Goal: Contribute content: Contribute content

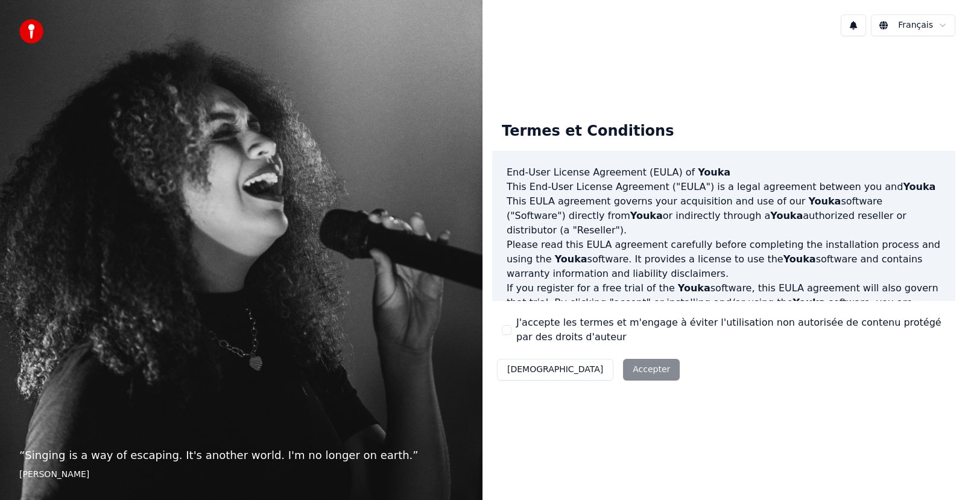
click at [506, 325] on button "J'accepte les termes et m'engage à éviter l'utilisation non autorisée de conten…" at bounding box center [507, 330] width 10 height 10
click at [623, 374] on button "Accepter" at bounding box center [651, 370] width 57 height 22
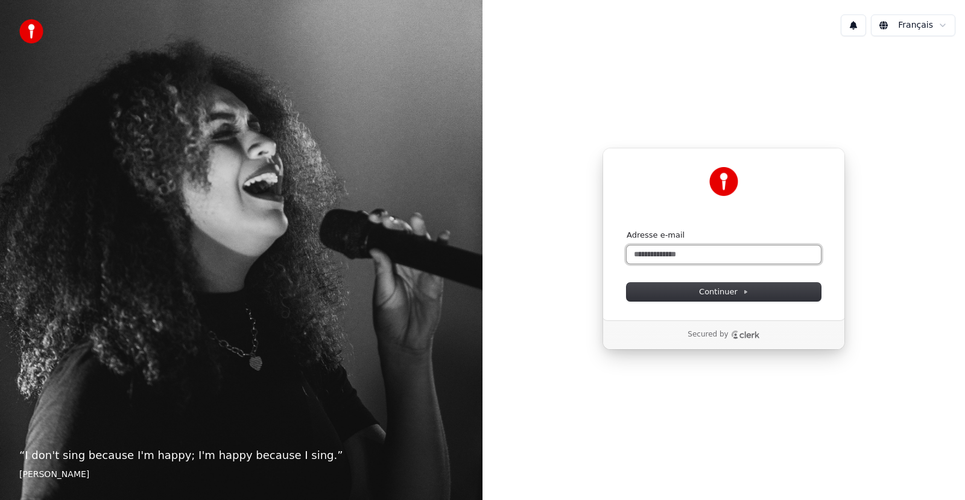
click at [679, 261] on input "Adresse e-mail" at bounding box center [724, 255] width 194 height 18
click at [627, 230] on button "submit" at bounding box center [627, 230] width 0 height 0
type input "**********"
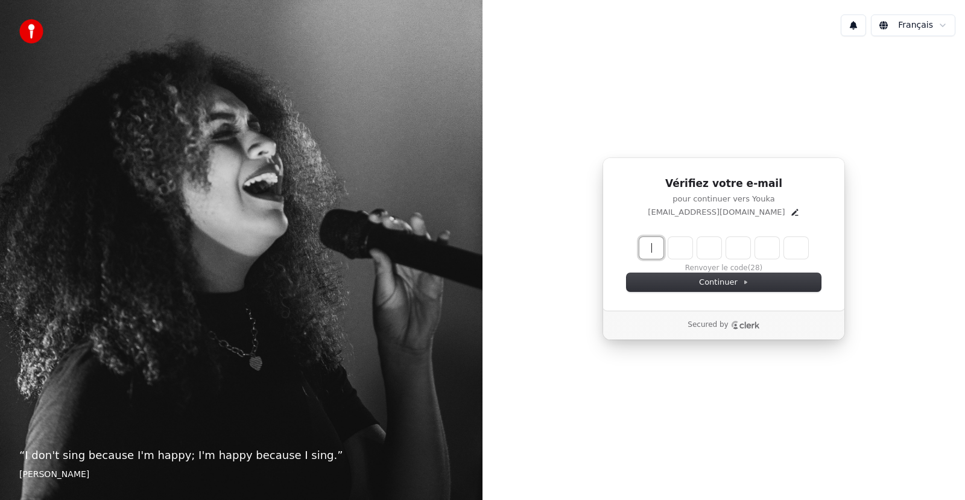
click at [659, 253] on input "Enter verification code" at bounding box center [724, 248] width 169 height 22
type input "******"
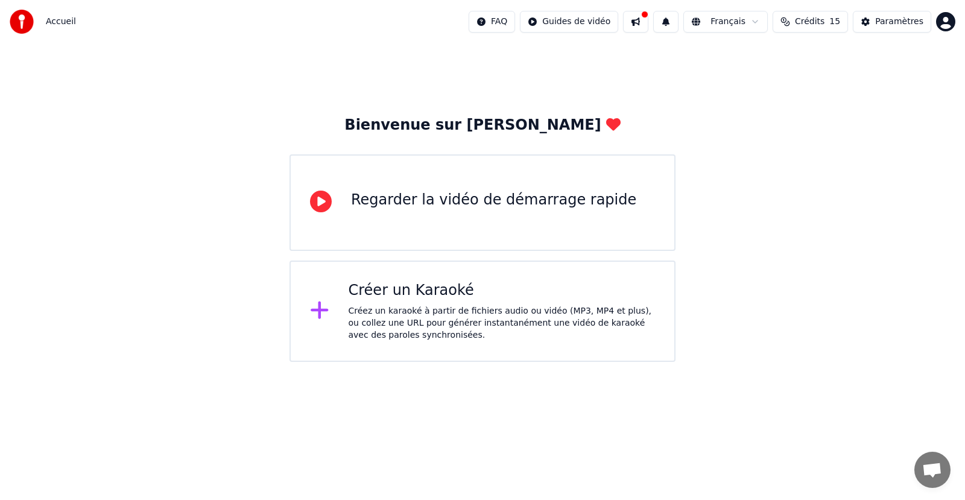
click at [551, 296] on div "Créer un Karaoké" at bounding box center [502, 290] width 307 height 19
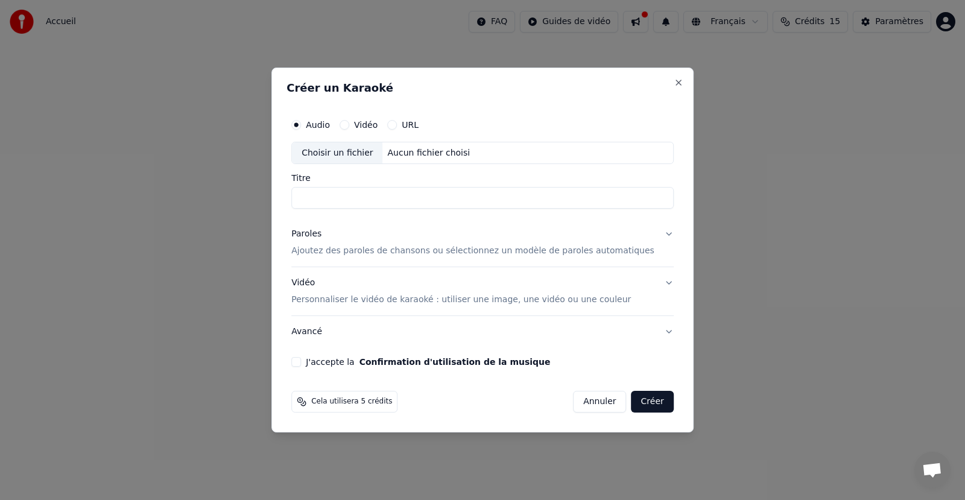
click at [401, 203] on input "Titre" at bounding box center [482, 199] width 383 height 22
click at [431, 254] on p "Ajoutez des paroles de chansons ou sélectionnez un modèle de paroles automatiqu…" at bounding box center [472, 252] width 363 height 12
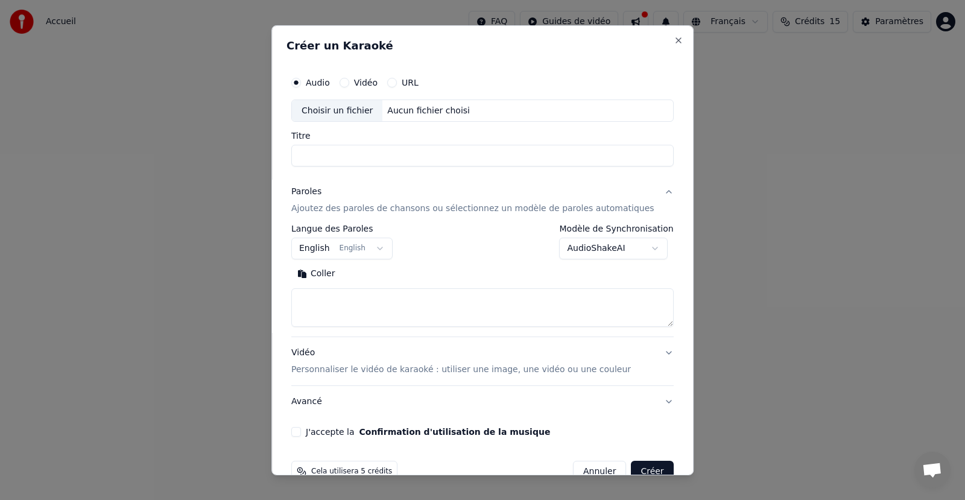
click at [445, 159] on input "Titre" at bounding box center [482, 156] width 383 height 22
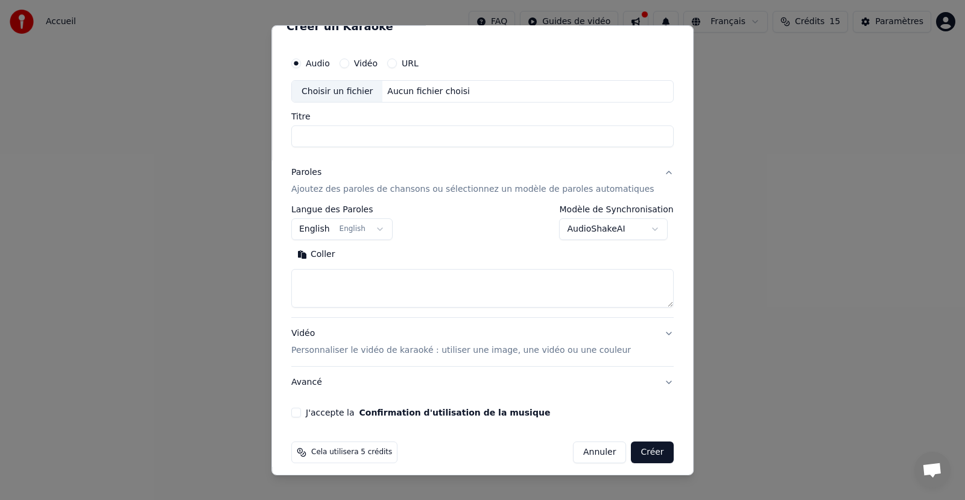
scroll to position [27, 0]
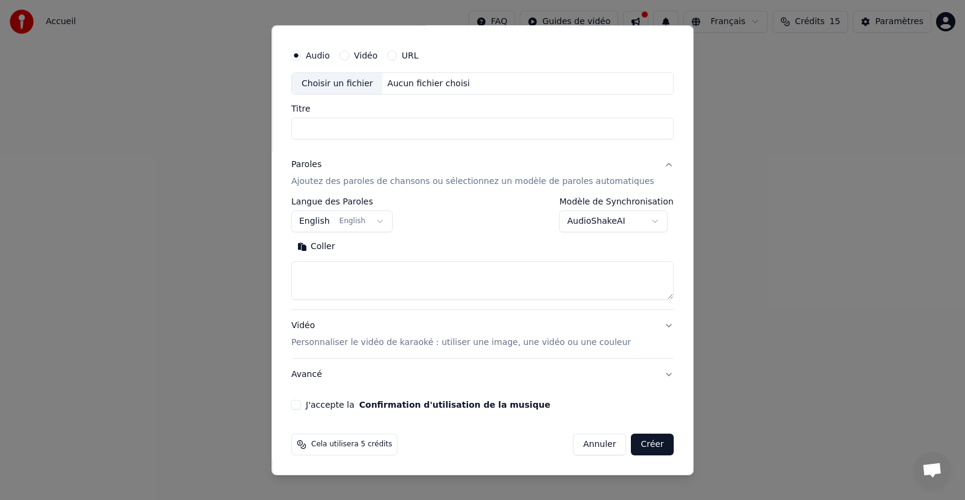
click at [292, 138] on div "**********" at bounding box center [483, 250] width 422 height 450
click at [358, 130] on input "Titre" at bounding box center [482, 129] width 383 height 22
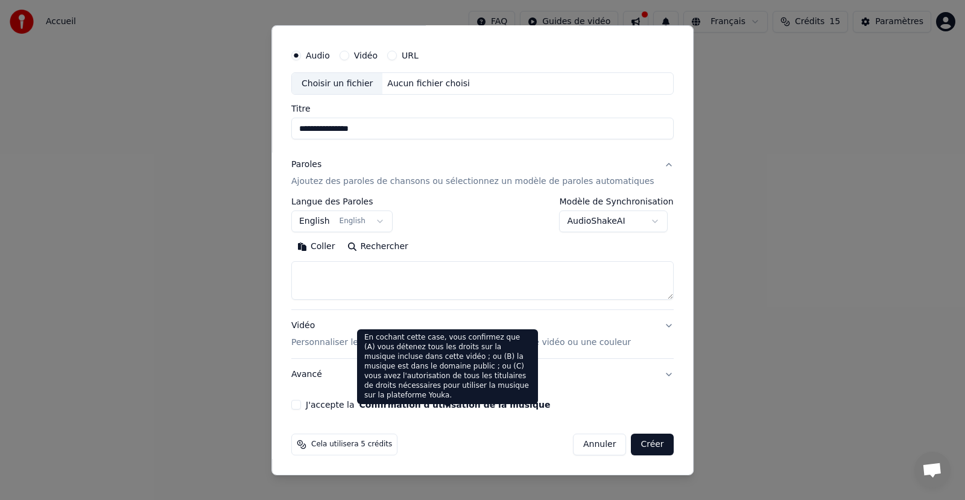
type input "**********"
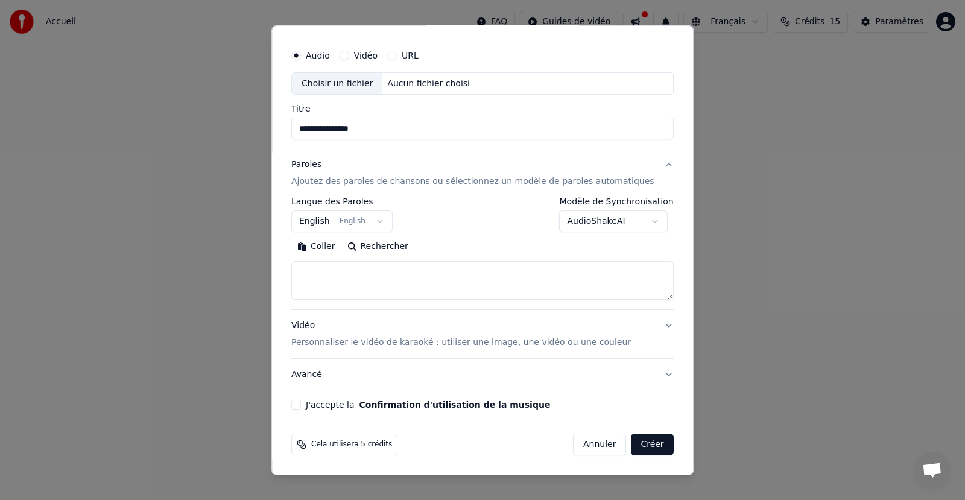
click at [403, 276] on textarea at bounding box center [482, 280] width 383 height 39
click at [328, 269] on textarea at bounding box center [482, 280] width 383 height 39
click at [334, 251] on button "Coller" at bounding box center [316, 246] width 50 height 19
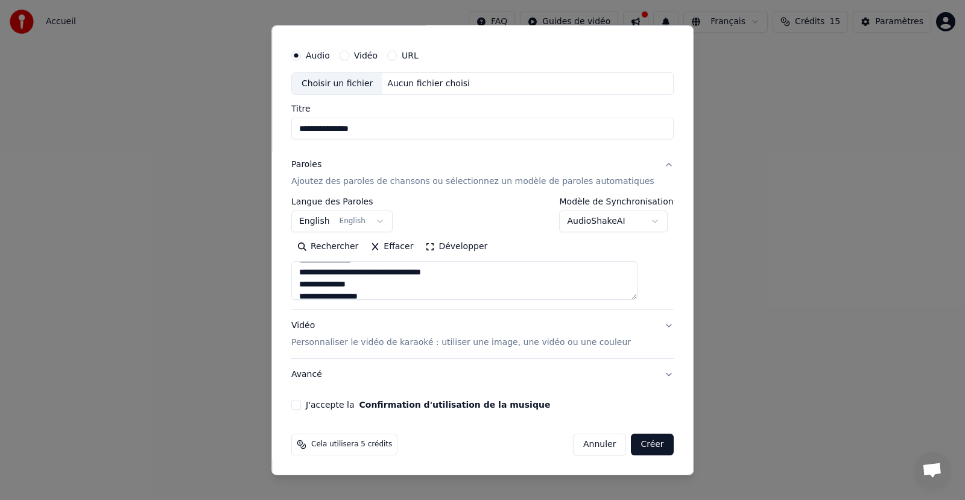
type textarea "**********"
click at [382, 222] on button "English English" at bounding box center [341, 222] width 101 height 22
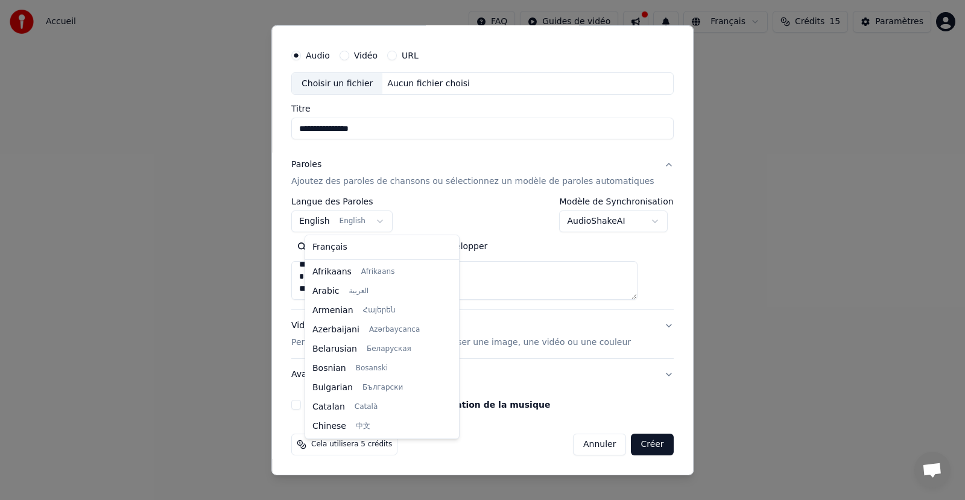
scroll to position [97, 0]
select select "**"
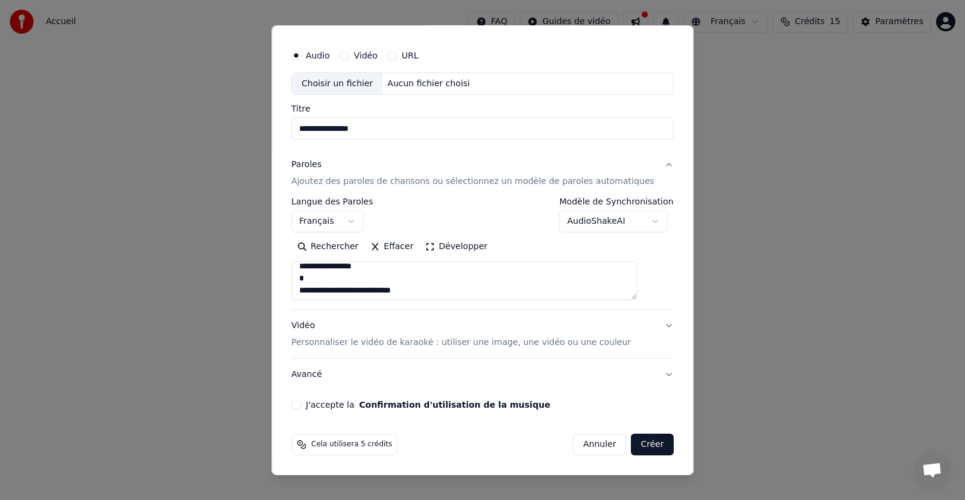
scroll to position [0, 0]
click at [360, 78] on div "Choisir un fichier" at bounding box center [337, 83] width 91 height 22
click at [368, 93] on div "Choisir un fichier" at bounding box center [337, 83] width 91 height 22
type textarea "**********"
type input "**********"
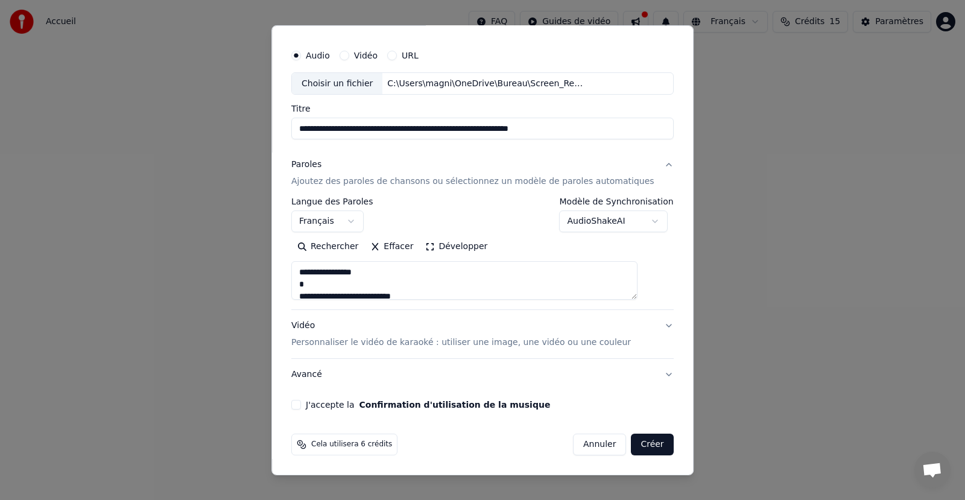
click at [301, 405] on button "J'accepte la Confirmation d'utilisation de la musique" at bounding box center [296, 405] width 10 height 10
click at [632, 438] on button "Créer" at bounding box center [653, 445] width 42 height 22
type textarea "**********"
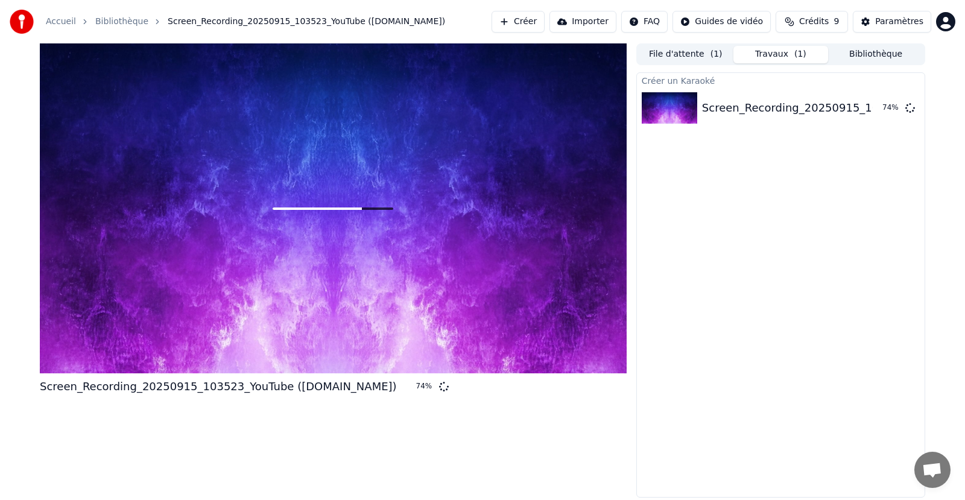
click at [678, 52] on button "File d'attente ( 1 )" at bounding box center [685, 54] width 95 height 17
click at [769, 58] on button "Travaux ( 1 )" at bounding box center [781, 54] width 95 height 17
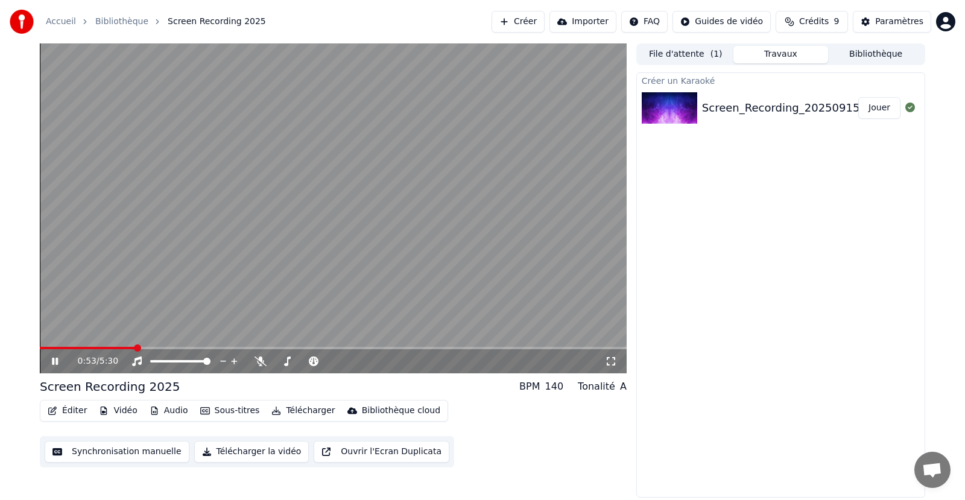
click at [69, 407] on button "Éditer" at bounding box center [67, 410] width 49 height 17
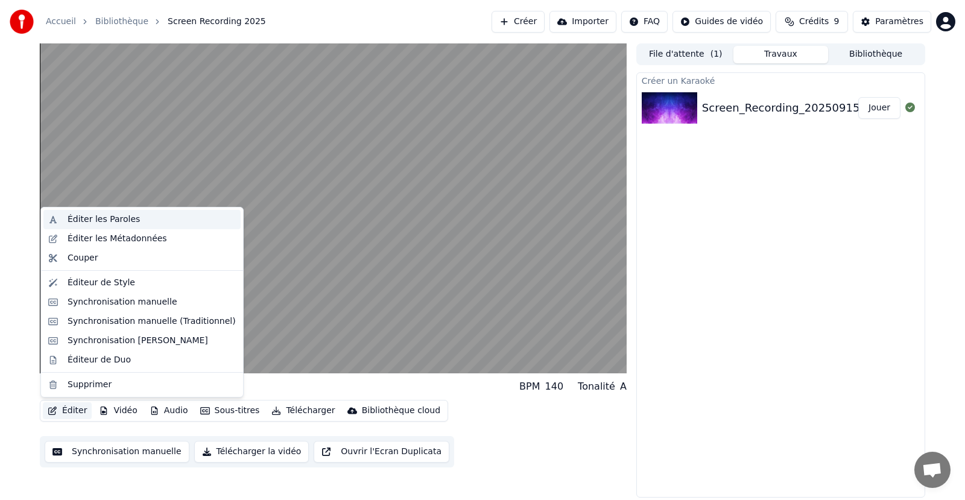
click at [151, 220] on div "Éditer les Paroles" at bounding box center [152, 220] width 168 height 12
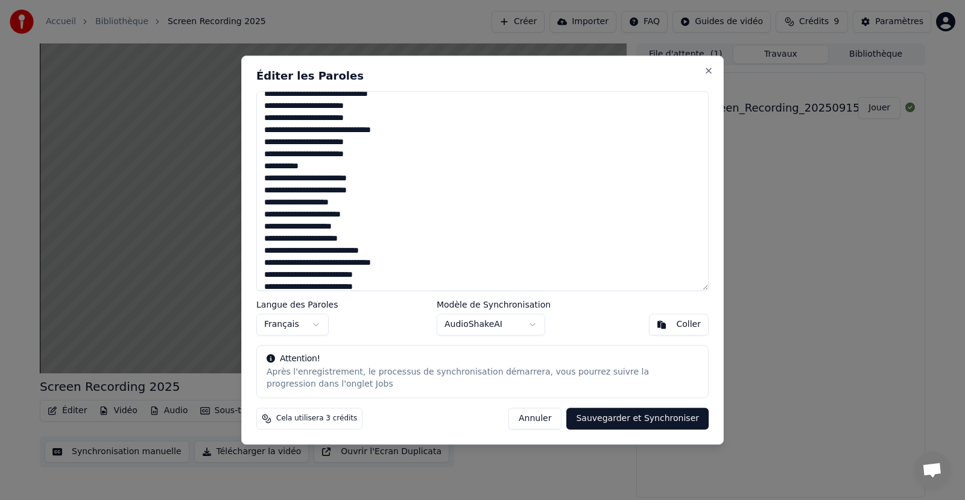
scroll to position [353, 0]
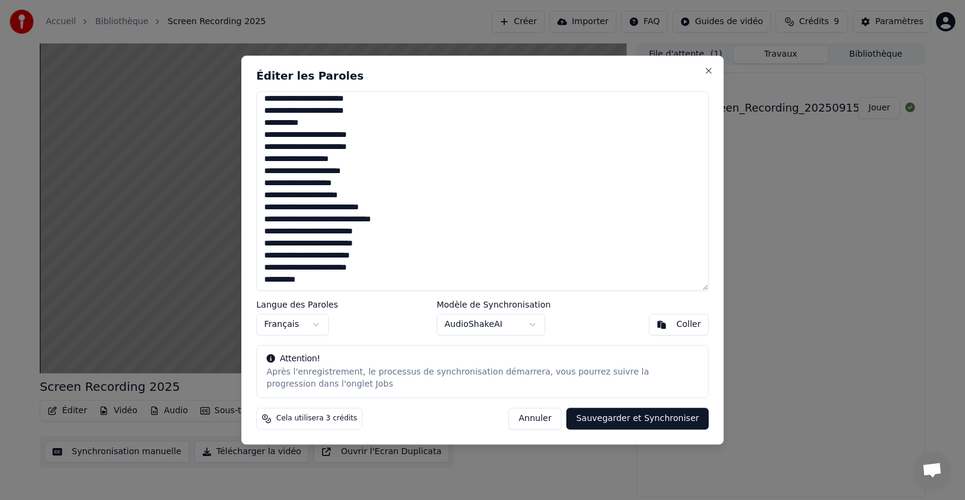
click at [601, 412] on button "Sauvegarder et Synchroniser" at bounding box center [638, 419] width 142 height 22
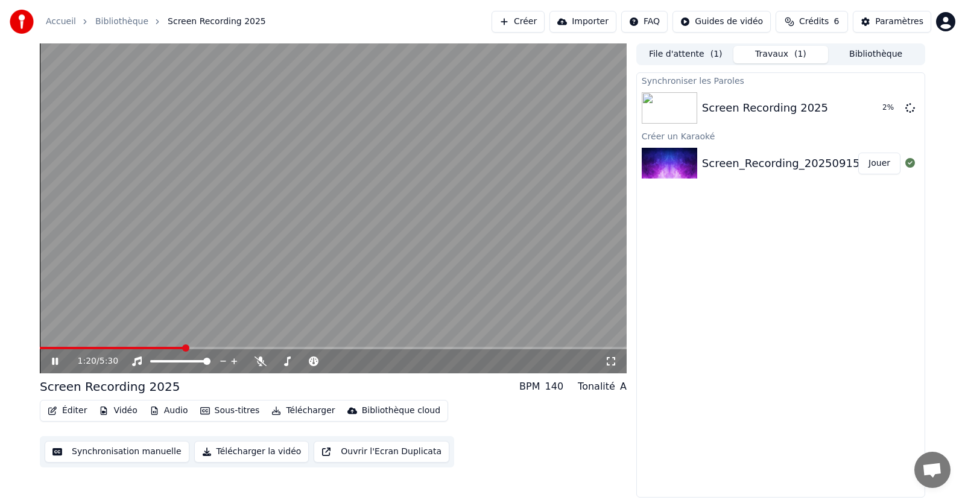
click at [46, 346] on video at bounding box center [333, 208] width 587 height 330
drag, startPoint x: 182, startPoint y: 351, endPoint x: 103, endPoint y: 354, distance: 79.1
click at [103, 354] on div "1:21 / 5:30" at bounding box center [333, 361] width 587 height 24
click at [86, 348] on span at bounding box center [63, 348] width 46 height 2
click at [54, 360] on icon at bounding box center [54, 361] width 7 height 8
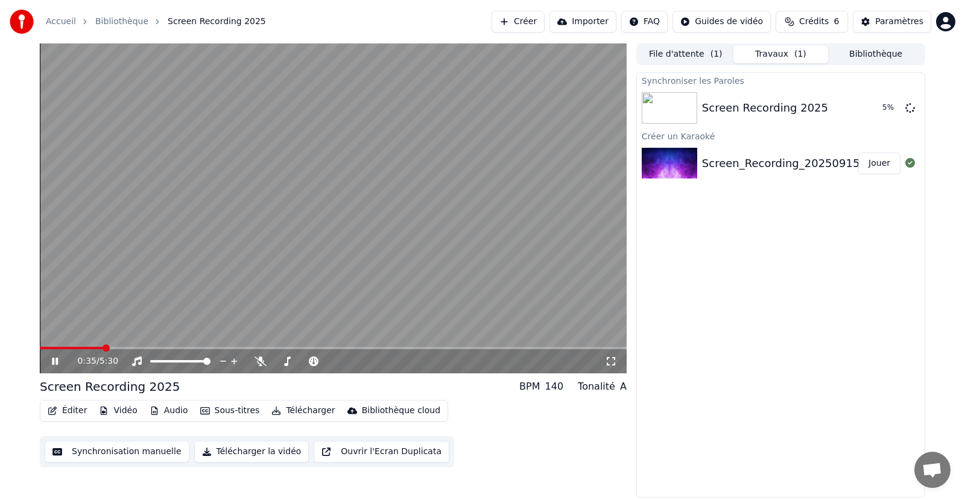
click at [170, 151] on video at bounding box center [333, 208] width 587 height 330
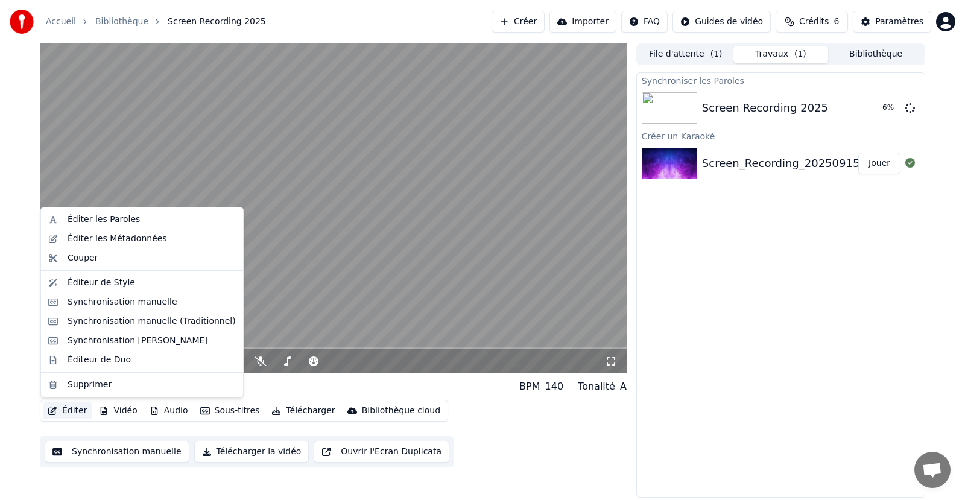
click at [77, 408] on button "Éditer" at bounding box center [67, 410] width 49 height 17
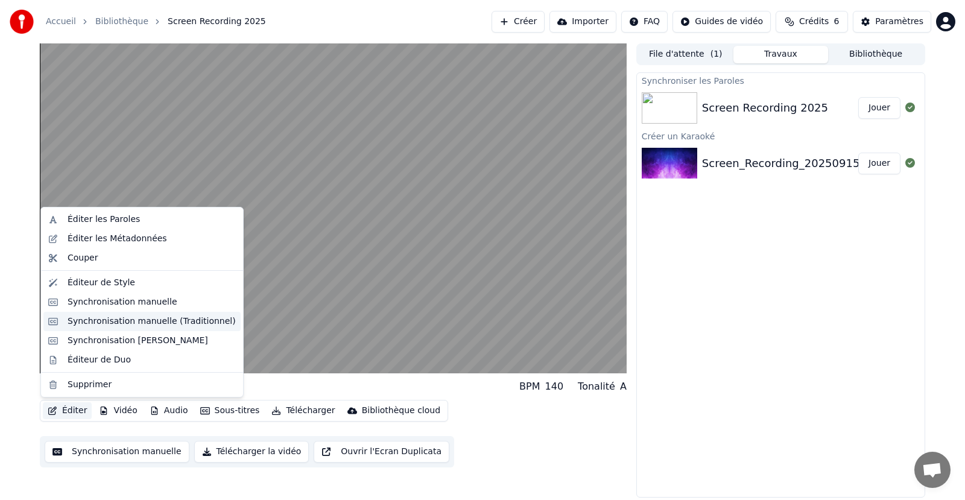
click at [100, 319] on div "Synchronisation manuelle (Traditionnel)" at bounding box center [152, 322] width 168 height 12
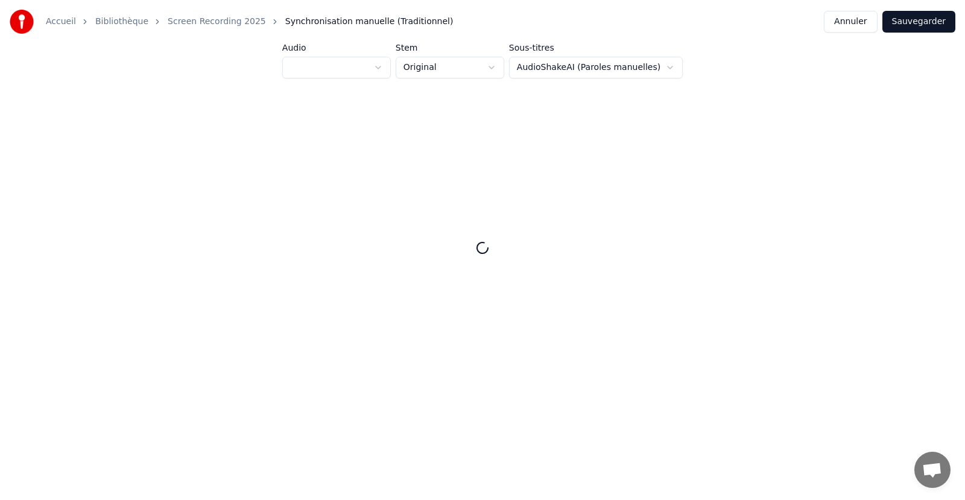
click at [100, 319] on div at bounding box center [482, 248] width 927 height 300
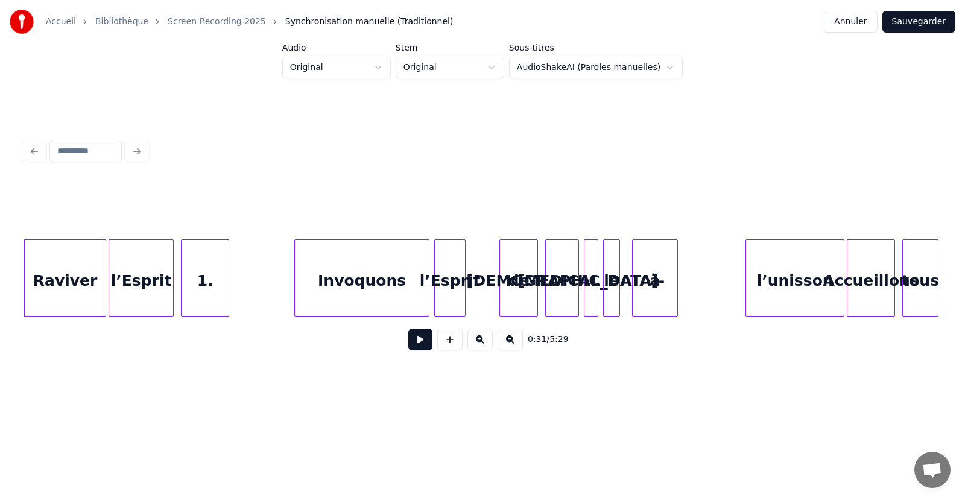
drag, startPoint x: 449, startPoint y: 326, endPoint x: 456, endPoint y: 328, distance: 7.1
click at [456, 328] on div "0:31 / 5:29" at bounding box center [482, 340] width 917 height 46
drag, startPoint x: 579, startPoint y: 331, endPoint x: 592, endPoint y: 331, distance: 12.7
click at [591, 331] on div "0:31 / 5:29" at bounding box center [482, 340] width 917 height 46
click at [426, 345] on button at bounding box center [421, 340] width 24 height 22
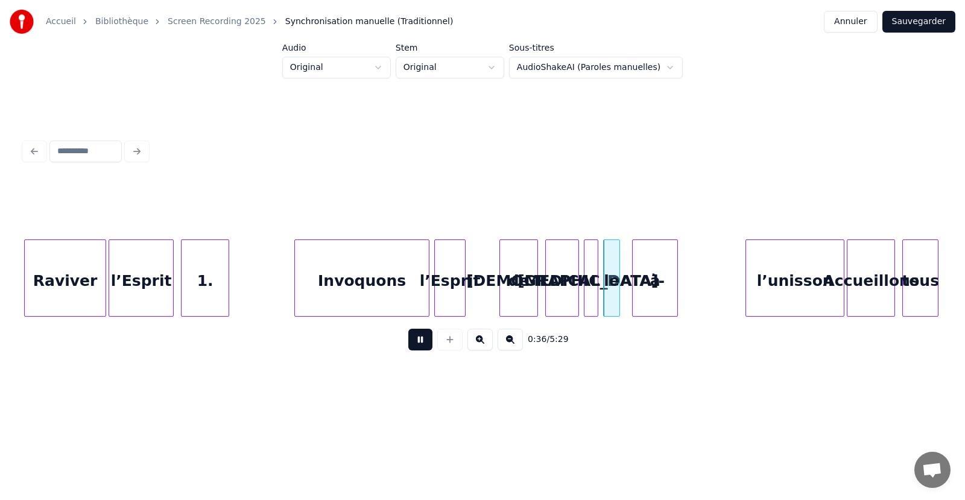
click at [426, 345] on button at bounding box center [421, 340] width 24 height 22
click at [857, 24] on button "Annuler" at bounding box center [850, 22] width 53 height 22
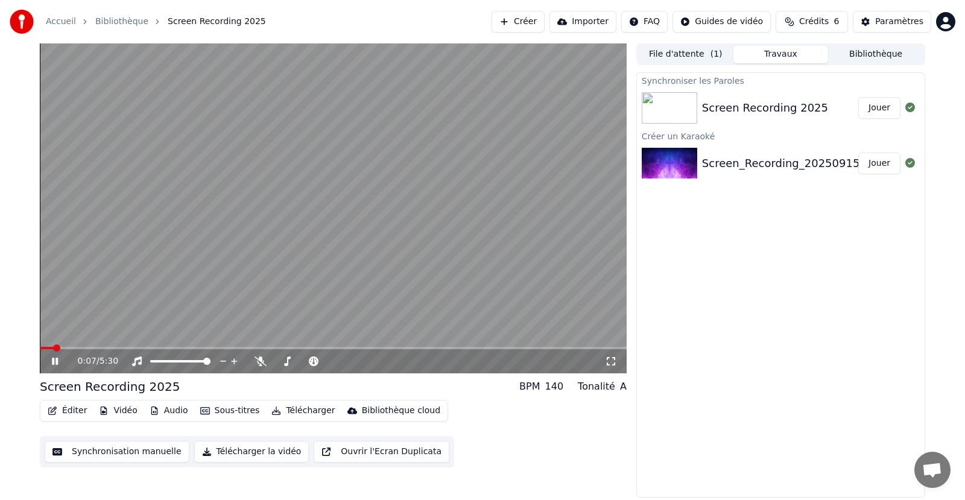
click at [60, 356] on div "0:07 / 5:30" at bounding box center [333, 361] width 577 height 12
click at [58, 360] on icon at bounding box center [55, 361] width 6 height 7
click at [75, 413] on button "Éditer" at bounding box center [67, 410] width 49 height 17
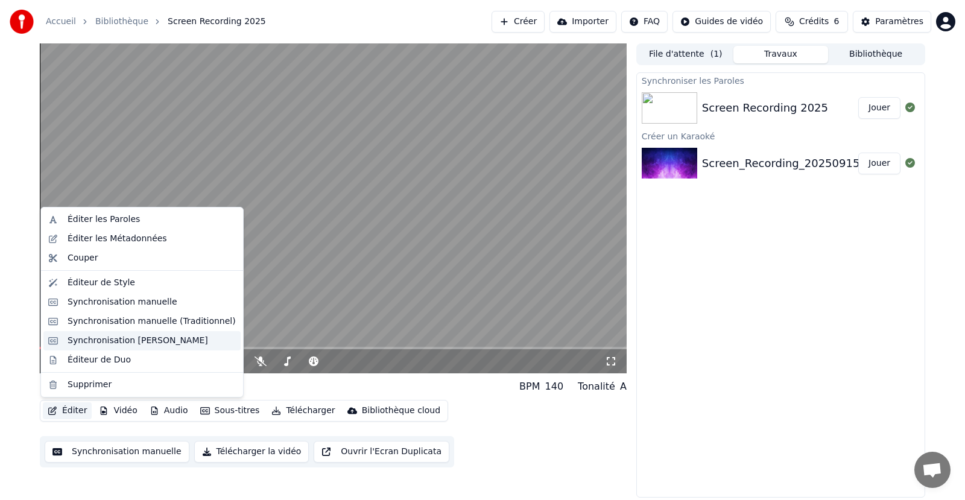
click at [148, 343] on div "Synchronisation [PERSON_NAME]" at bounding box center [138, 341] width 141 height 12
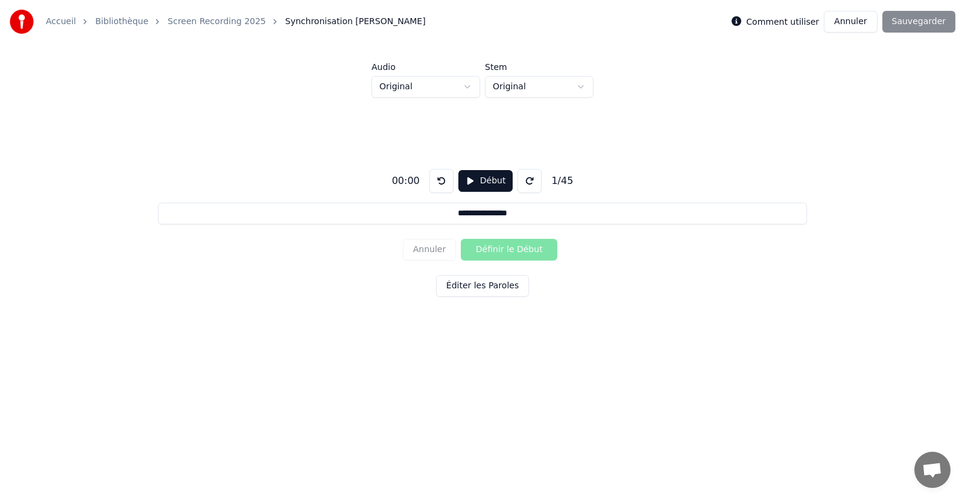
click at [472, 179] on button "Début" at bounding box center [486, 181] width 55 height 22
click at [464, 285] on button "Éditer les Paroles" at bounding box center [482, 286] width 93 height 22
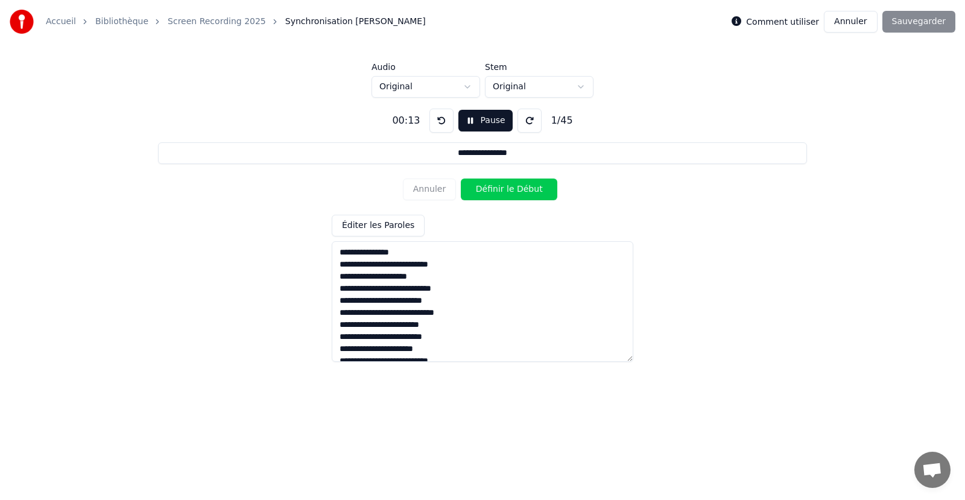
click at [407, 254] on textarea at bounding box center [483, 301] width 302 height 121
click at [351, 276] on textarea at bounding box center [483, 301] width 302 height 121
click at [346, 279] on textarea at bounding box center [483, 301] width 302 height 121
click at [473, 121] on button "Pause" at bounding box center [486, 121] width 54 height 22
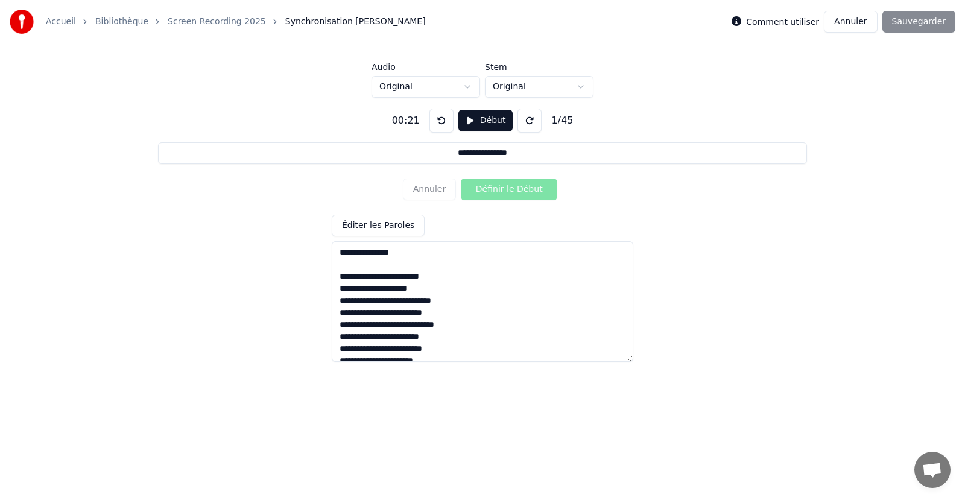
click at [442, 273] on textarea at bounding box center [483, 301] width 302 height 121
drag, startPoint x: 444, startPoint y: 273, endPoint x: 436, endPoint y: 286, distance: 15.4
click at [427, 300] on textarea at bounding box center [483, 301] width 302 height 121
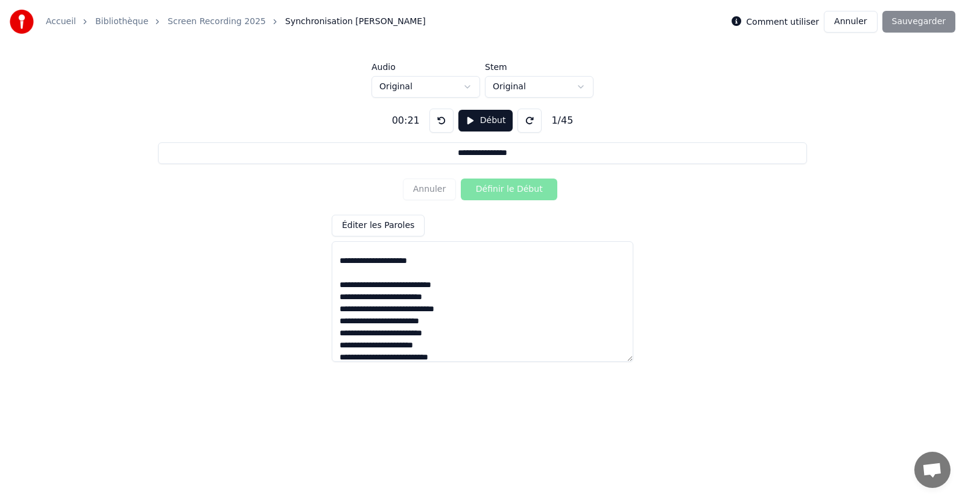
scroll to position [60, 0]
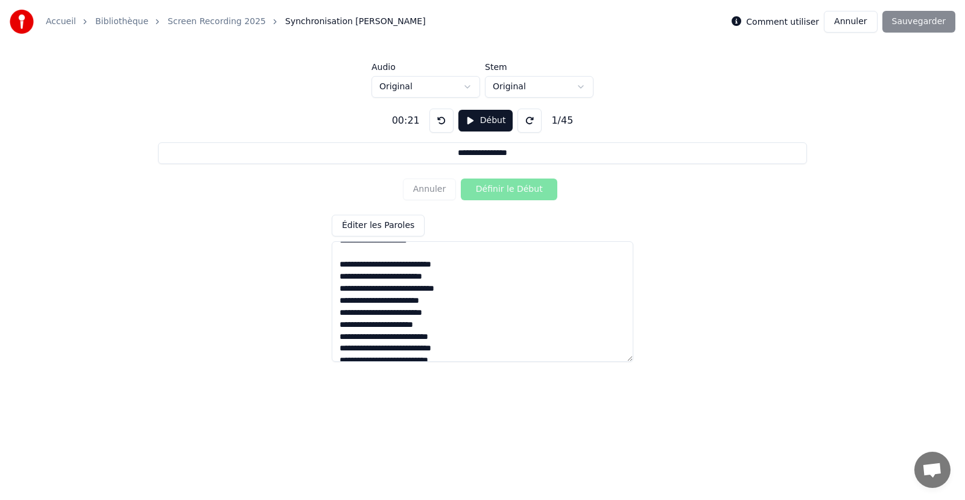
click at [460, 266] on textarea at bounding box center [483, 301] width 302 height 121
click at [454, 286] on textarea at bounding box center [483, 301] width 302 height 121
click at [450, 323] on textarea at bounding box center [483, 301] width 302 height 121
click at [460, 313] on textarea at bounding box center [483, 301] width 302 height 121
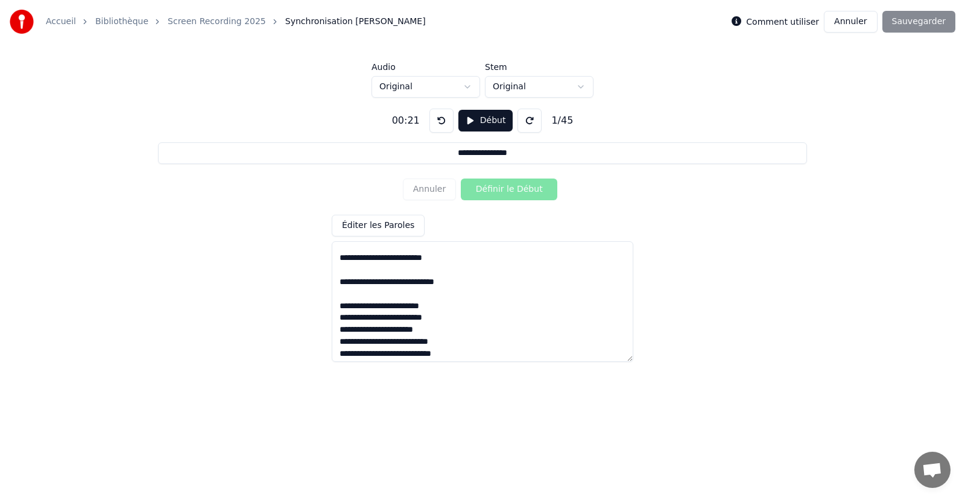
scroll to position [121, 0]
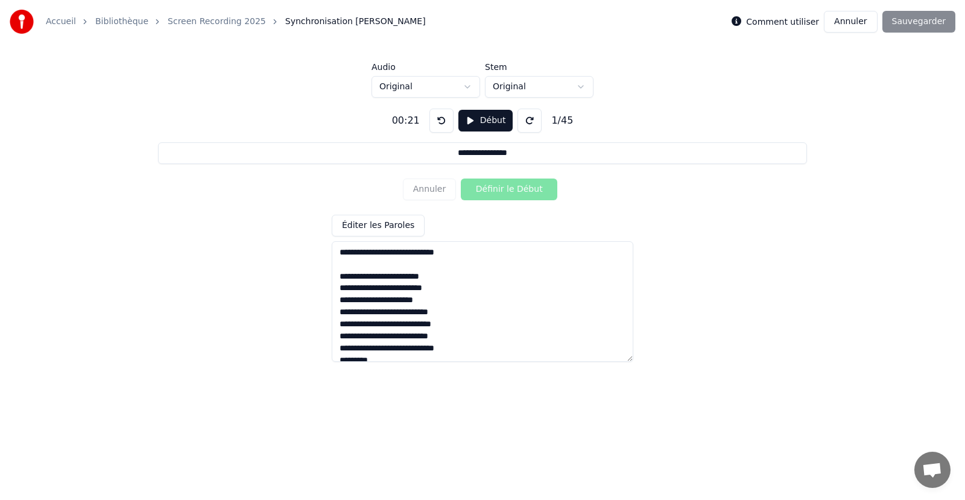
click at [457, 290] on textarea at bounding box center [483, 301] width 302 height 121
click at [457, 282] on textarea at bounding box center [483, 301] width 302 height 121
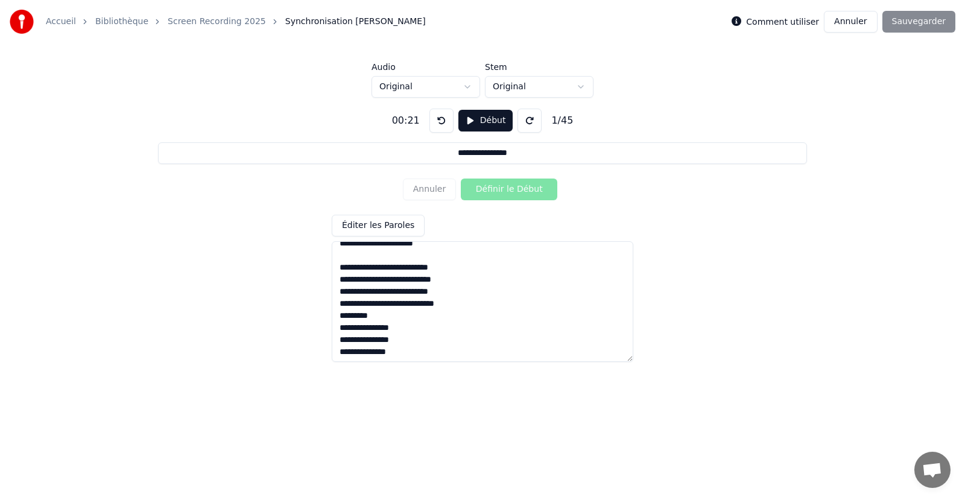
drag, startPoint x: 457, startPoint y: 282, endPoint x: 452, endPoint y: 321, distance: 39.0
click at [459, 290] on textarea at bounding box center [483, 301] width 302 height 121
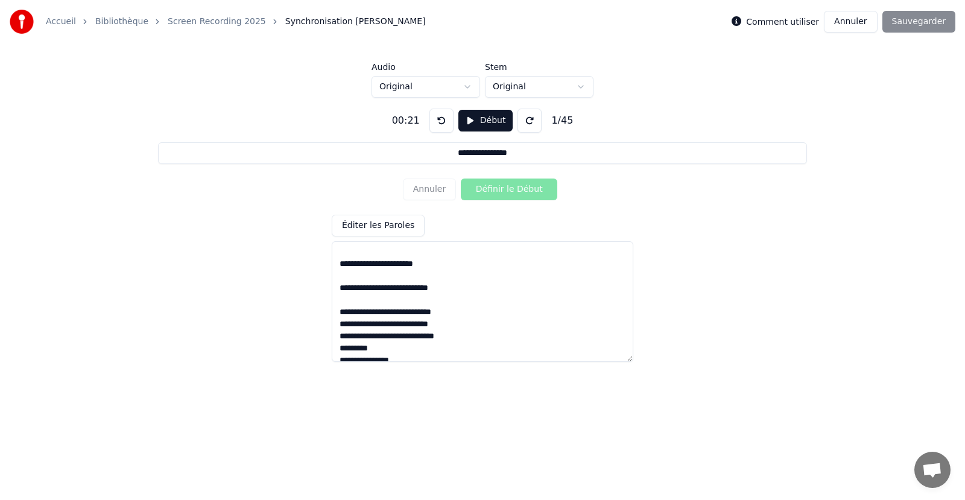
click at [461, 316] on textarea at bounding box center [483, 301] width 302 height 121
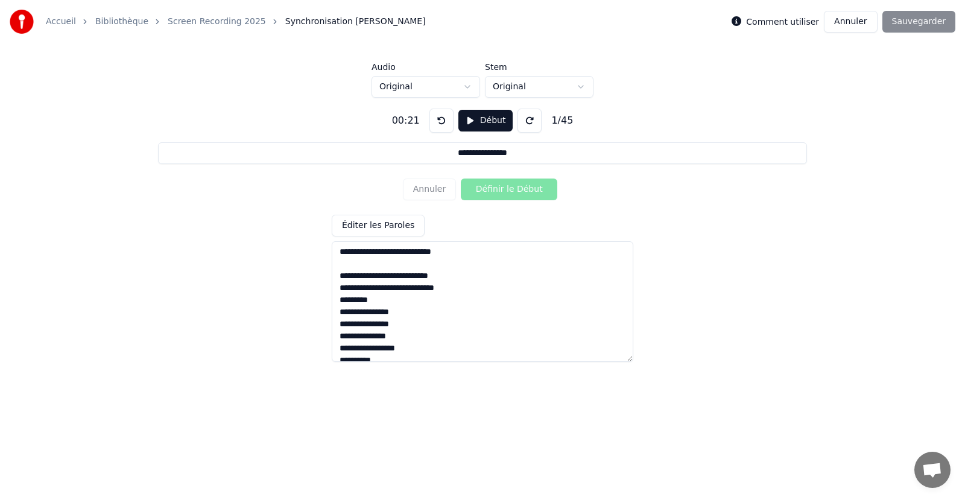
click at [457, 284] on textarea at bounding box center [483, 301] width 302 height 121
click at [457, 283] on textarea at bounding box center [483, 301] width 302 height 121
click at [457, 277] on textarea at bounding box center [483, 301] width 302 height 121
click at [461, 299] on textarea at bounding box center [483, 301] width 302 height 121
click at [339, 311] on textarea at bounding box center [483, 301] width 302 height 121
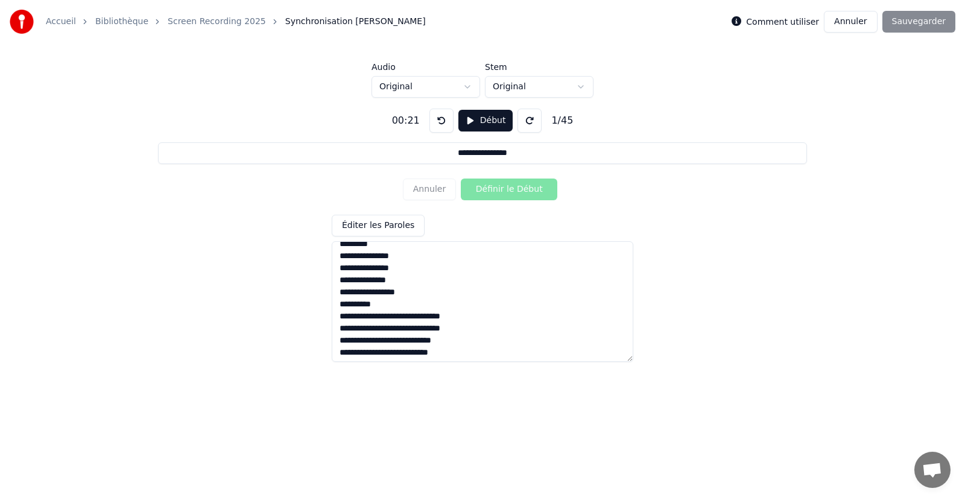
scroll to position [302, 0]
click at [342, 322] on textarea at bounding box center [483, 301] width 302 height 121
click at [383, 323] on textarea at bounding box center [483, 301] width 302 height 121
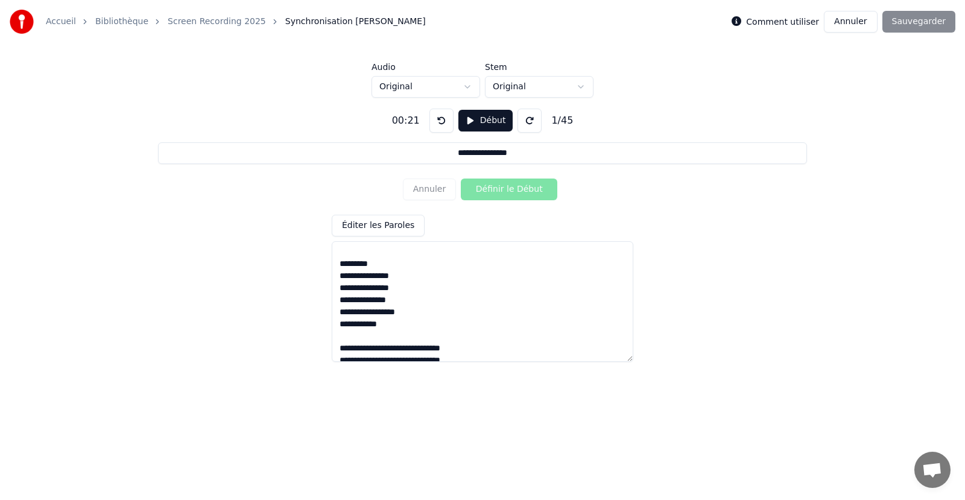
click at [402, 278] on textarea at bounding box center [483, 301] width 302 height 121
click at [397, 304] on textarea at bounding box center [483, 301] width 302 height 121
click at [381, 267] on textarea at bounding box center [483, 301] width 302 height 121
click at [397, 281] on textarea at bounding box center [483, 301] width 302 height 121
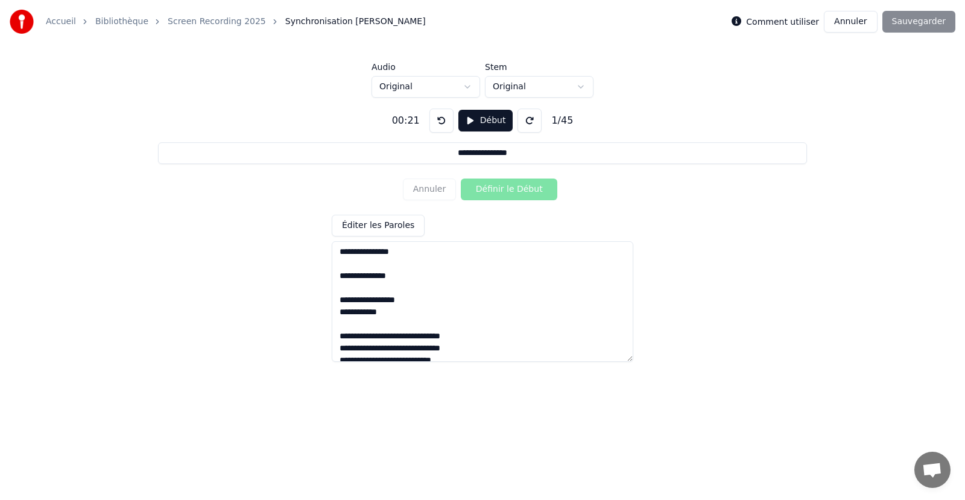
click at [412, 298] on textarea at bounding box center [483, 301] width 302 height 121
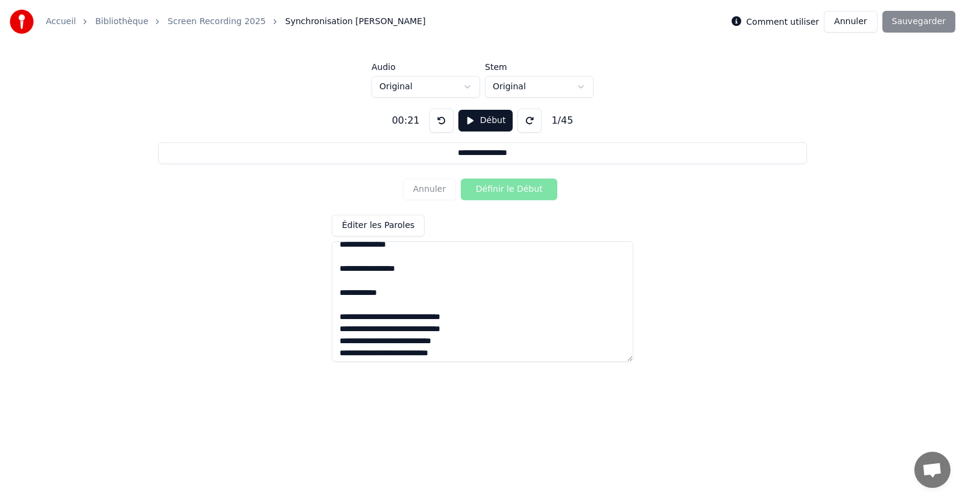
scroll to position [422, 0]
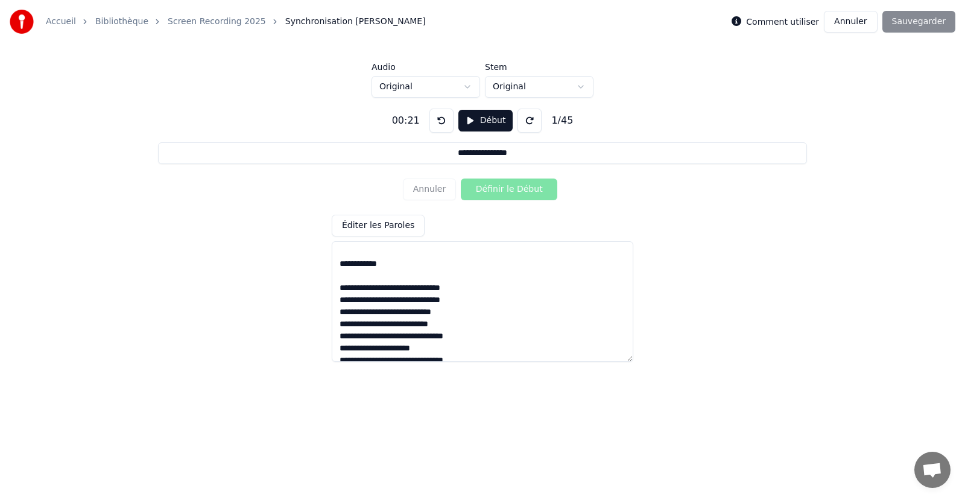
type textarea "**********"
click at [919, 20] on div "Comment utiliser Annuler Sauvegarder" at bounding box center [844, 22] width 224 height 22
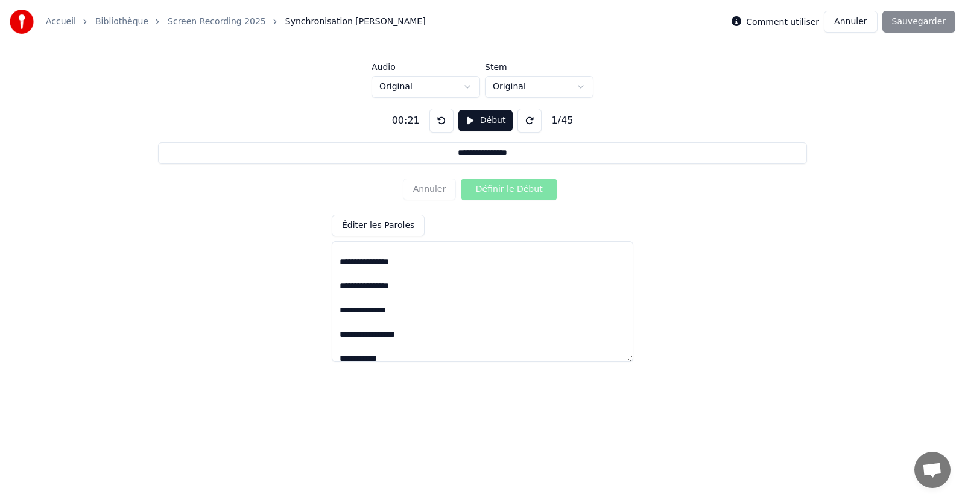
scroll to position [300, 0]
click at [399, 225] on button "Éditer les Paroles" at bounding box center [378, 226] width 93 height 22
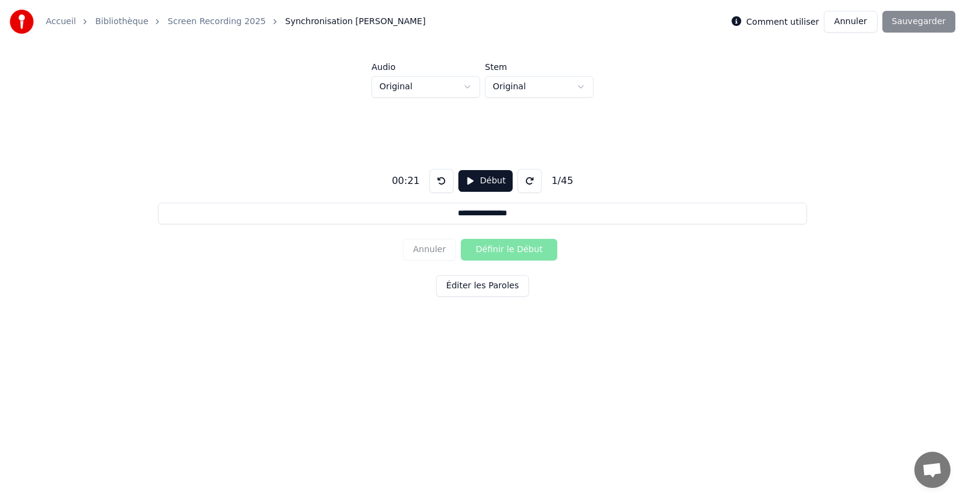
click at [495, 290] on button "Éditer les Paroles" at bounding box center [482, 286] width 93 height 22
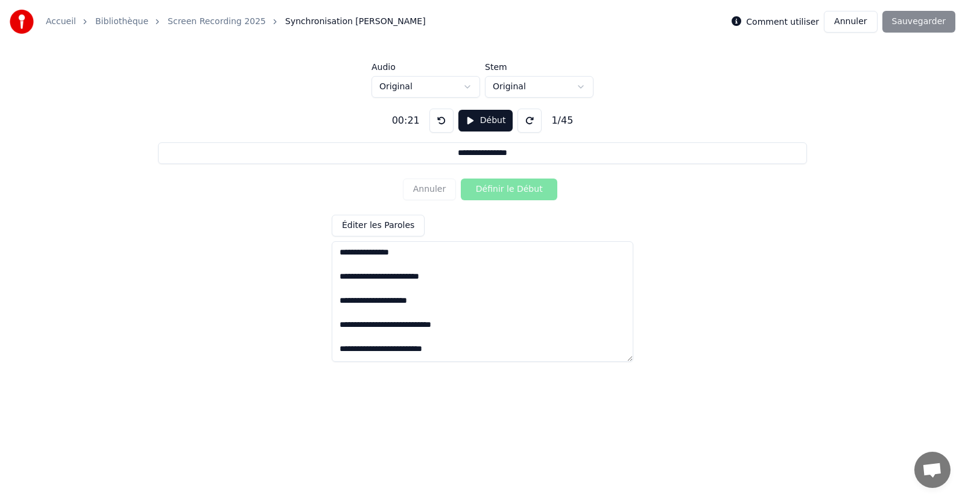
scroll to position [181, 0]
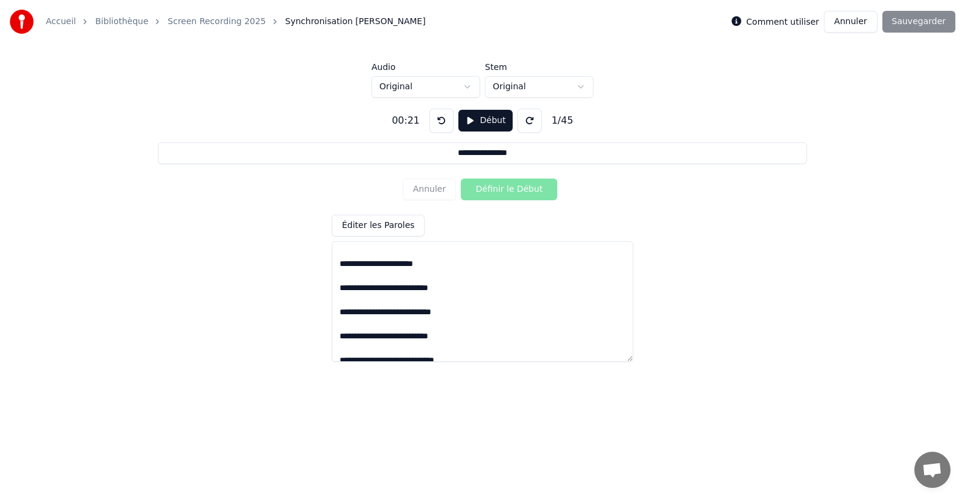
click at [395, 227] on button "Éditer les Paroles" at bounding box center [378, 226] width 93 height 22
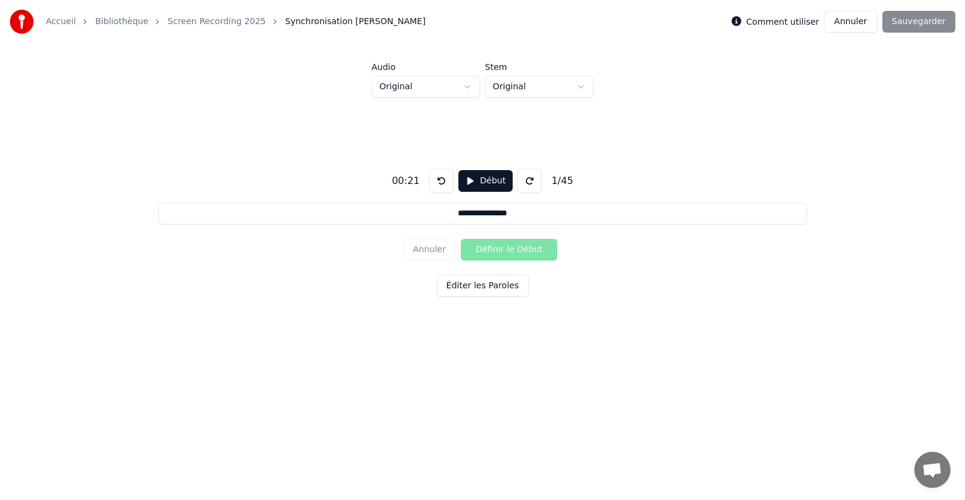
click at [906, 21] on div "Comment utiliser Annuler Sauvegarder" at bounding box center [844, 22] width 224 height 22
click at [467, 92] on html "**********" at bounding box center [482, 191] width 965 height 382
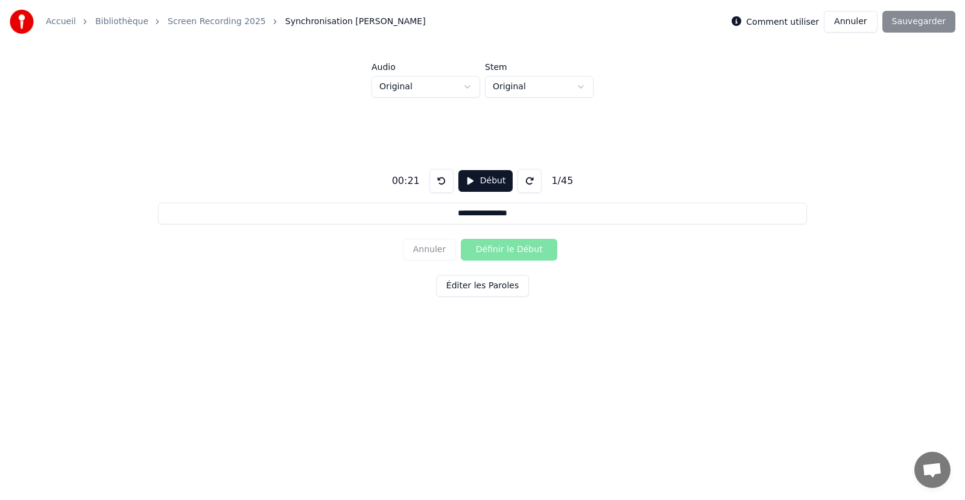
click at [467, 92] on html "**********" at bounding box center [482, 191] width 965 height 382
click at [539, 81] on html "**********" at bounding box center [482, 191] width 965 height 382
click at [486, 183] on button "Début" at bounding box center [486, 181] width 55 height 22
click at [486, 183] on button "Pause" at bounding box center [486, 181] width 54 height 22
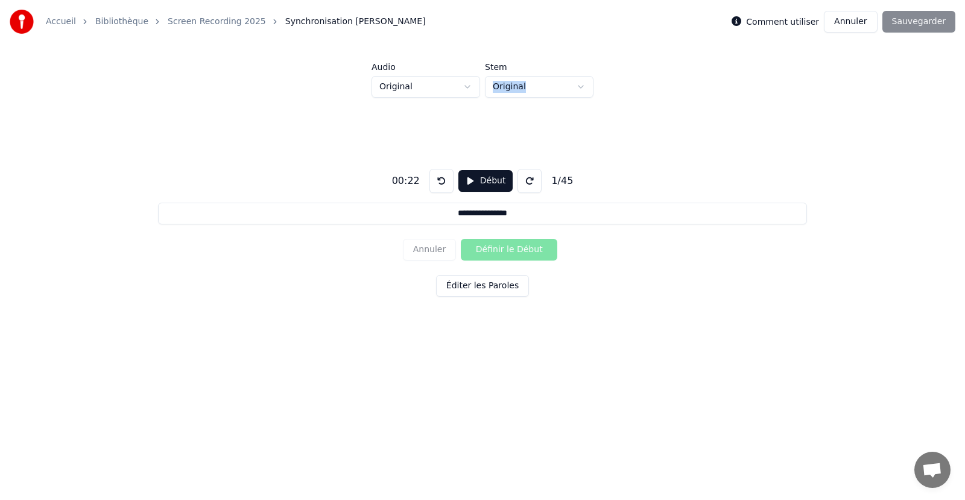
click at [488, 291] on button "Éditer les Paroles" at bounding box center [482, 286] width 93 height 22
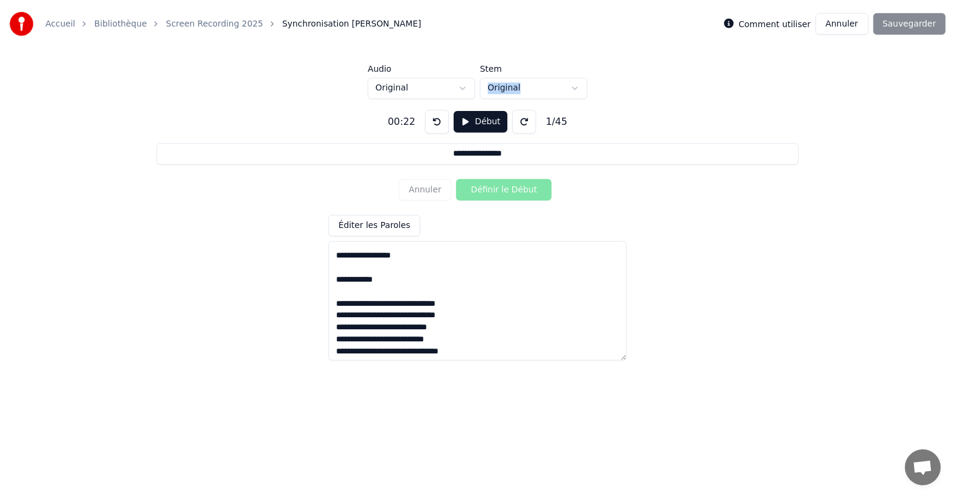
scroll to position [422, 0]
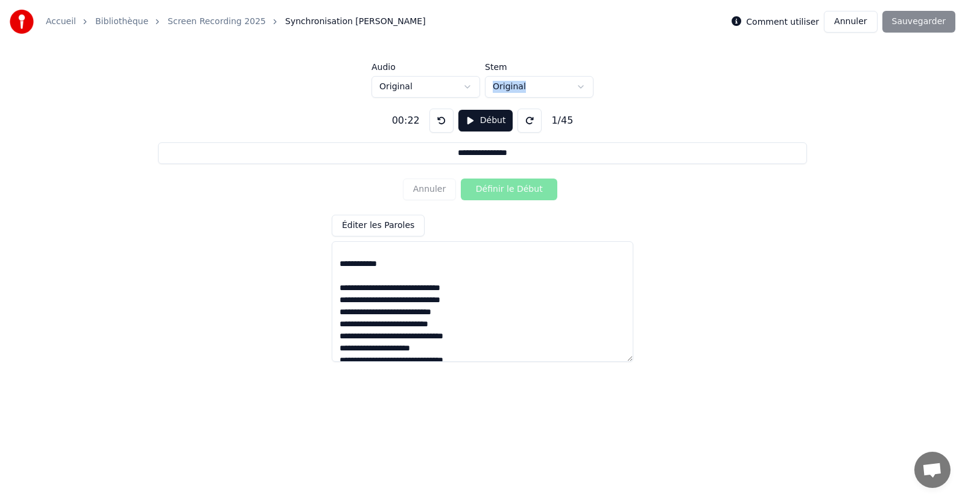
click at [938, 14] on div "Comment utiliser Annuler Sauvegarder" at bounding box center [844, 22] width 224 height 22
click at [863, 14] on button "Annuler" at bounding box center [850, 22] width 53 height 22
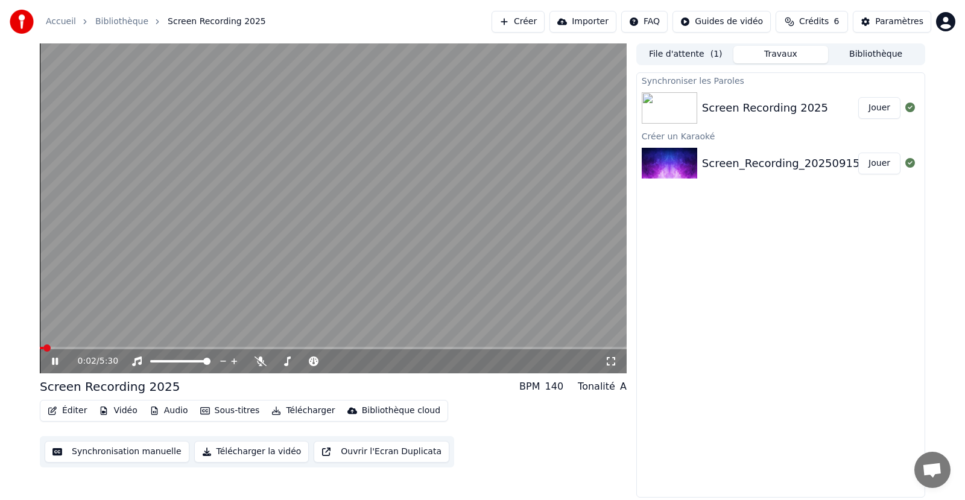
click at [101, 451] on button "Synchronisation manuelle" at bounding box center [117, 452] width 145 height 22
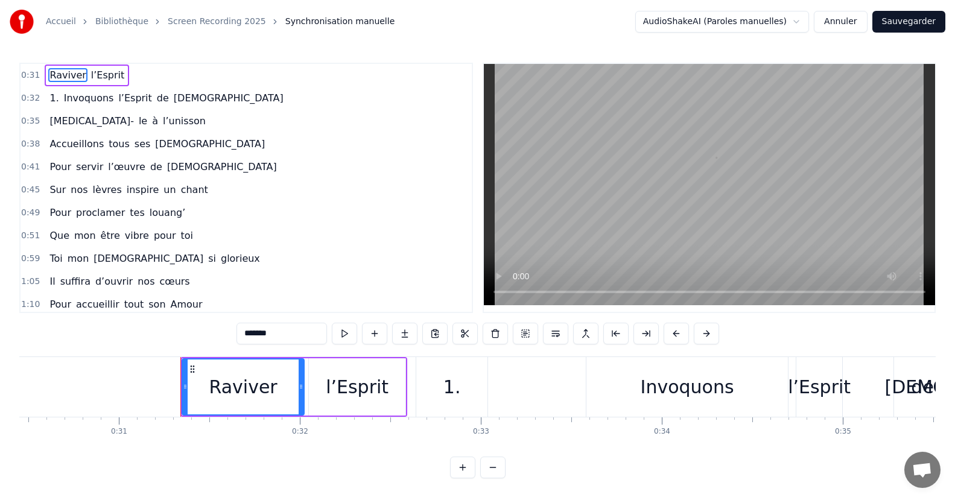
scroll to position [0, 5613]
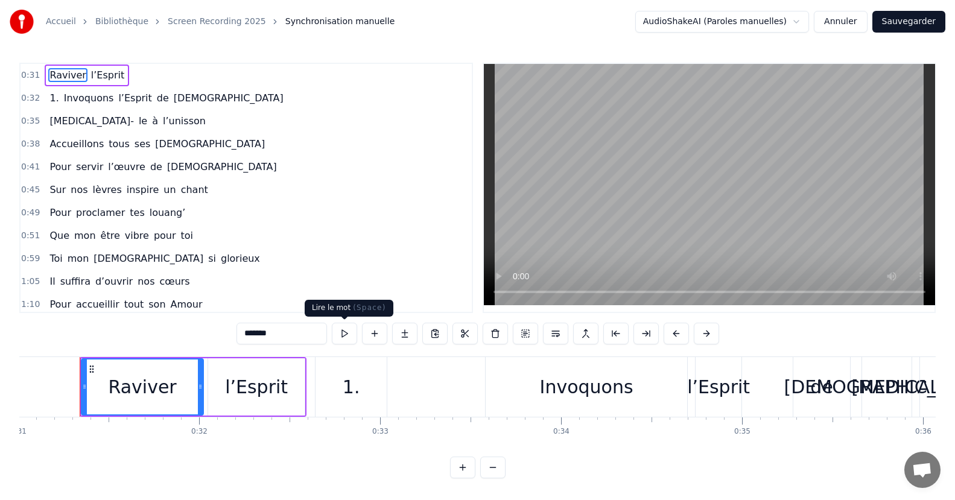
click at [345, 331] on button at bounding box center [344, 334] width 25 height 22
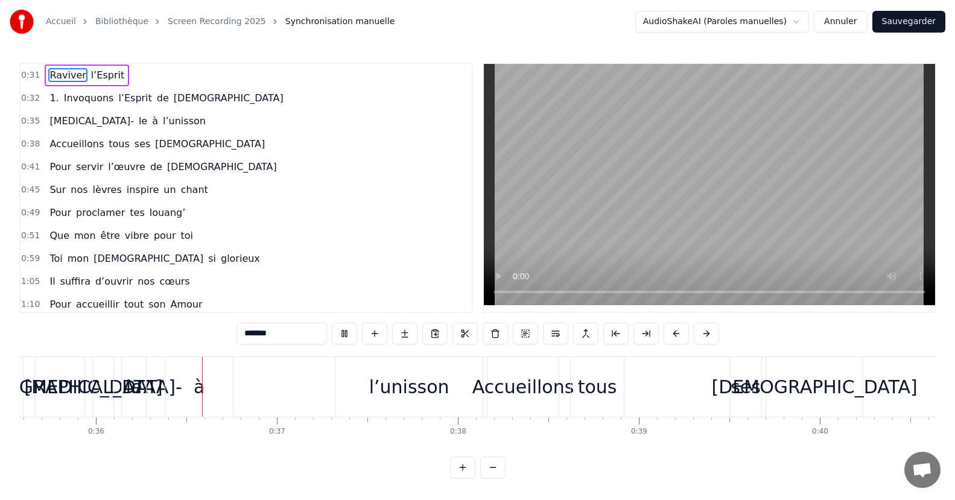
scroll to position [0, 6446]
click at [191, 98] on div "0:32 1. Invoquons l’Esprit de Dieu" at bounding box center [246, 98] width 451 height 23
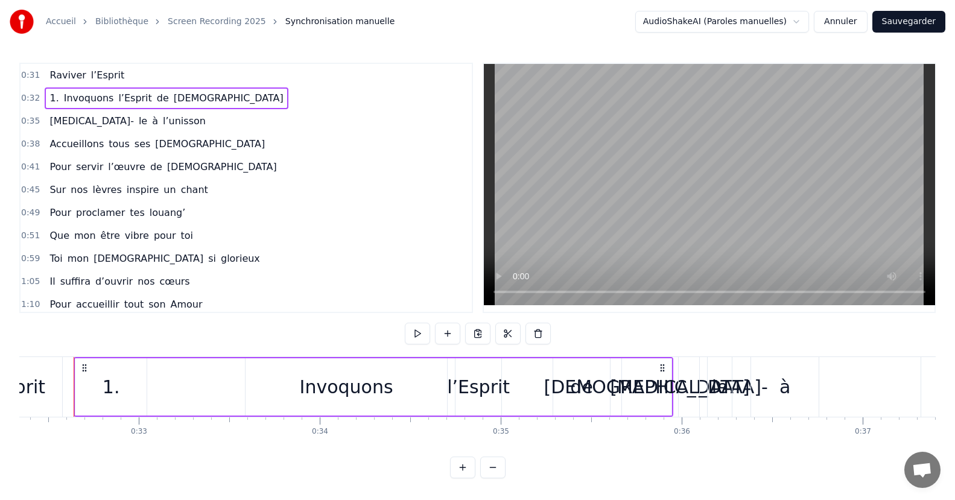
scroll to position [0, 5848]
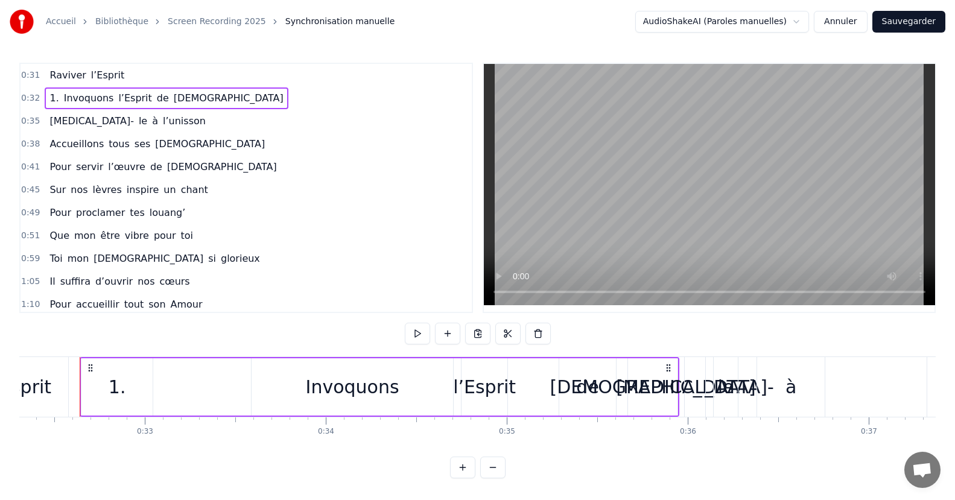
click at [70, 127] on span "Prions-" at bounding box center [91, 121] width 86 height 14
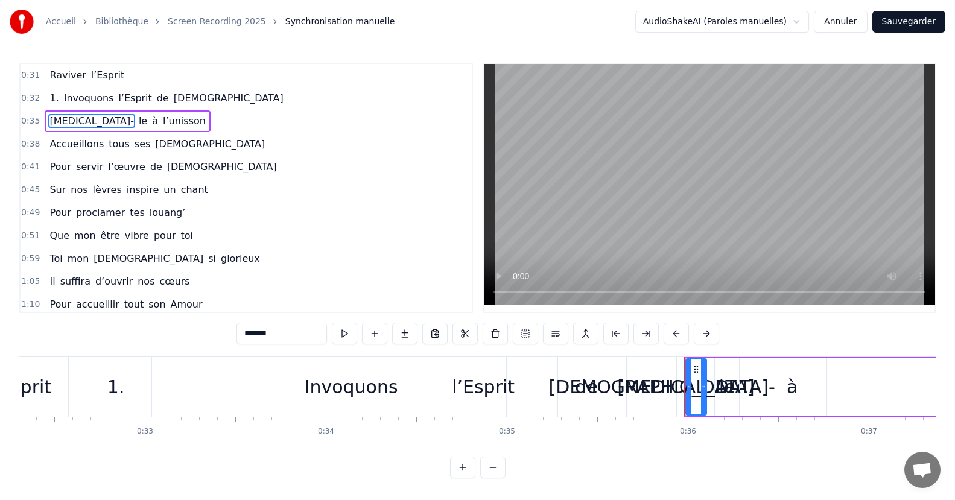
click at [96, 147] on div "Accueillons tous ses charismes" at bounding box center [157, 144] width 225 height 22
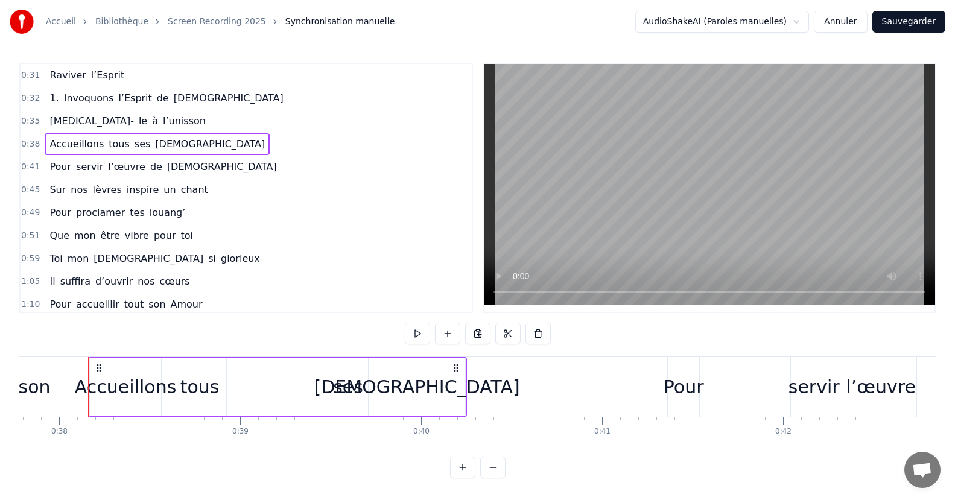
scroll to position [0, 6848]
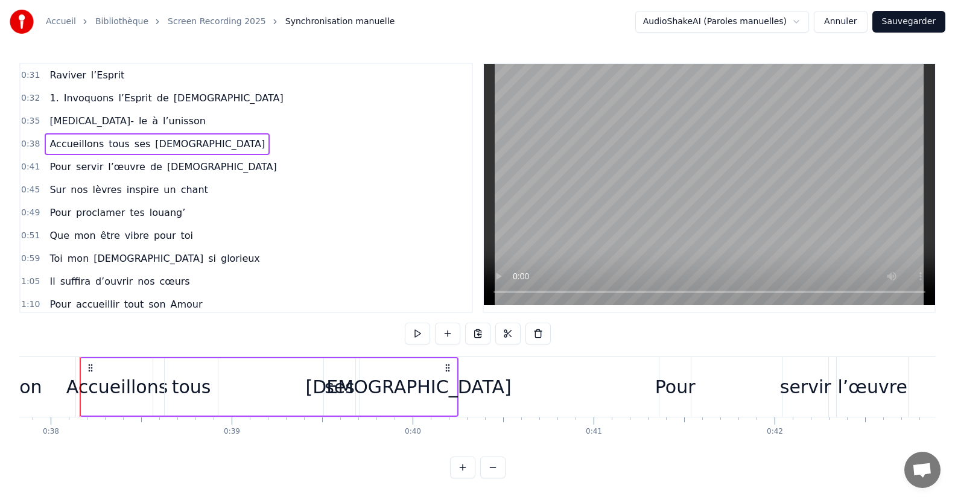
click at [151, 124] on span "à" at bounding box center [155, 121] width 8 height 14
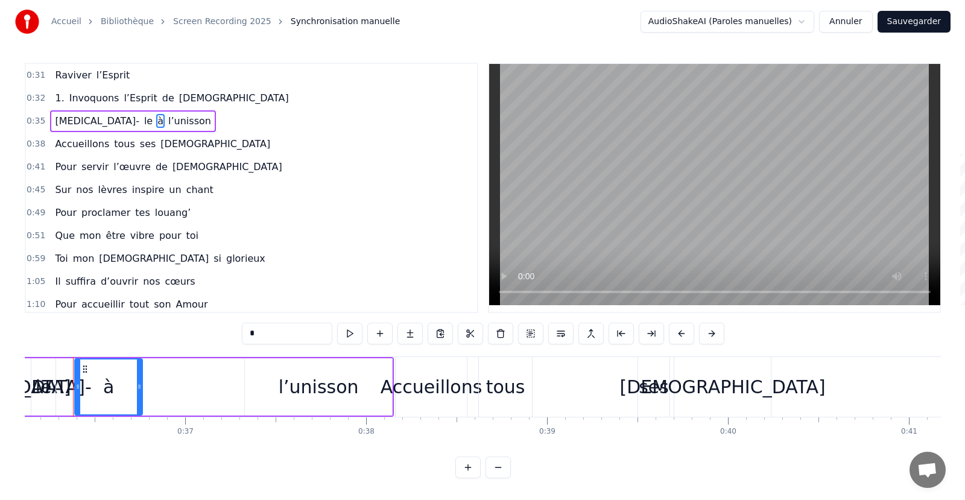
scroll to position [0, 6525]
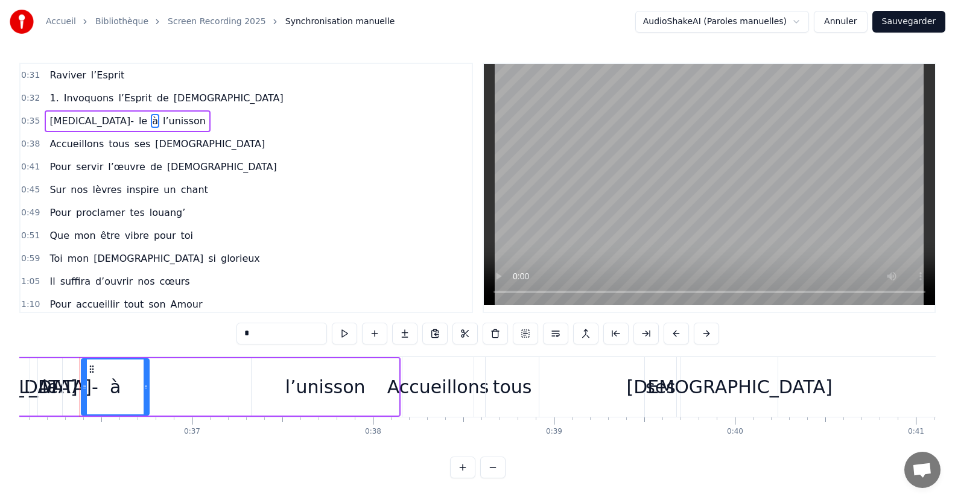
click at [93, 139] on span "Accueillons" at bounding box center [76, 144] width 57 height 14
type input "**********"
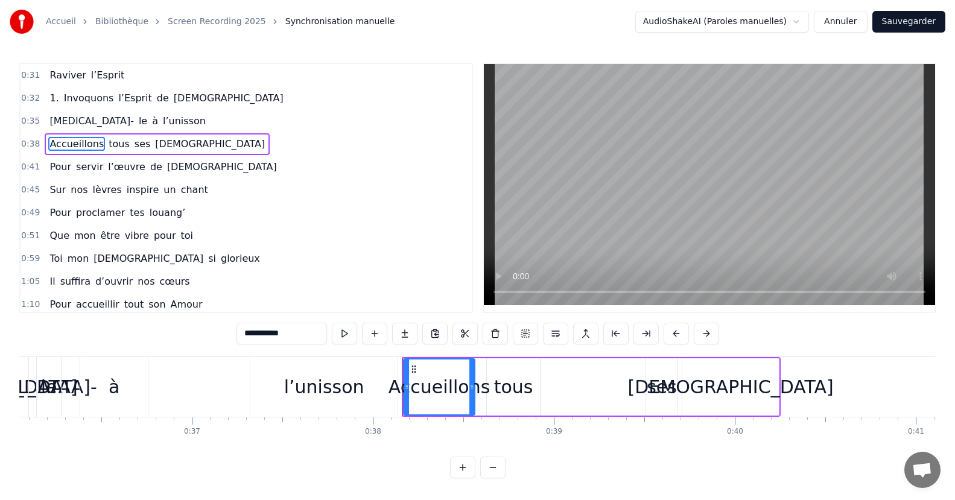
click at [768, 28] on html "Accueil Bibliothèque Screen Recording 2025 Synchronisation manuelle AudioShakeA…" at bounding box center [477, 249] width 955 height 498
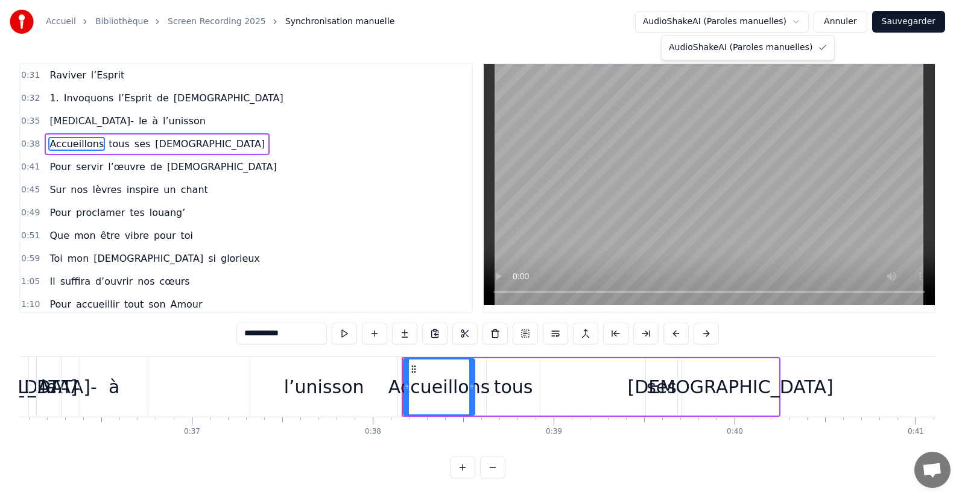
click at [768, 28] on html "Accueil Bibliothèque Screen Recording 2025 Synchronisation manuelle AudioShakeA…" at bounding box center [482, 249] width 965 height 498
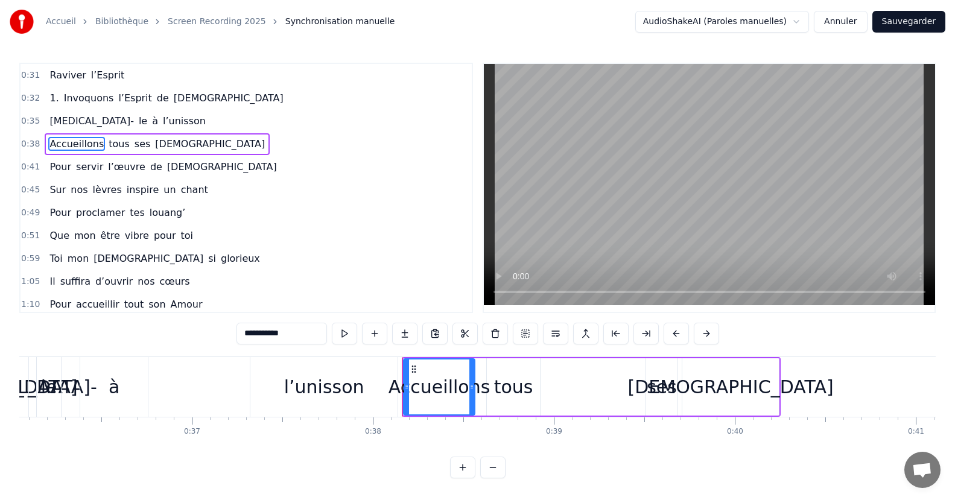
click at [842, 18] on button "Annuler" at bounding box center [840, 22] width 53 height 22
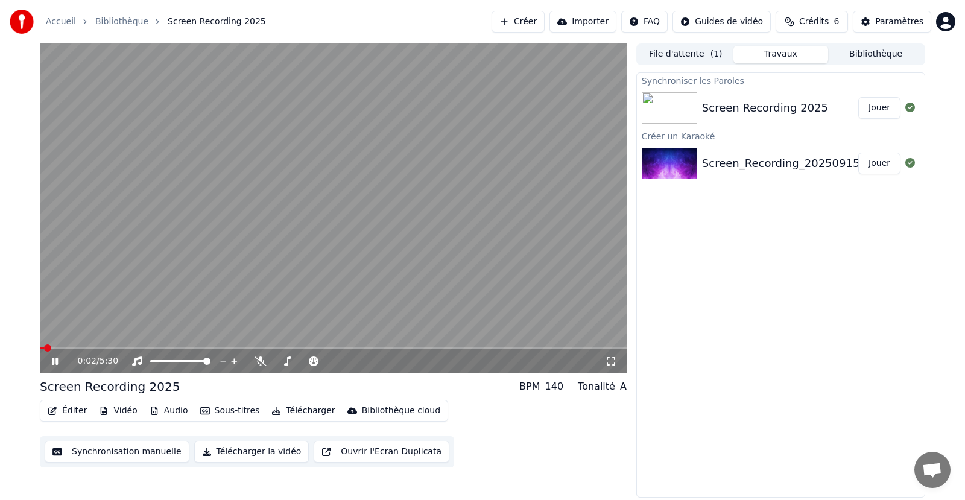
click at [54, 358] on icon at bounding box center [63, 362] width 28 height 10
click at [72, 413] on button "Éditer" at bounding box center [67, 410] width 49 height 17
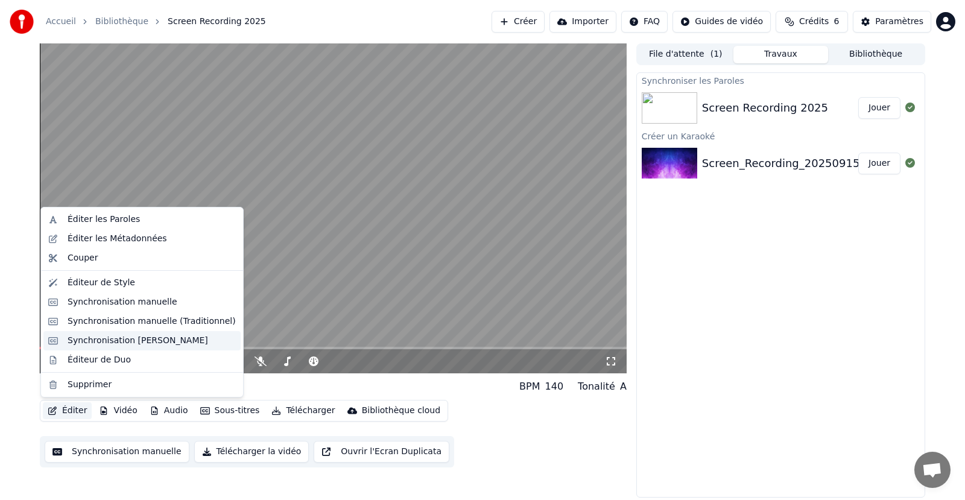
click at [120, 346] on div "Synchronisation [PERSON_NAME]" at bounding box center [138, 341] width 141 height 12
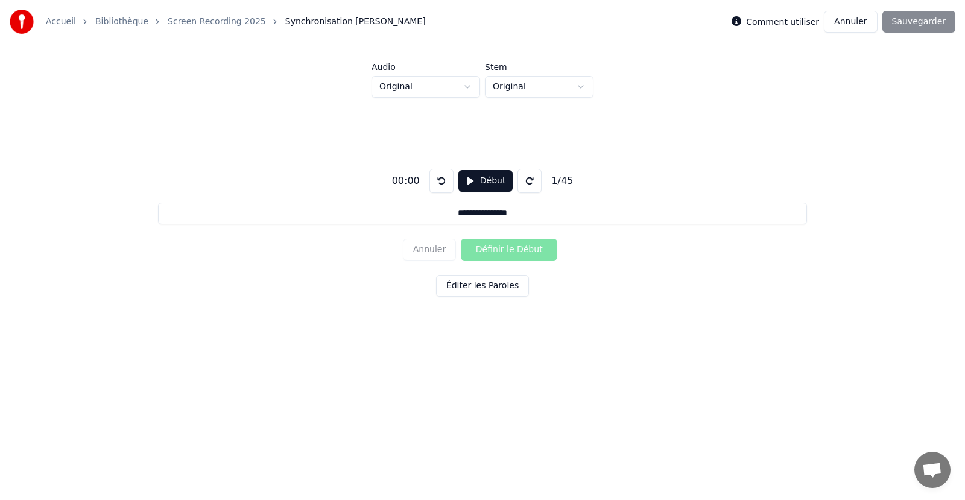
click at [491, 290] on button "Éditer les Paroles" at bounding box center [482, 286] width 93 height 22
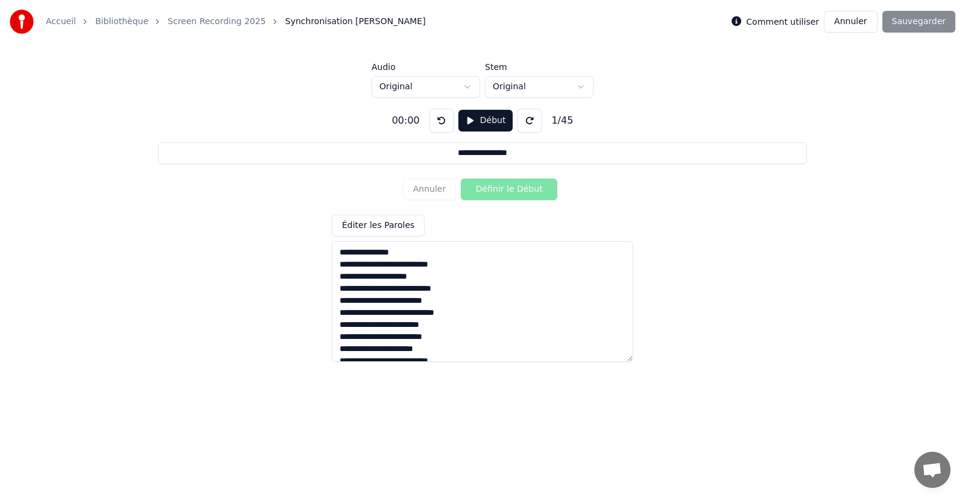
click at [389, 223] on button "Éditer les Paroles" at bounding box center [378, 226] width 93 height 22
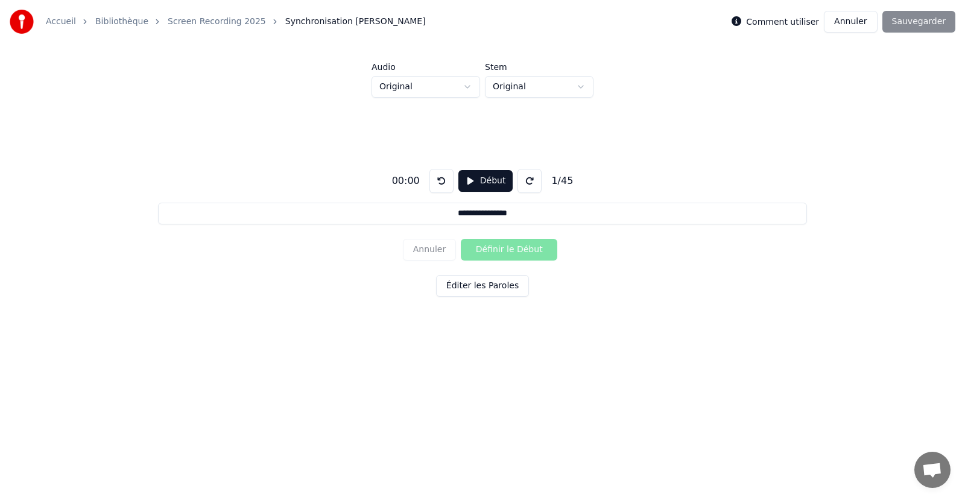
click at [454, 292] on button "Éditer les Paroles" at bounding box center [482, 286] width 93 height 22
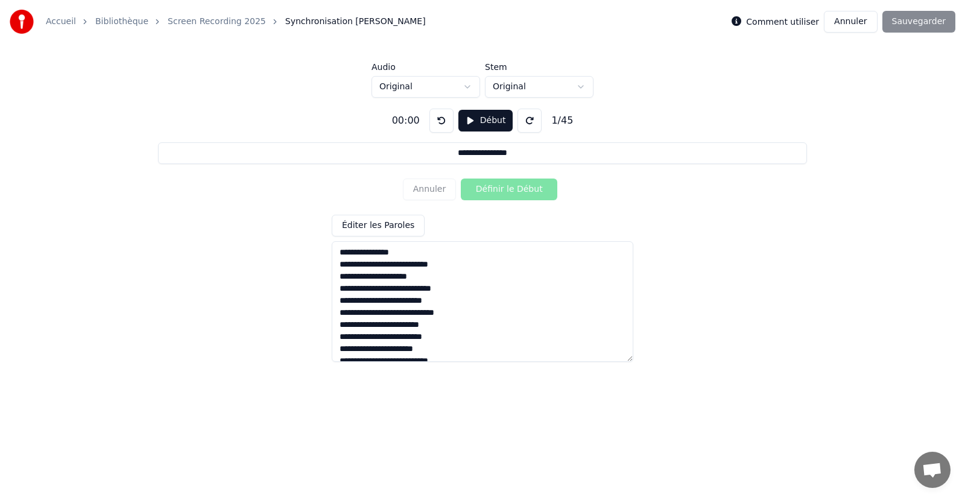
click at [396, 236] on button "Éditer les Paroles" at bounding box center [378, 226] width 93 height 22
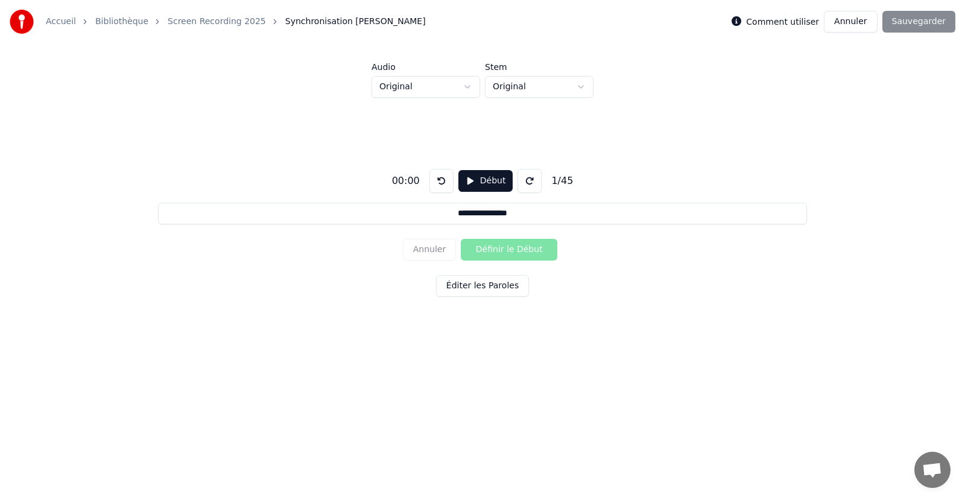
click at [807, 21] on label "Comment utiliser" at bounding box center [782, 21] width 73 height 8
click at [474, 185] on button "Début" at bounding box center [486, 181] width 55 height 22
click at [498, 283] on button "Éditer les Paroles" at bounding box center [482, 286] width 93 height 22
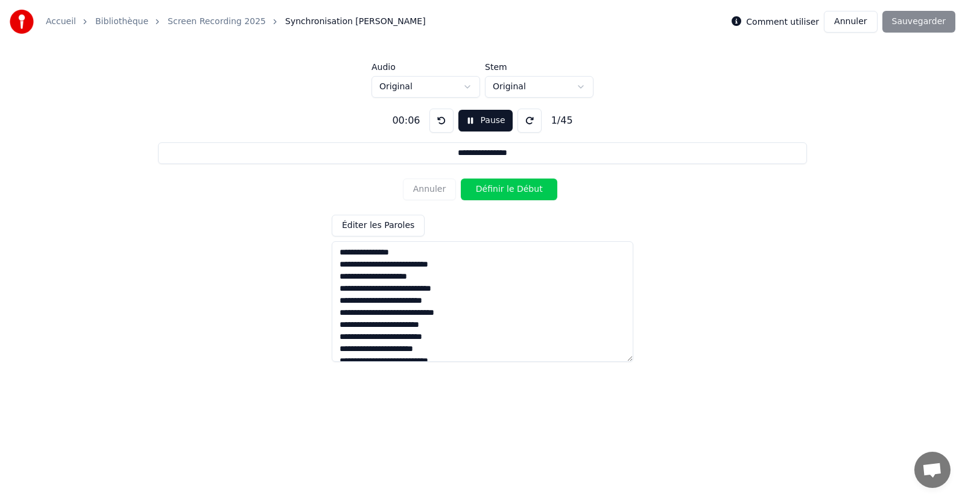
click at [338, 253] on textarea at bounding box center [483, 301] width 302 height 121
drag, startPoint x: 339, startPoint y: 253, endPoint x: 389, endPoint y: 253, distance: 50.7
click at [389, 253] on textarea at bounding box center [483, 301] width 302 height 121
click at [393, 253] on textarea at bounding box center [483, 301] width 302 height 121
click at [474, 153] on input "**********" at bounding box center [482, 153] width 649 height 22
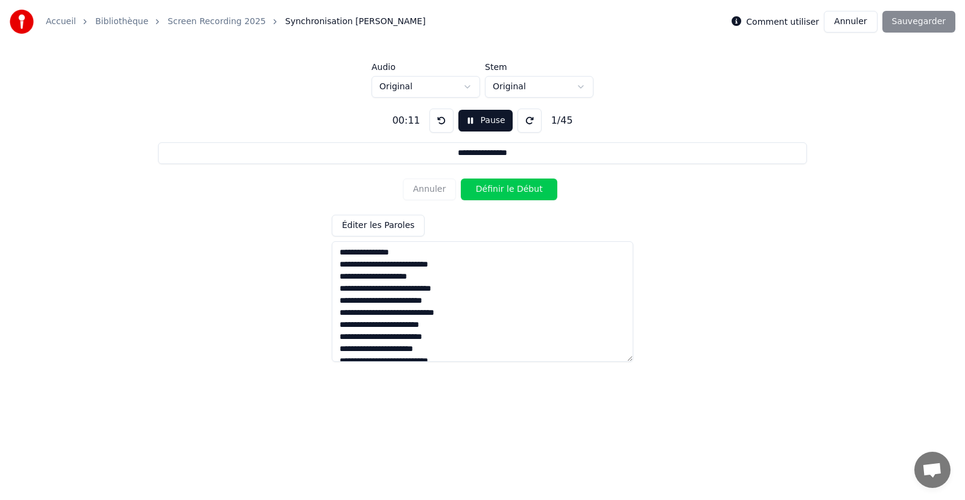
click at [474, 153] on input "**********" at bounding box center [482, 153] width 649 height 22
click at [408, 183] on div "Annuler Définir le Début" at bounding box center [482, 189] width 159 height 31
click at [374, 255] on textarea at bounding box center [483, 301] width 302 height 121
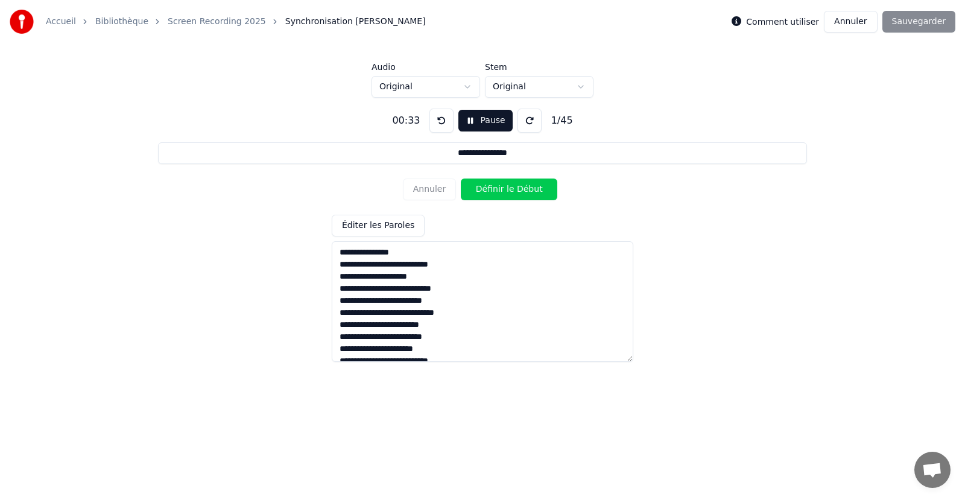
click at [480, 157] on input "**********" at bounding box center [482, 153] width 649 height 22
click at [431, 92] on html "**********" at bounding box center [482, 191] width 965 height 382
click at [398, 256] on textarea at bounding box center [483, 301] width 302 height 121
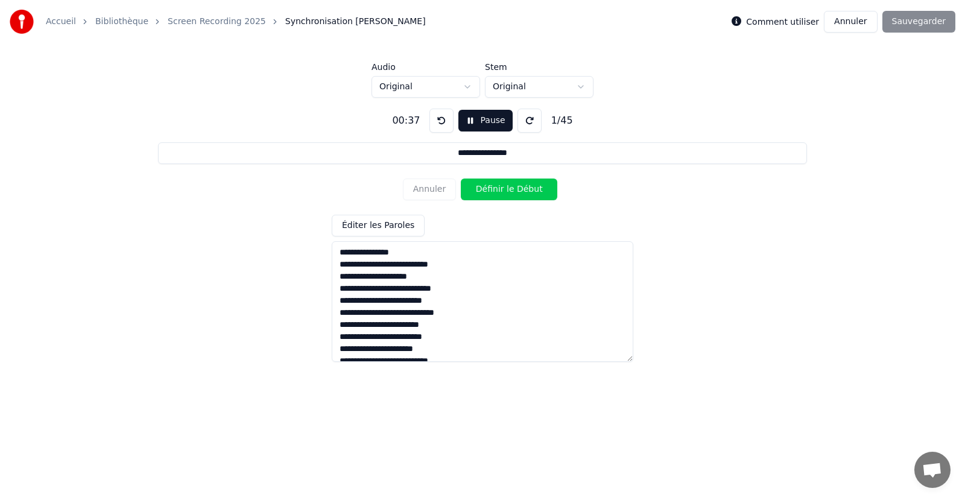
click at [390, 253] on textarea at bounding box center [483, 301] width 302 height 121
click at [389, 225] on button "Éditer les Paroles" at bounding box center [378, 226] width 93 height 22
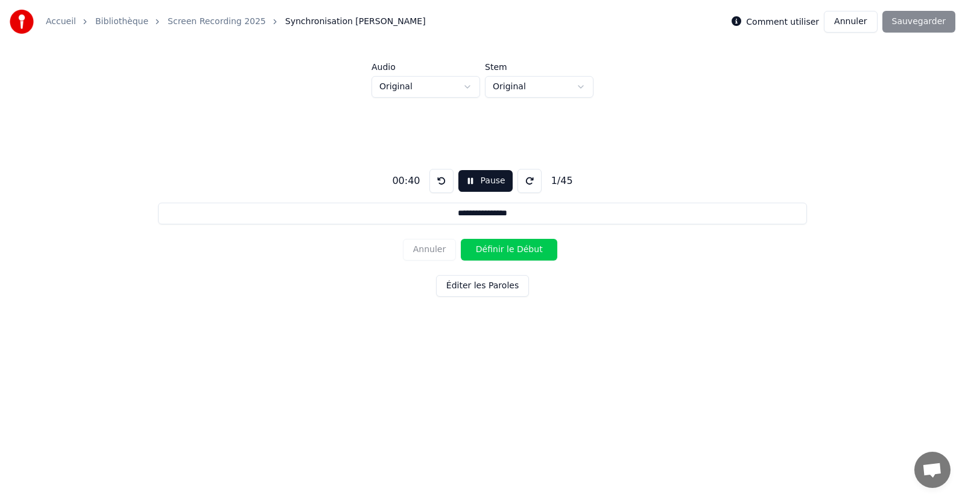
click at [444, 184] on button at bounding box center [442, 181] width 24 height 24
click at [451, 186] on button at bounding box center [442, 181] width 24 height 24
click at [491, 249] on button "Définir le Début" at bounding box center [509, 250] width 97 height 22
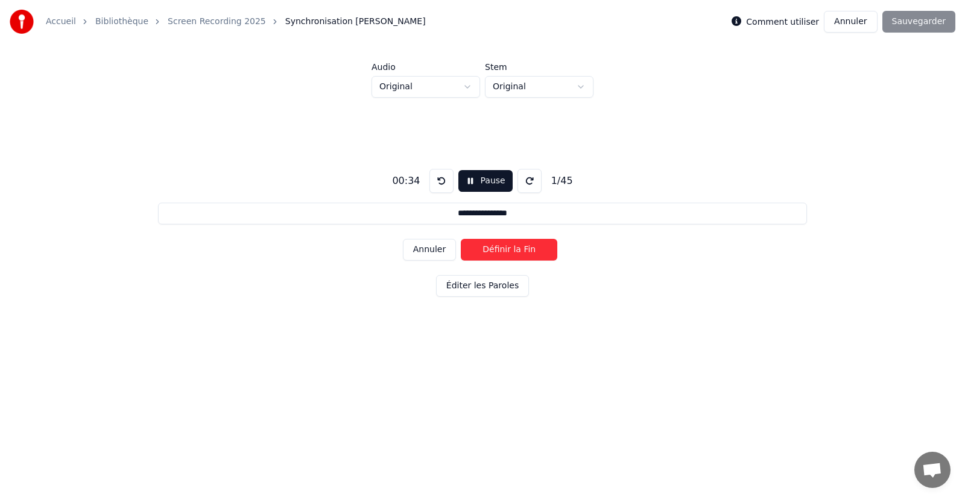
click at [476, 287] on button "Éditer les Paroles" at bounding box center [482, 286] width 93 height 22
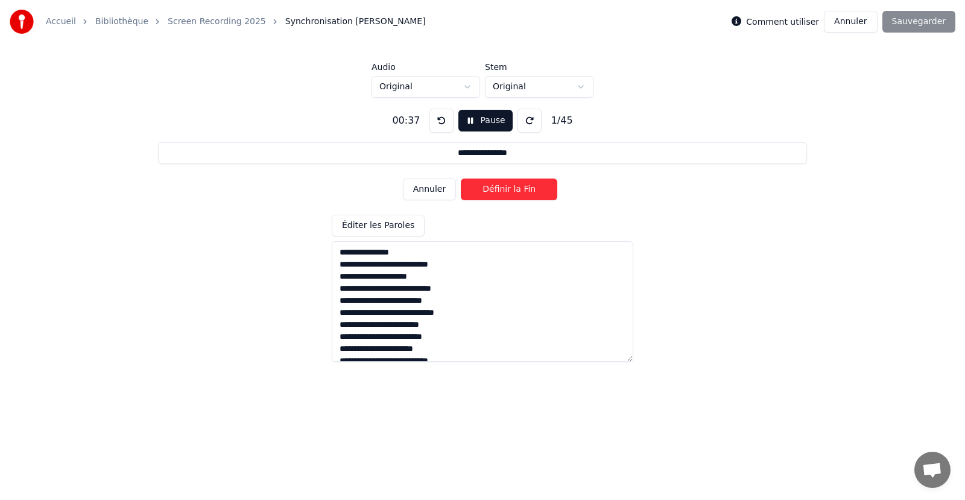
click at [474, 124] on button "Pause" at bounding box center [486, 121] width 54 height 22
click at [848, 17] on button "Annuler" at bounding box center [850, 22] width 53 height 22
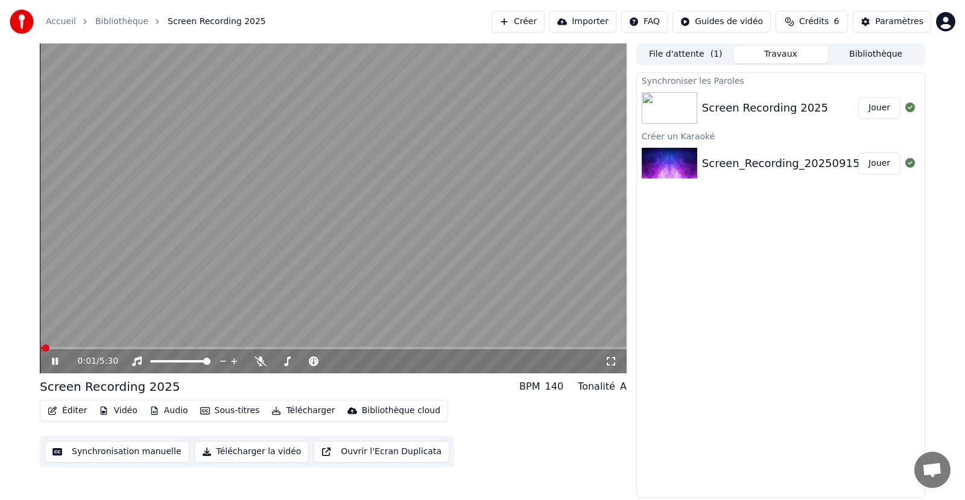
click at [58, 363] on icon at bounding box center [55, 361] width 6 height 7
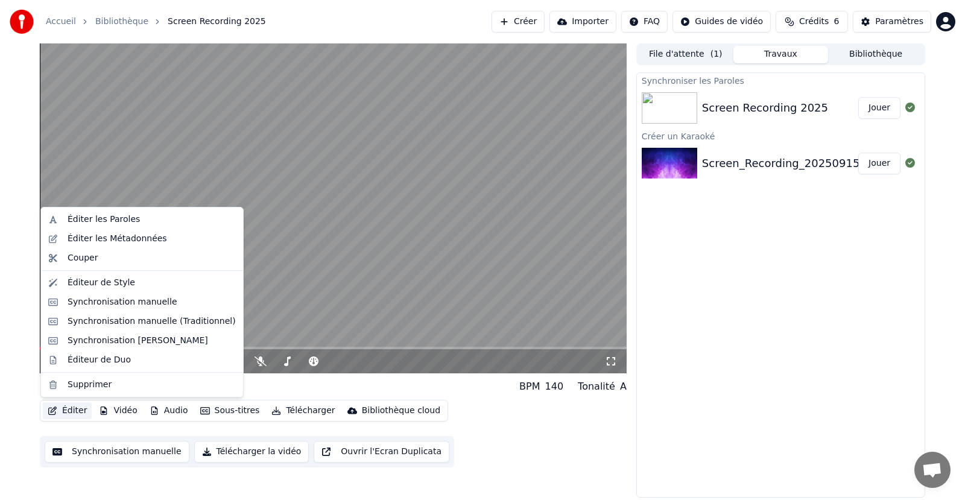
click at [82, 413] on button "Éditer" at bounding box center [67, 410] width 49 height 17
click at [118, 284] on div "Éditeur de Style" at bounding box center [102, 283] width 68 height 12
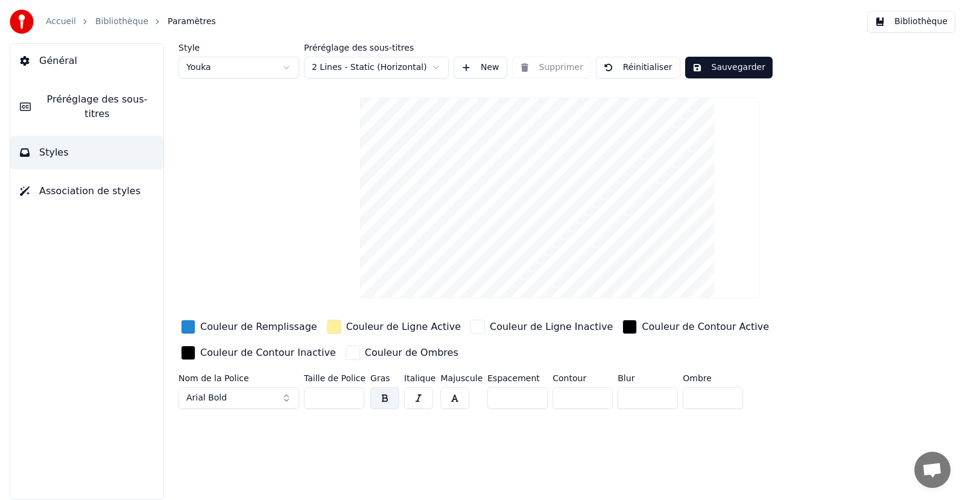
click at [141, 104] on span "Préréglage des sous-titres" at bounding box center [96, 106] width 113 height 29
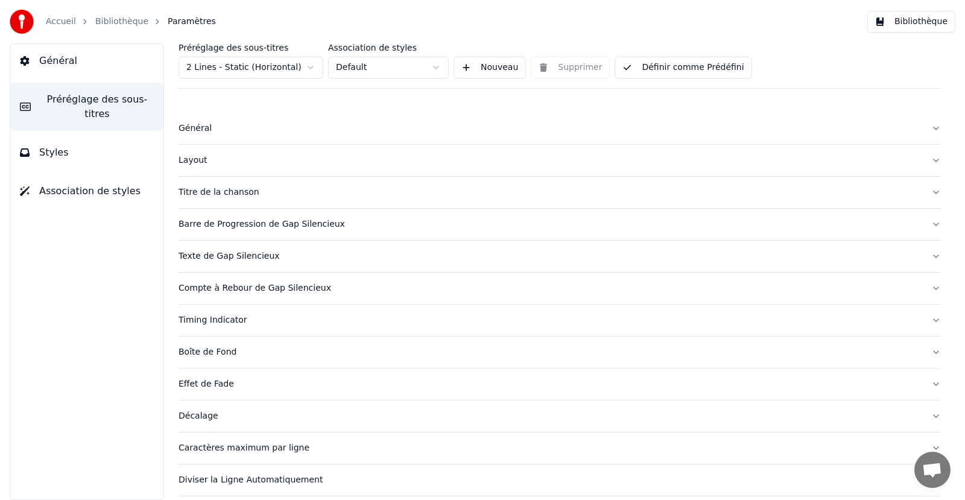
scroll to position [37, 0]
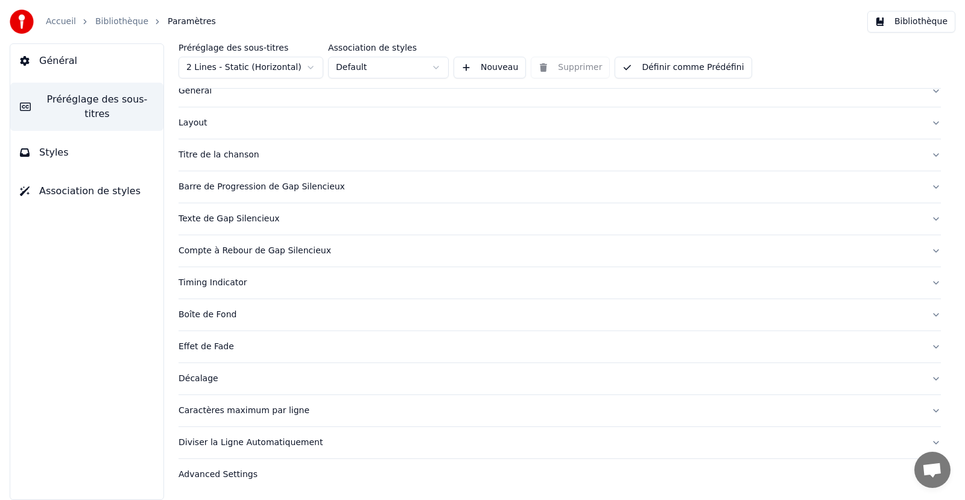
click at [282, 377] on div "Décalage" at bounding box center [550, 379] width 743 height 12
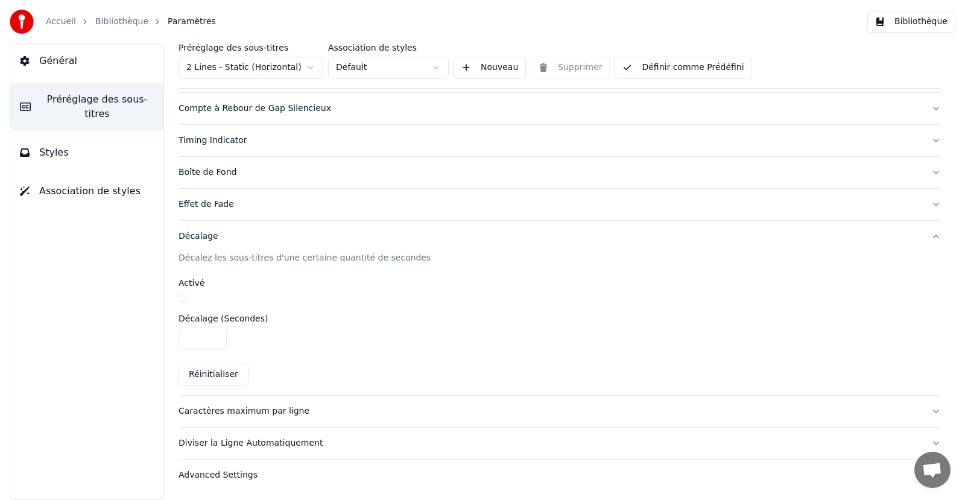
scroll to position [119, 0]
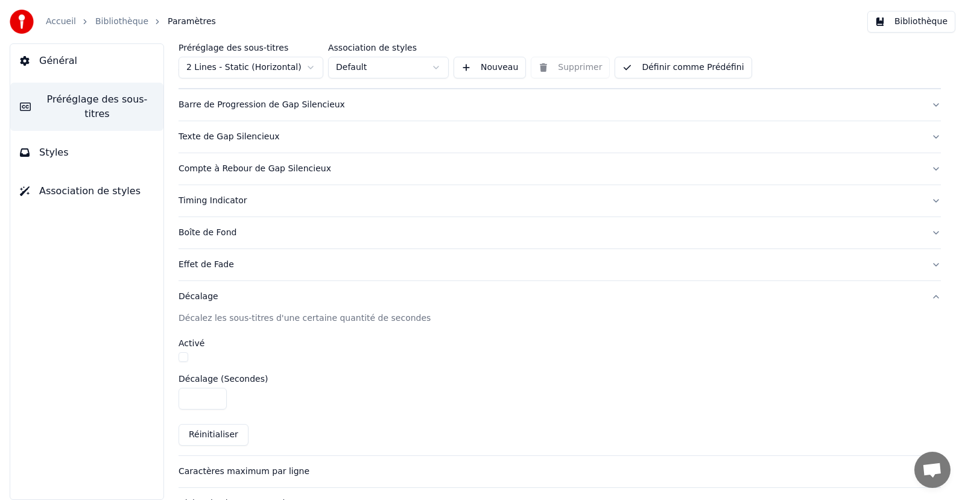
click at [65, 136] on button "Styles" at bounding box center [86, 153] width 153 height 34
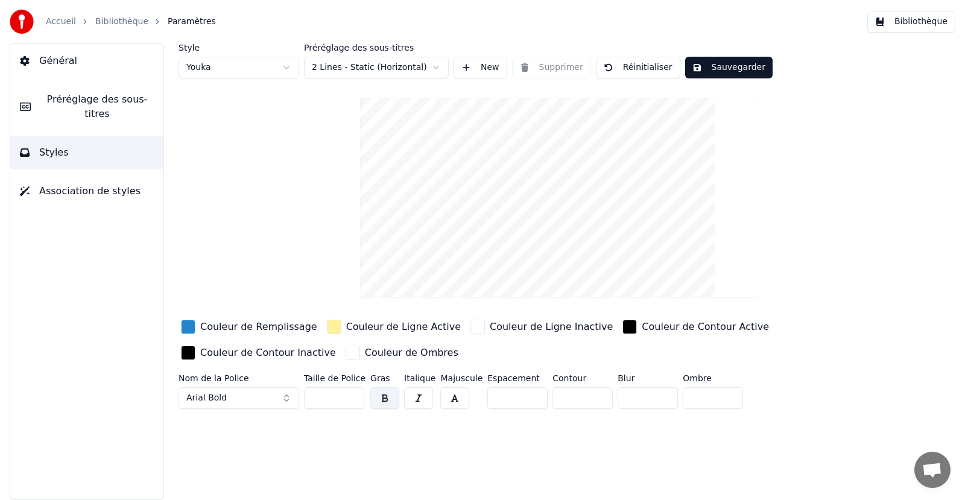
click at [327, 68] on html "Accueil Bibliothèque Paramètres Bibliothèque Général Préréglage des sous-titres…" at bounding box center [482, 250] width 965 height 500
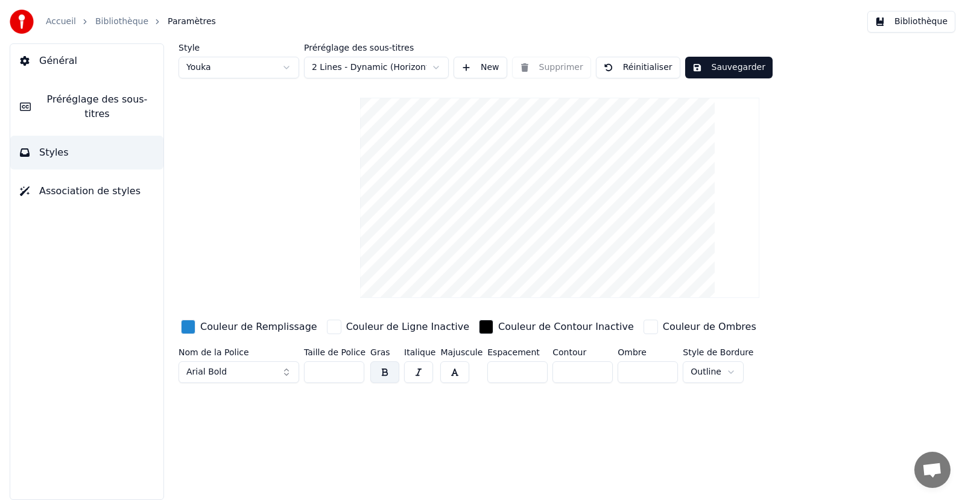
click at [364, 77] on html "Accueil Bibliothèque Paramètres Bibliothèque Général Préréglage des sous-titres…" at bounding box center [482, 250] width 965 height 500
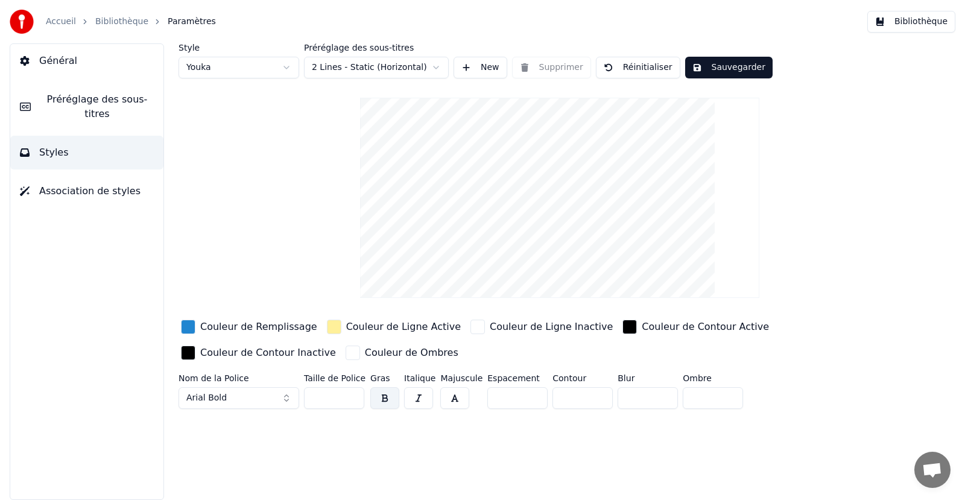
click at [702, 60] on button "Sauvegarder" at bounding box center [728, 68] width 87 height 22
click at [720, 67] on button "Terminé" at bounding box center [718, 68] width 67 height 22
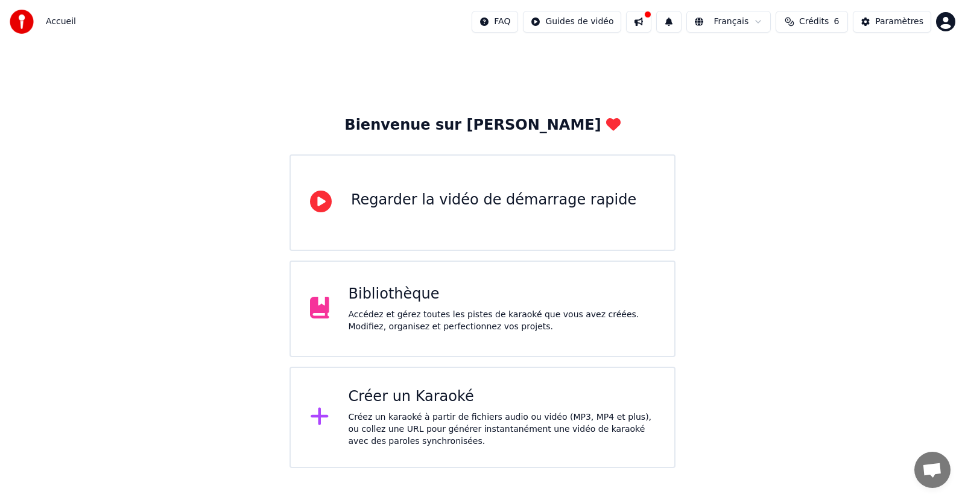
click at [515, 294] on div "Bibliothèque" at bounding box center [502, 294] width 307 height 19
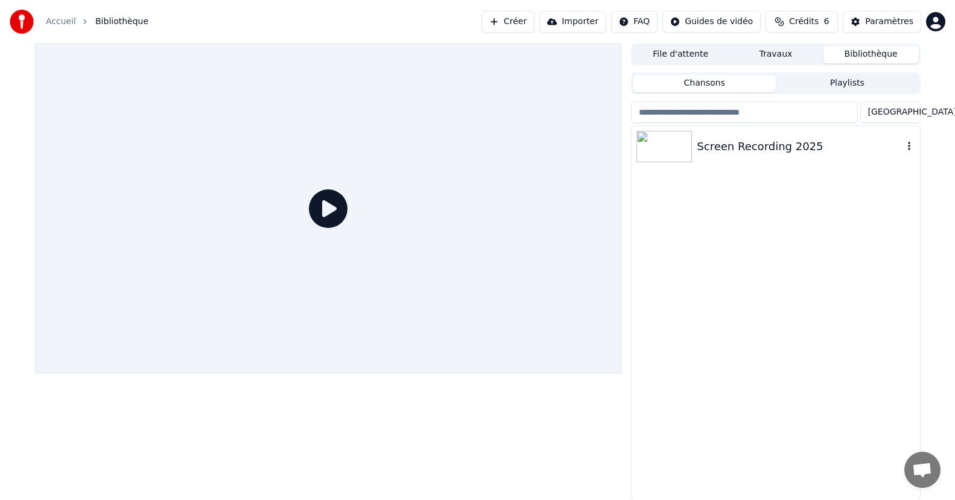
click at [739, 153] on div "Screen Recording 2025" at bounding box center [800, 146] width 206 height 17
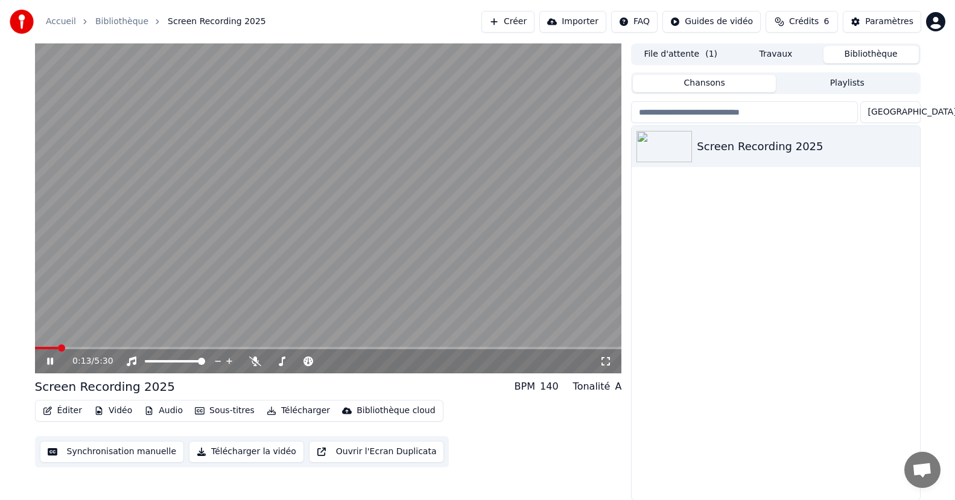
click at [85, 345] on video at bounding box center [328, 208] width 587 height 330
click at [77, 348] on span at bounding box center [328, 348] width 587 height 2
click at [52, 356] on div "0:24 / 5:30" at bounding box center [328, 361] width 577 height 12
click at [52, 363] on icon at bounding box center [49, 361] width 7 height 8
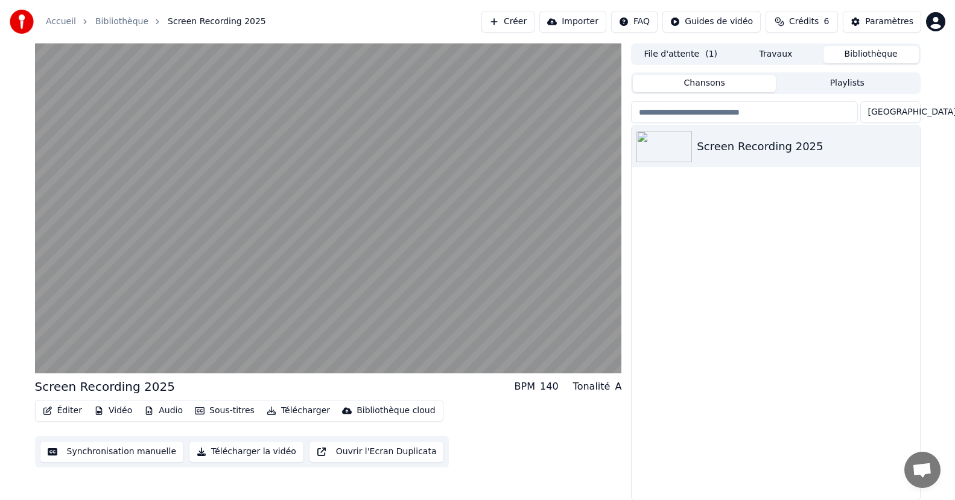
click at [208, 279] on video at bounding box center [328, 208] width 587 height 330
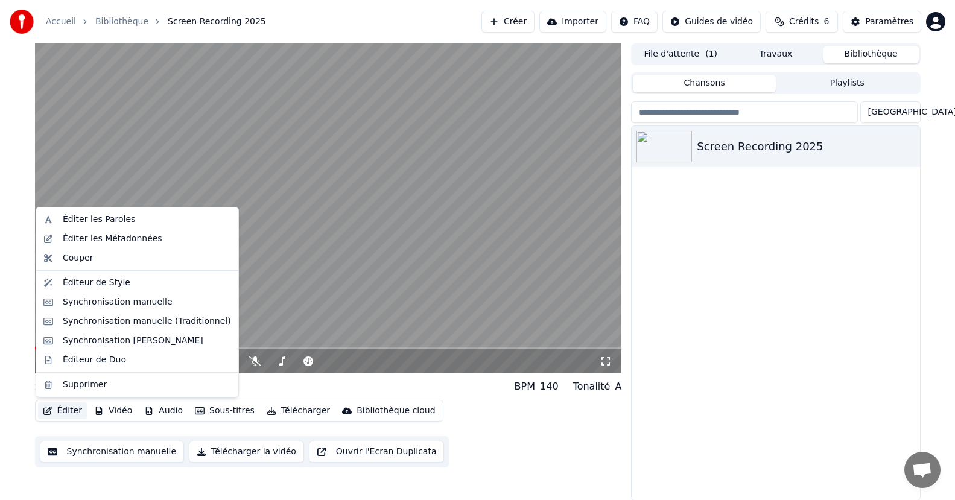
click at [78, 415] on button "Éditer" at bounding box center [62, 410] width 49 height 17
click at [100, 288] on div "Éditeur de Style" at bounding box center [97, 283] width 68 height 12
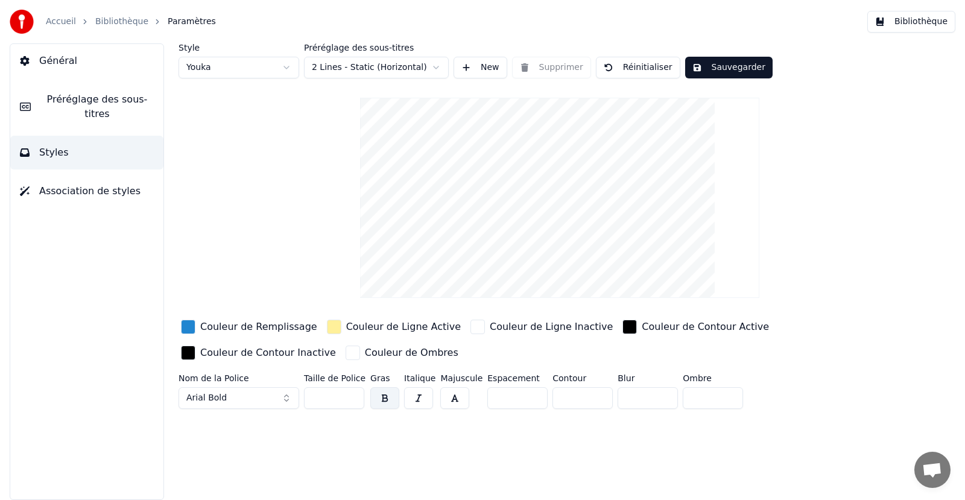
click at [401, 60] on html "Accueil Bibliothèque Paramètres Bibliothèque Général Préréglage des sous-titres…" at bounding box center [482, 250] width 965 height 500
click at [693, 65] on button "Sauvegarder" at bounding box center [728, 68] width 87 height 22
click at [102, 25] on link "Bibliothèque" at bounding box center [121, 22] width 53 height 12
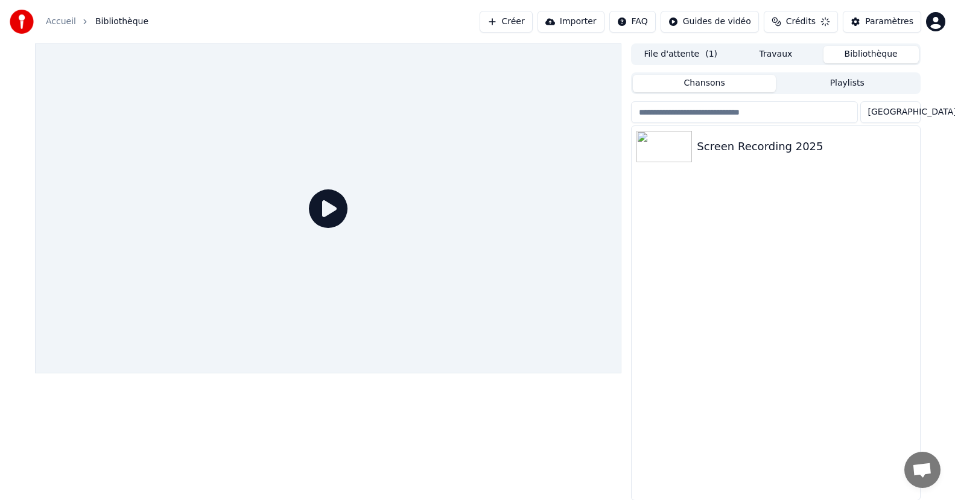
click at [319, 207] on icon at bounding box center [328, 208] width 39 height 39
click at [717, 159] on div "Screen Recording 2025" at bounding box center [776, 146] width 288 height 41
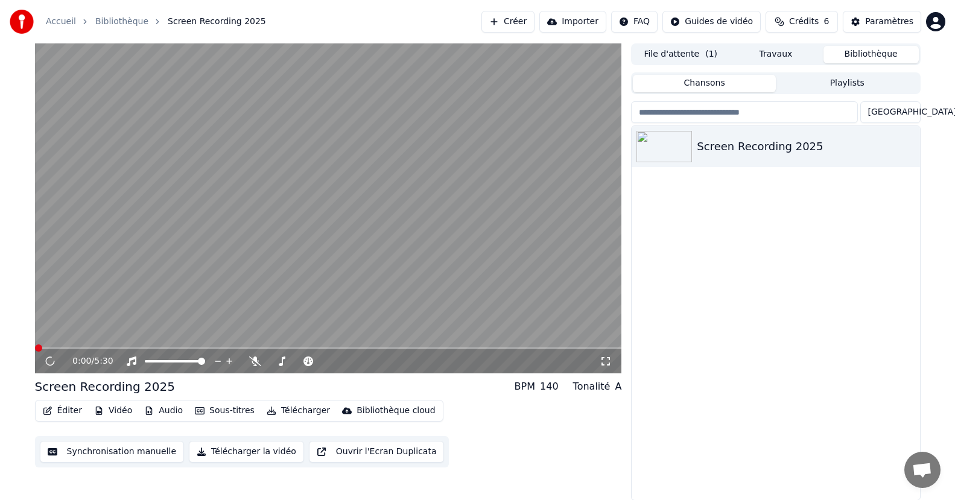
click at [134, 286] on video at bounding box center [328, 208] width 587 height 330
click at [74, 347] on span at bounding box center [328, 348] width 587 height 2
click at [95, 346] on video at bounding box center [328, 208] width 587 height 330
click at [58, 361] on icon at bounding box center [59, 362] width 28 height 10
click at [94, 348] on span at bounding box center [328, 348] width 587 height 2
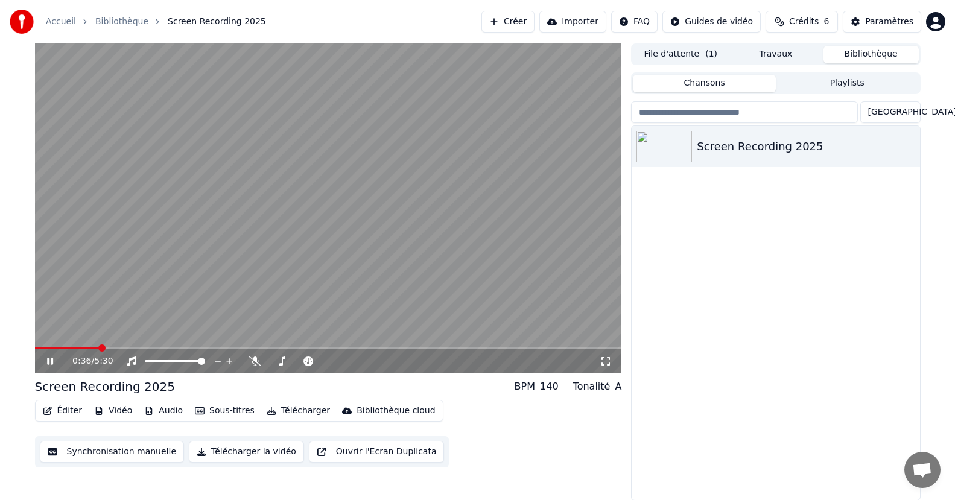
click at [167, 287] on video at bounding box center [328, 208] width 587 height 330
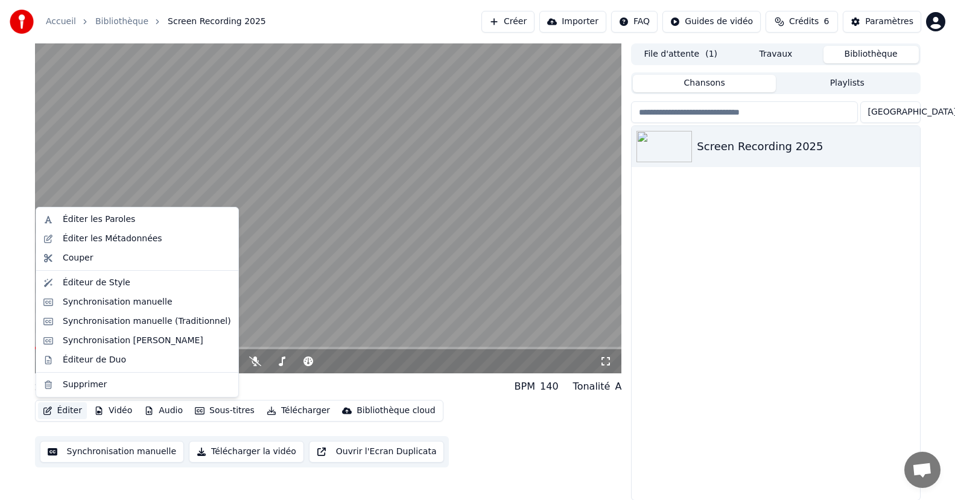
click at [54, 416] on button "Éditer" at bounding box center [62, 410] width 49 height 17
click at [107, 280] on div "Éditeur de Style" at bounding box center [97, 283] width 68 height 12
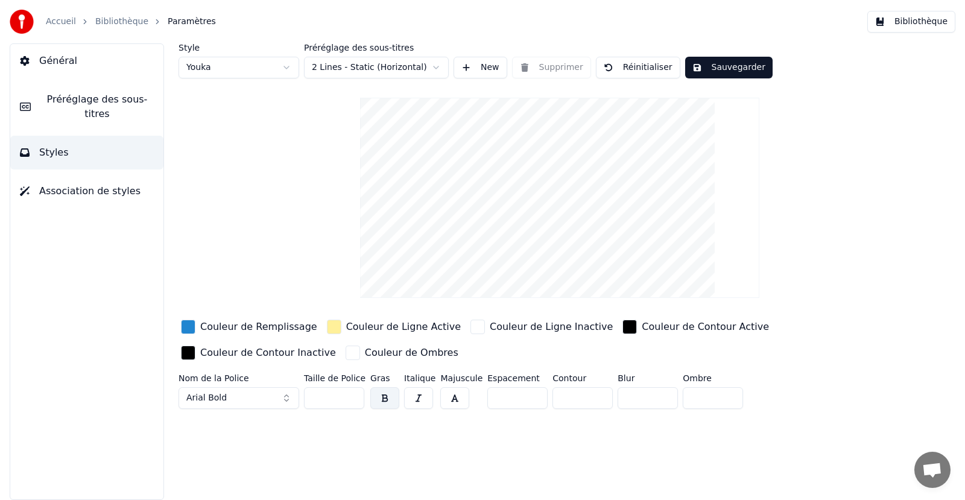
click at [403, 63] on html "Accueil Bibliothèque Paramètres Bibliothèque Général Préréglage des sous-titres…" at bounding box center [482, 250] width 965 height 500
click at [288, 67] on html "Accueil Bibliothèque Paramètres Bibliothèque Général Préréglage des sous-titres…" at bounding box center [482, 250] width 965 height 500
click at [240, 74] on html "Accueil Bibliothèque Paramètres Bibliothèque Général Préréglage des sous-titres…" at bounding box center [482, 250] width 965 height 500
click at [243, 66] on html "Accueil Bibliothèque Paramètres Bibliothèque Général Préréglage des sous-titres…" at bounding box center [482, 250] width 965 height 500
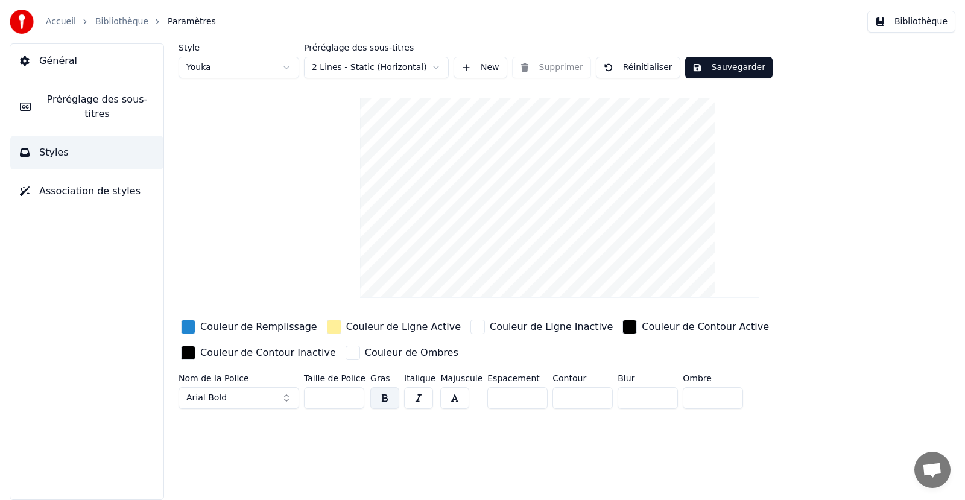
click at [243, 66] on html "Accueil Bibliothèque Paramètres Bibliothèque Général Préréglage des sous-titres…" at bounding box center [482, 250] width 965 height 500
click at [334, 68] on html "Accueil Bibliothèque Paramètres Bibliothèque Général Préréglage des sous-titres…" at bounding box center [482, 250] width 965 height 500
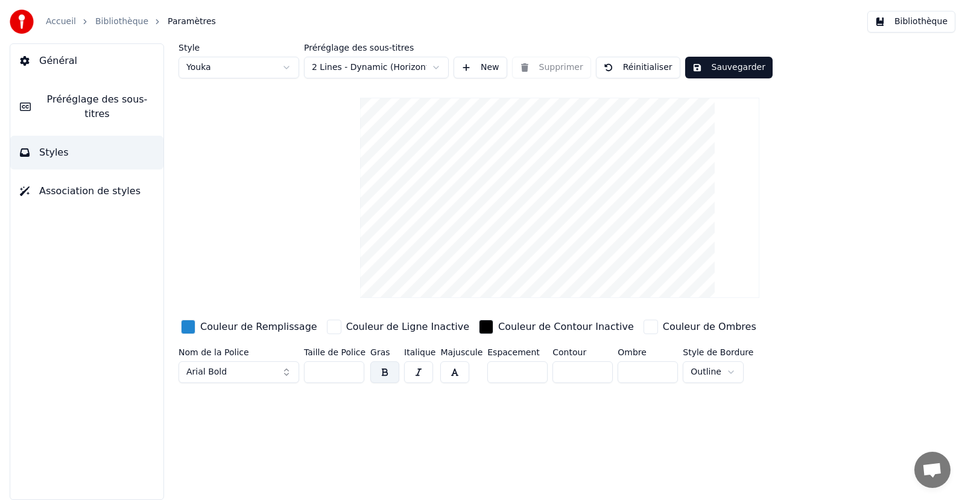
click at [711, 66] on button "Sauvegarder" at bounding box center [728, 68] width 87 height 22
click at [118, 23] on link "Bibliothèque" at bounding box center [121, 22] width 53 height 12
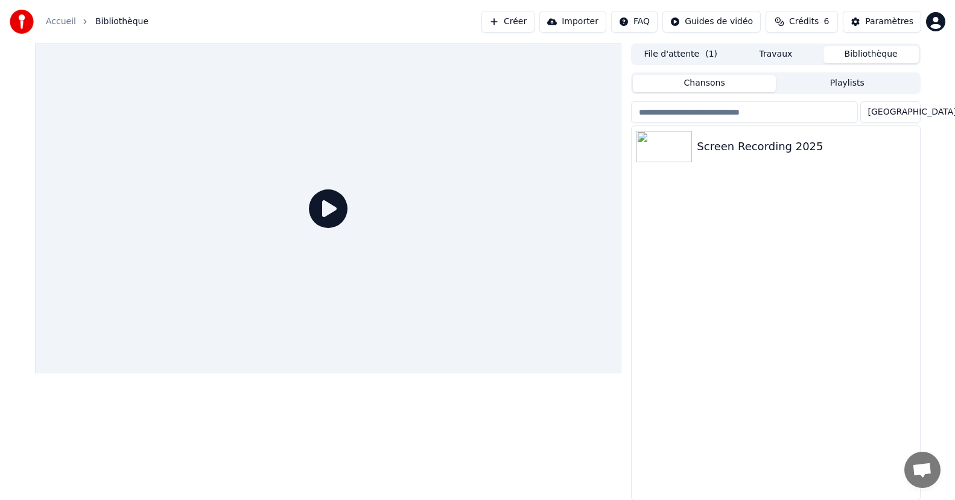
click at [343, 211] on icon at bounding box center [328, 208] width 39 height 39
click at [322, 205] on icon at bounding box center [328, 208] width 39 height 39
click at [743, 168] on div "Screen Recording 2025" at bounding box center [776, 313] width 288 height 374
click at [742, 164] on div "Screen Recording 2025" at bounding box center [776, 146] width 288 height 41
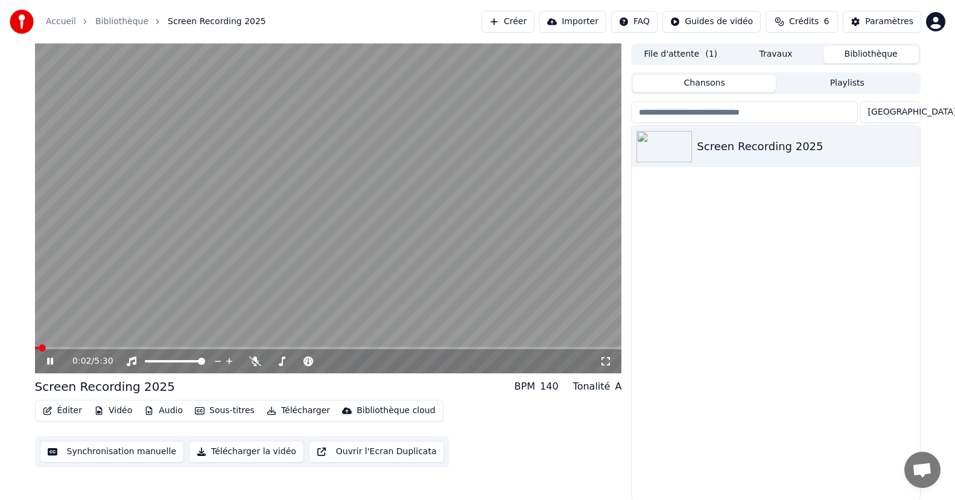
click at [122, 343] on video at bounding box center [328, 208] width 587 height 330
click at [122, 349] on span at bounding box center [328, 348] width 587 height 2
click at [170, 298] on video at bounding box center [328, 208] width 587 height 330
click at [101, 346] on video at bounding box center [328, 208] width 587 height 330
click at [95, 347] on span at bounding box center [85, 348] width 100 height 2
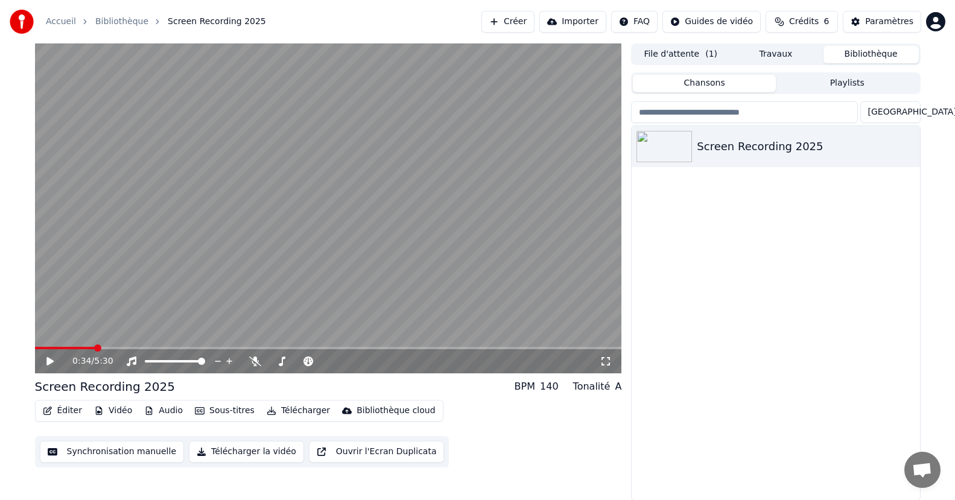
click at [115, 295] on video at bounding box center [328, 208] width 587 height 330
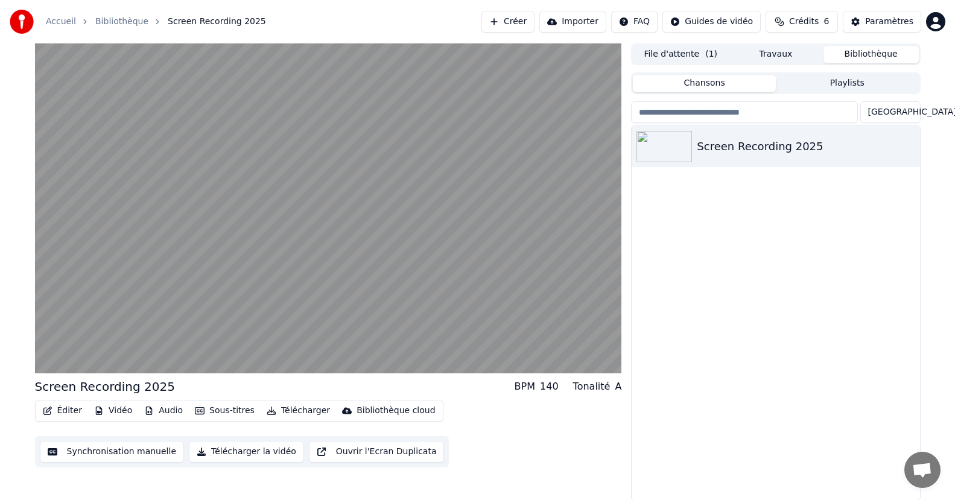
click at [115, 295] on video at bounding box center [328, 208] width 587 height 330
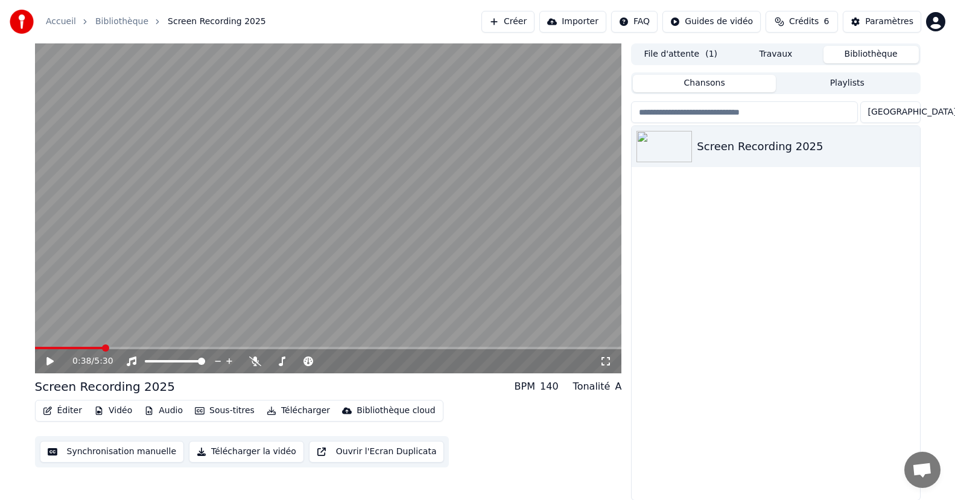
click at [75, 409] on button "Éditer" at bounding box center [62, 410] width 49 height 17
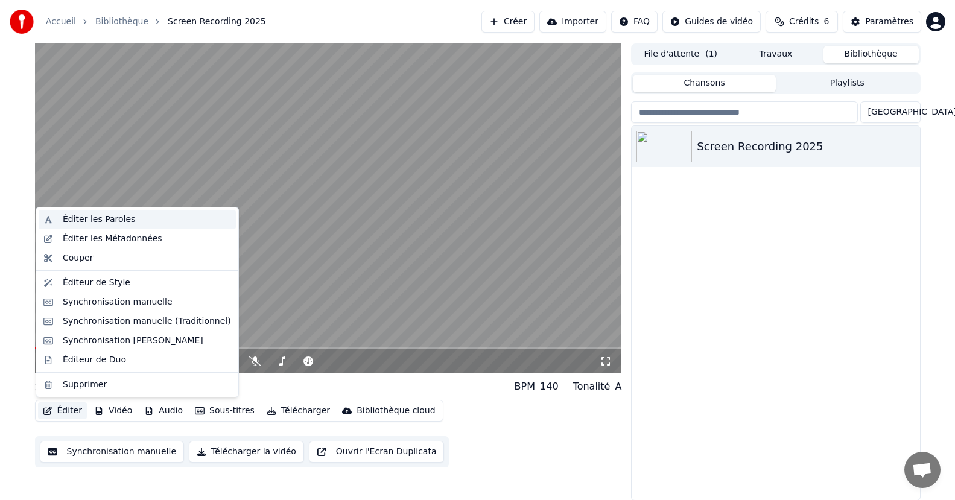
click at [119, 224] on div "Éditer les Paroles" at bounding box center [99, 220] width 72 height 12
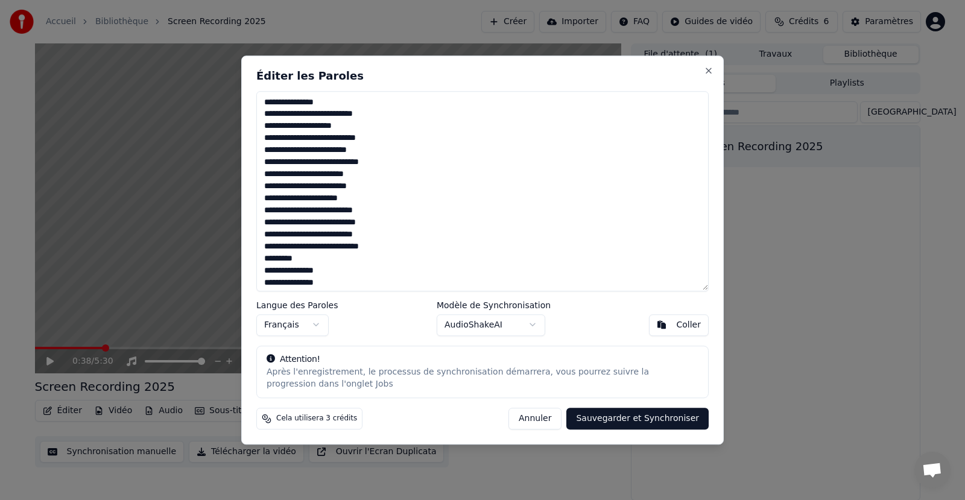
click at [322, 104] on textarea at bounding box center [482, 191] width 453 height 200
click at [275, 124] on textarea at bounding box center [482, 191] width 453 height 200
click at [274, 124] on textarea at bounding box center [482, 191] width 453 height 200
click at [278, 149] on textarea at bounding box center [482, 191] width 453 height 200
click at [540, 419] on button "Annuler" at bounding box center [535, 419] width 53 height 22
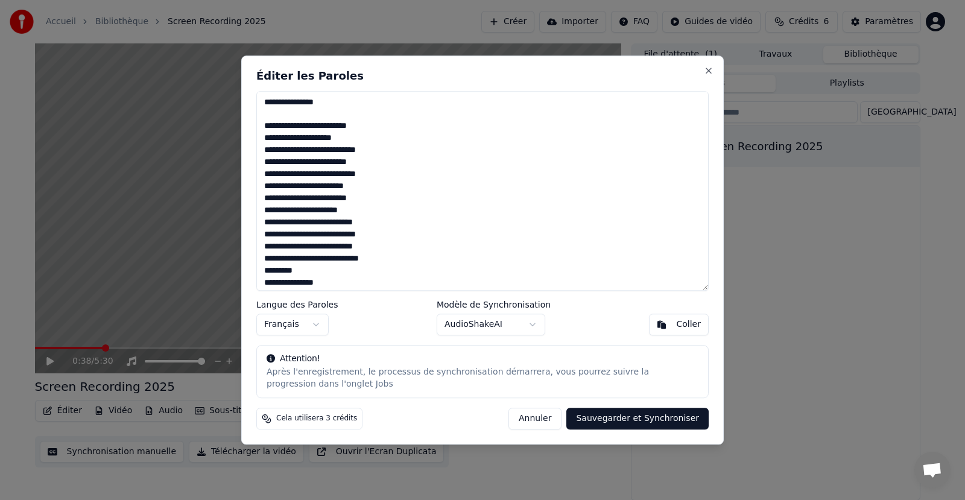
type textarea "**********"
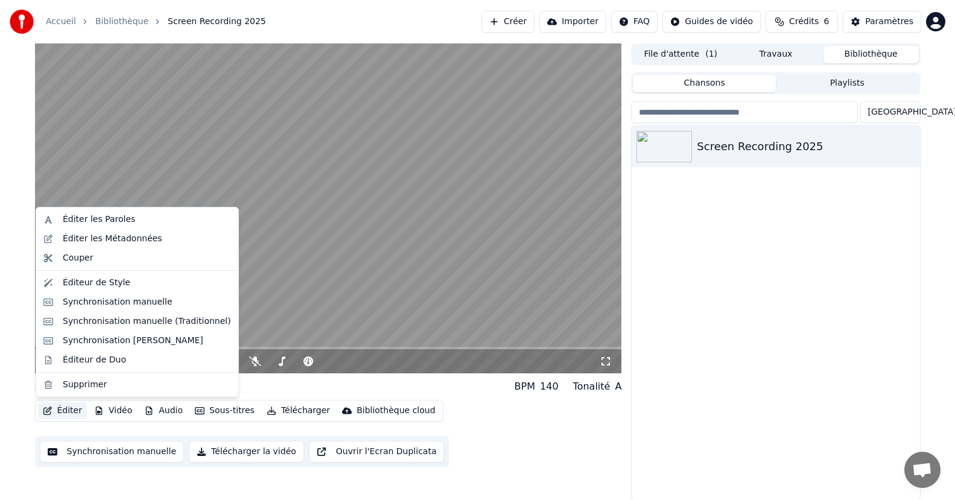
click at [69, 416] on button "Éditer" at bounding box center [62, 410] width 49 height 17
click at [112, 219] on div "Éditer les Paroles" at bounding box center [99, 220] width 72 height 12
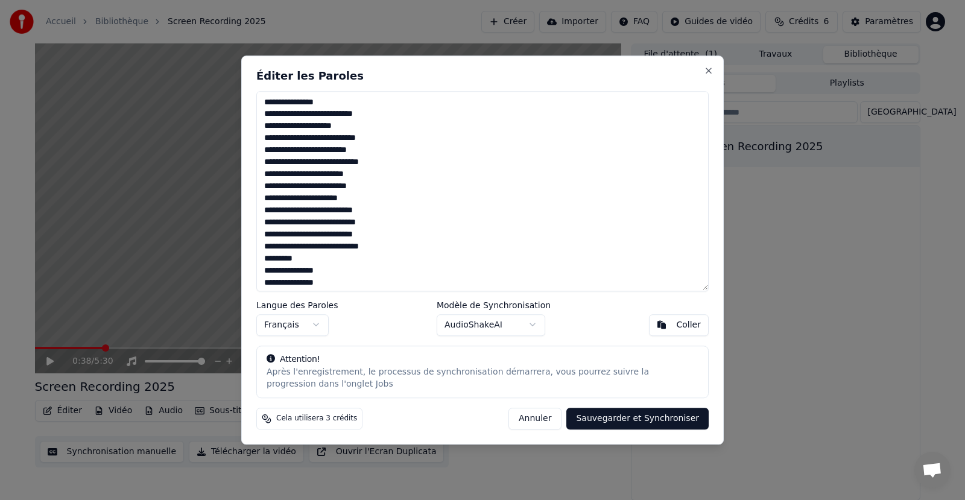
click at [332, 105] on textarea at bounding box center [482, 191] width 453 height 200
click at [389, 124] on textarea at bounding box center [482, 191] width 453 height 200
drag, startPoint x: 272, startPoint y: 123, endPoint x: 258, endPoint y: 127, distance: 14.3
click at [258, 127] on textarea at bounding box center [482, 191] width 453 height 200
click at [384, 120] on textarea at bounding box center [482, 191] width 453 height 200
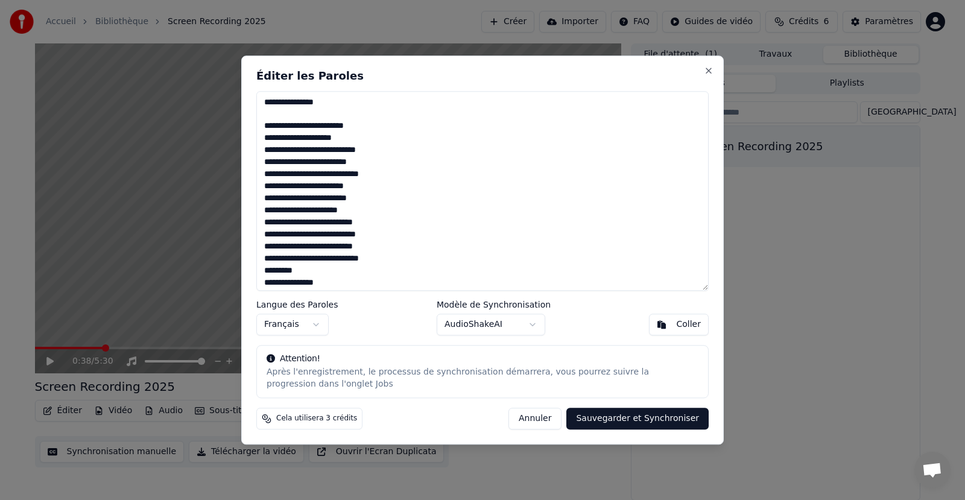
click at [381, 124] on textarea at bounding box center [482, 191] width 453 height 200
click at [356, 153] on textarea at bounding box center [482, 191] width 453 height 200
click at [388, 172] on textarea at bounding box center [482, 191] width 453 height 200
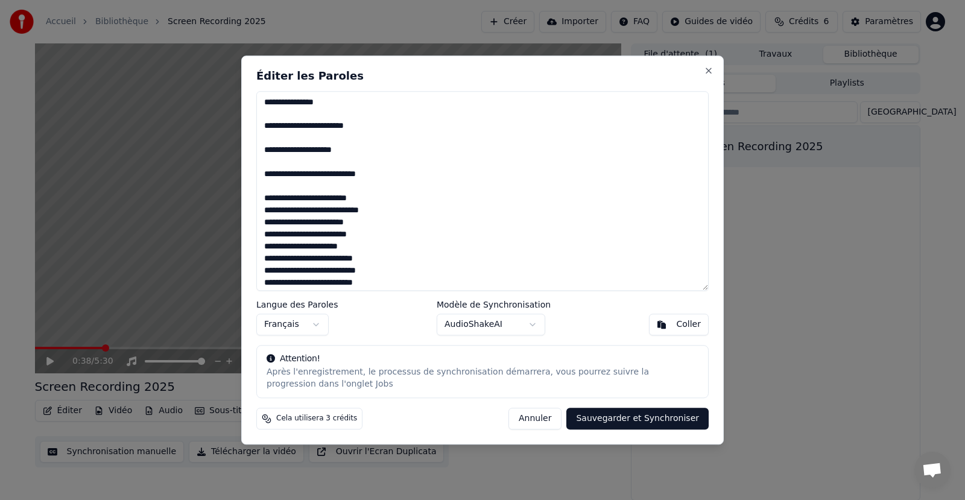
click at [369, 195] on textarea at bounding box center [482, 191] width 453 height 200
click at [382, 221] on textarea at bounding box center [482, 191] width 453 height 200
type textarea "**********"
drag, startPoint x: 669, startPoint y: 417, endPoint x: 593, endPoint y: 369, distance: 90.1
click at [669, 418] on button "Sauvegarder et Synchroniser" at bounding box center [638, 419] width 142 height 22
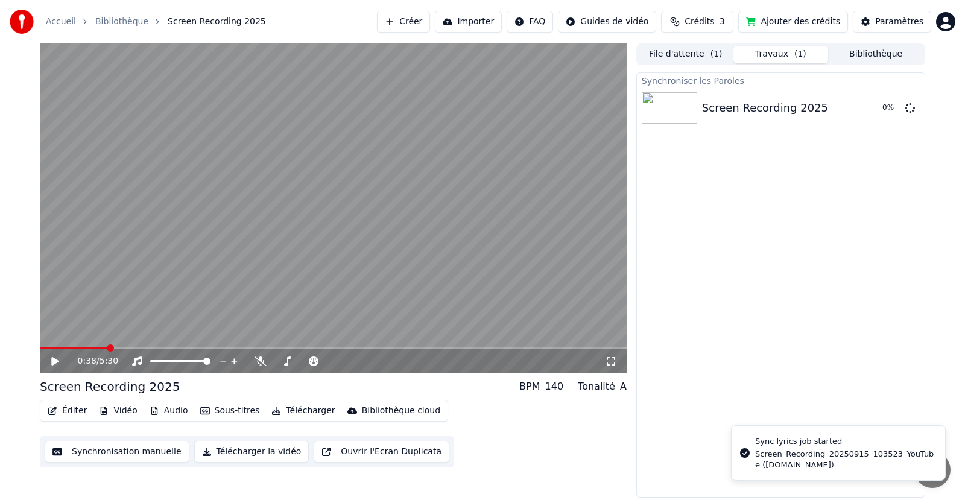
click at [41, 345] on video at bounding box center [333, 208] width 587 height 330
click at [42, 351] on div "0:38 / 5:30" at bounding box center [333, 361] width 587 height 24
click at [42, 349] on span at bounding box center [74, 348] width 69 height 2
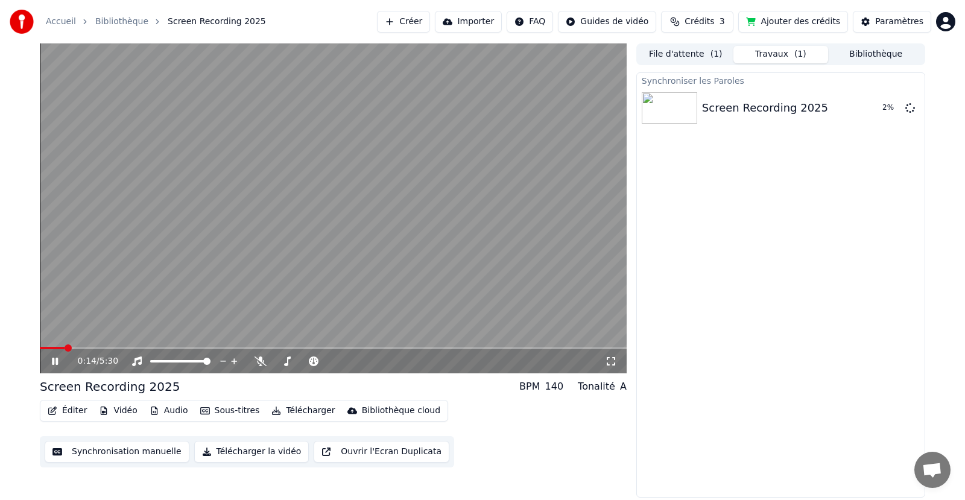
click at [65, 349] on span at bounding box center [333, 348] width 587 height 2
click at [103, 348] on span at bounding box center [72, 348] width 64 height 2
click at [99, 348] on span at bounding box center [72, 348] width 64 height 2
click at [92, 349] on span at bounding box center [69, 348] width 59 height 2
click at [182, 230] on video at bounding box center [333, 208] width 587 height 330
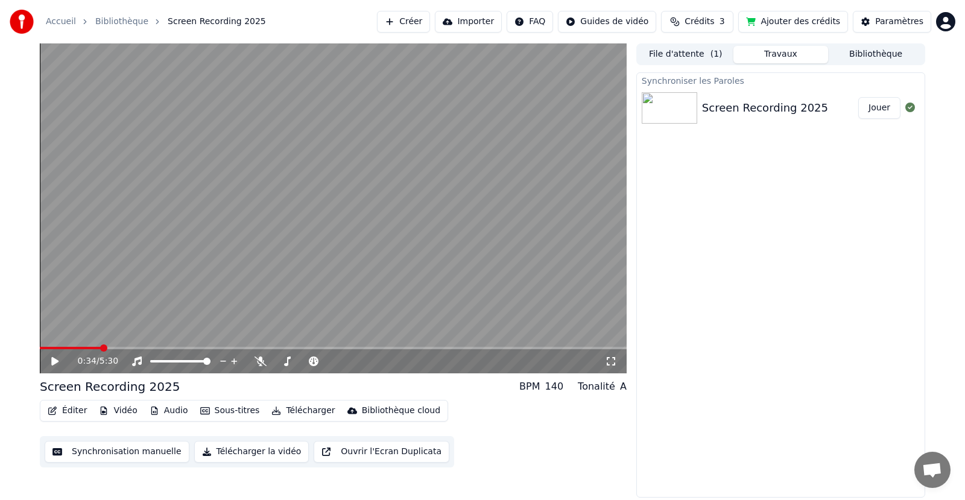
click at [65, 412] on button "Éditer" at bounding box center [67, 410] width 49 height 17
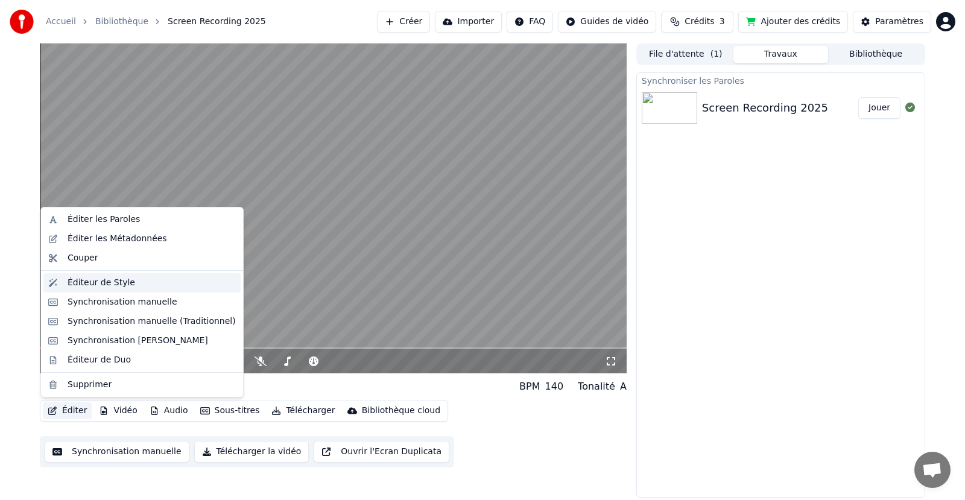
click at [92, 281] on div "Éditeur de Style" at bounding box center [102, 283] width 68 height 12
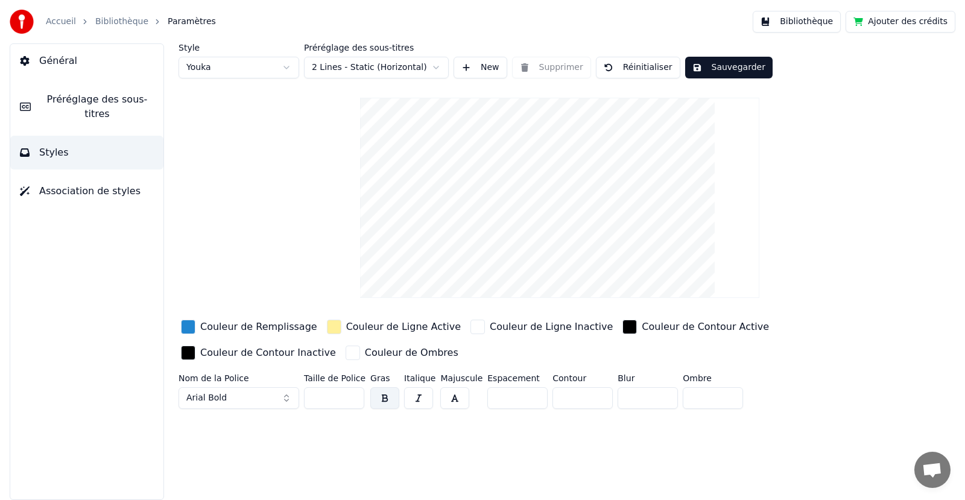
click at [380, 70] on html "Accueil Bibliothèque Paramètres Bibliothèque Ajouter des crédits Général Prérég…" at bounding box center [482, 250] width 965 height 500
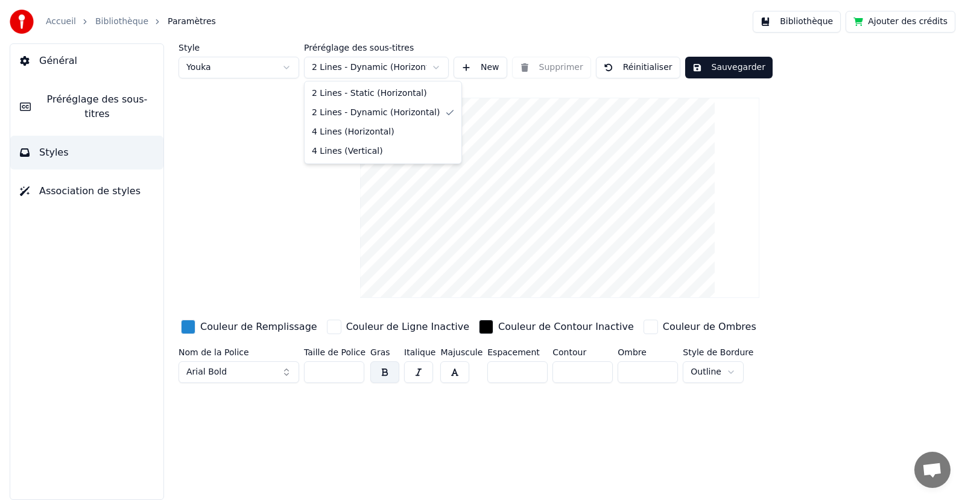
click at [364, 69] on html "Accueil Bibliothèque Paramètres Bibliothèque Ajouter des crédits Général Prérég…" at bounding box center [482, 250] width 965 height 500
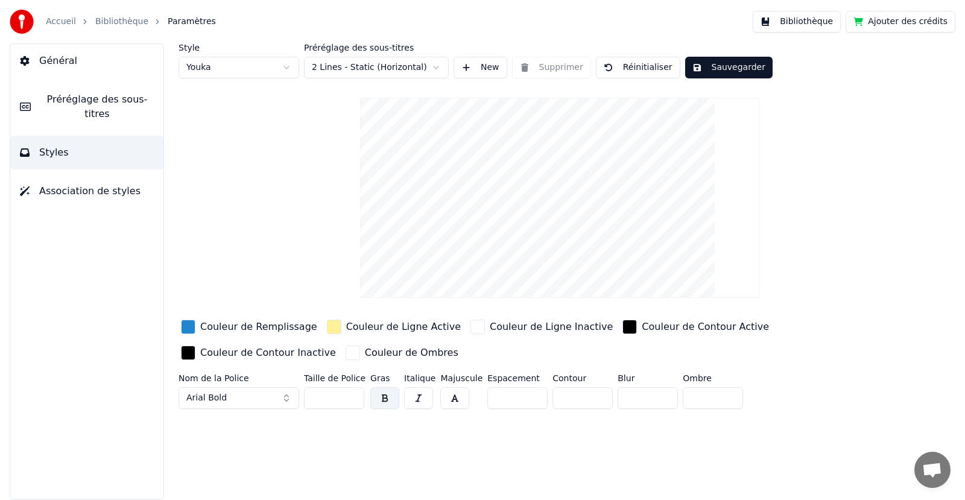
click at [115, 184] on span "Association de styles" at bounding box center [89, 191] width 101 height 14
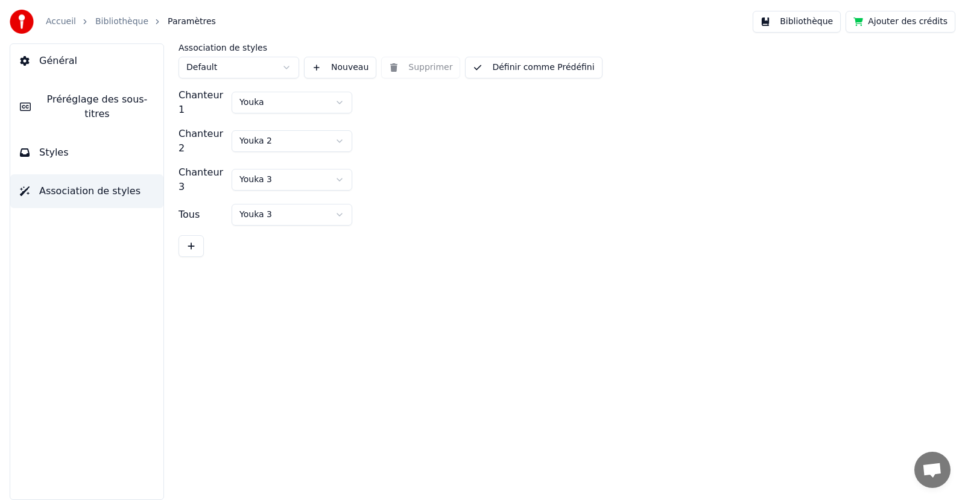
click at [99, 118] on div "Général Préréglage des sous-titres Styles Association de styles" at bounding box center [87, 271] width 154 height 457
click at [99, 108] on button "Préréglage des sous-titres" at bounding box center [86, 107] width 153 height 48
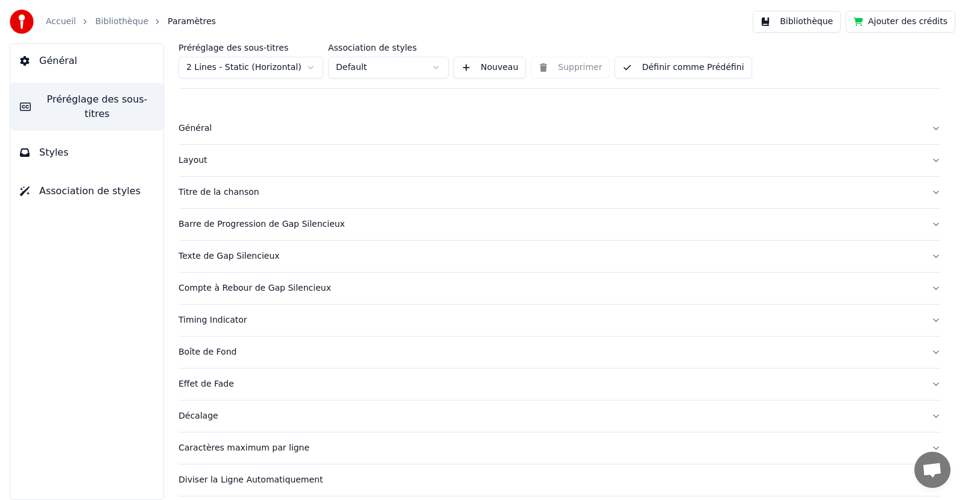
scroll to position [37, 0]
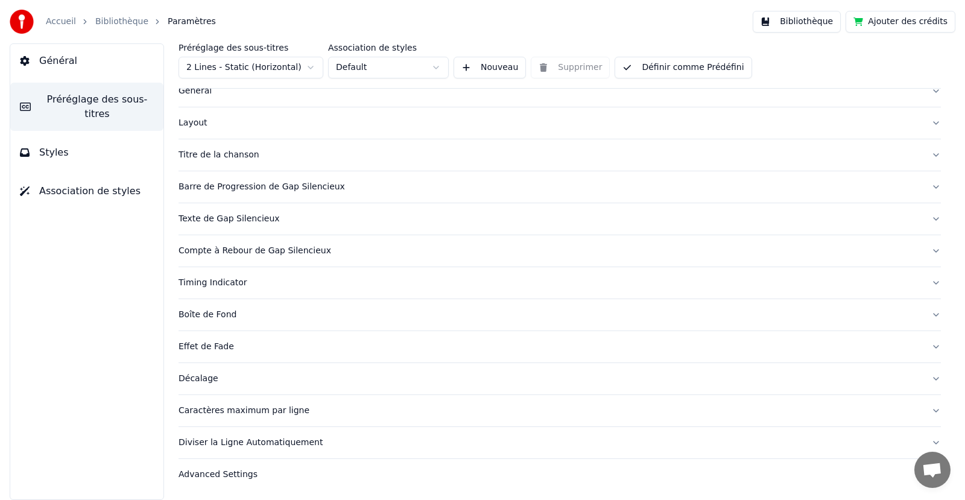
click at [254, 389] on button "Décalage" at bounding box center [560, 378] width 763 height 31
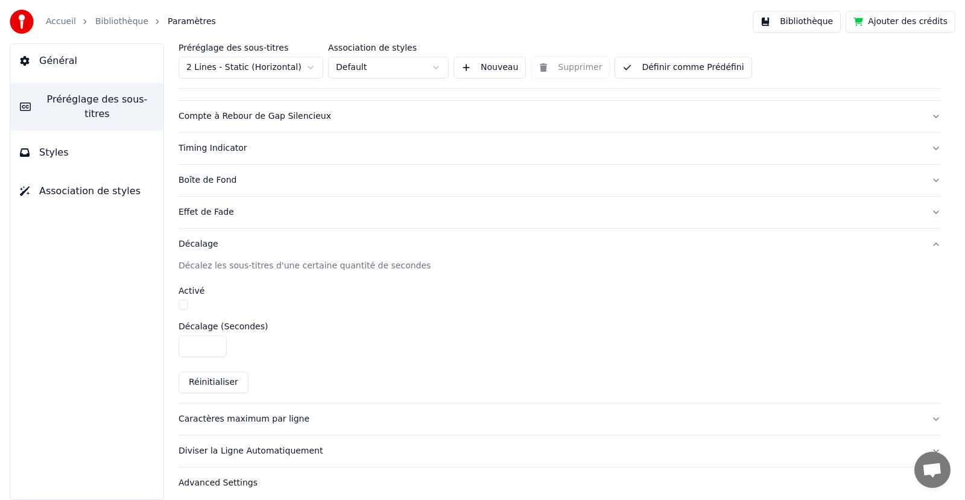
scroll to position [180, 0]
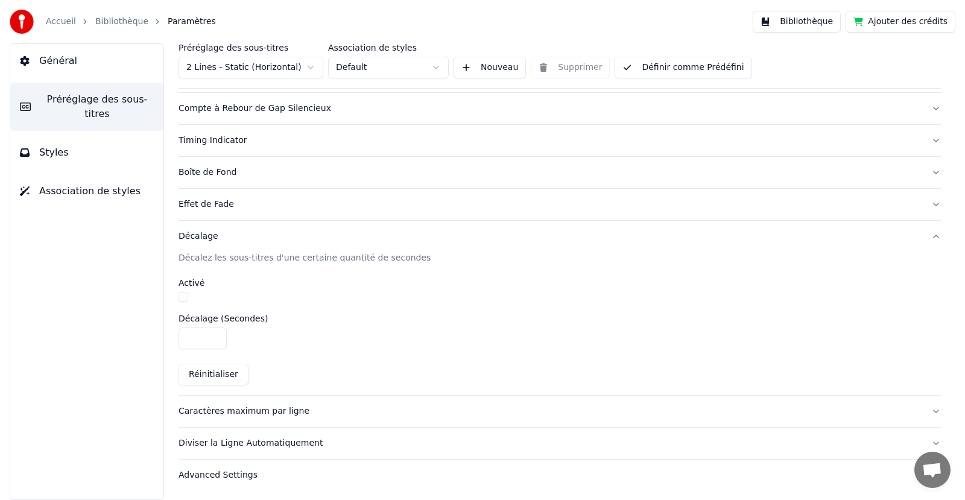
click at [207, 345] on input "****" at bounding box center [203, 339] width 48 height 22
click at [214, 337] on input "*" at bounding box center [203, 339] width 48 height 22
click at [214, 337] on input "***" at bounding box center [203, 339] width 48 height 22
type input "***"
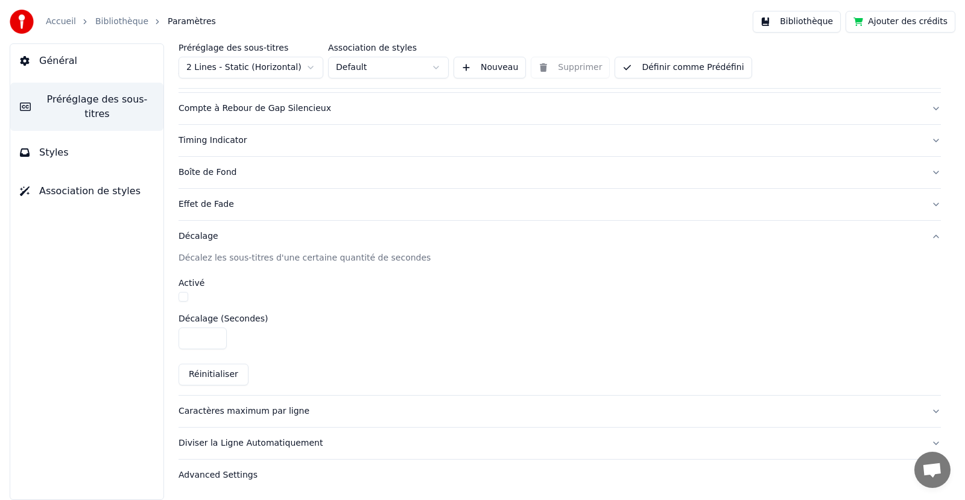
click at [214, 337] on input "***" at bounding box center [203, 339] width 48 height 22
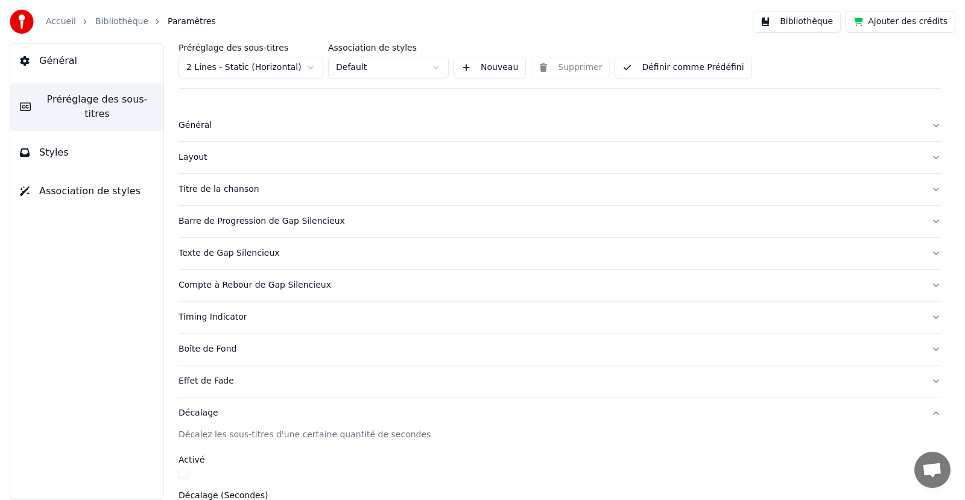
scroll to position [0, 0]
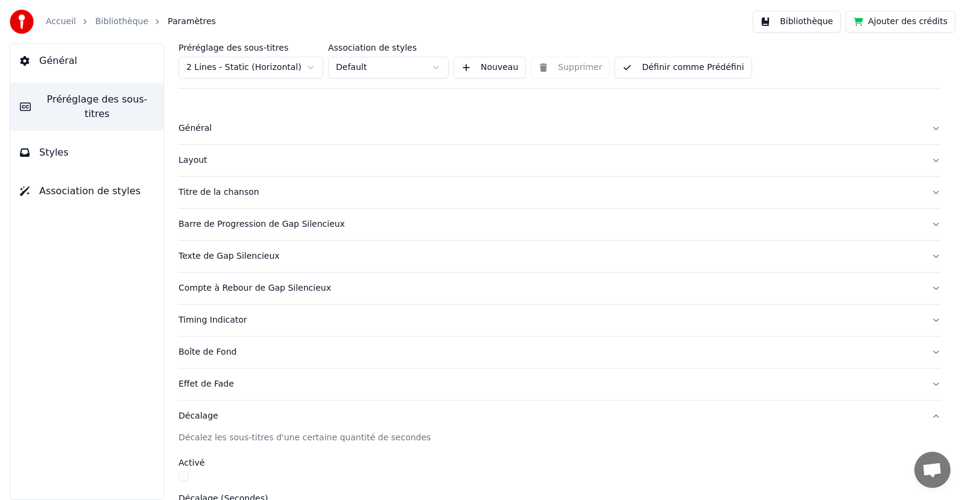
click at [676, 75] on button "Définir comme Prédéfini" at bounding box center [683, 68] width 137 height 22
click at [656, 72] on button "Terminé" at bounding box center [649, 68] width 68 height 22
click at [65, 60] on span "Général" at bounding box center [58, 61] width 38 height 14
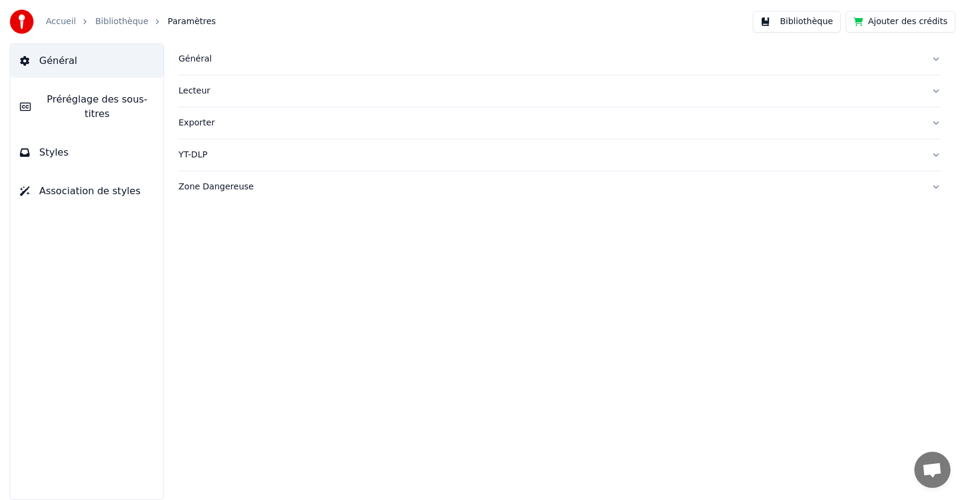
click at [103, 147] on button "Styles" at bounding box center [86, 153] width 153 height 34
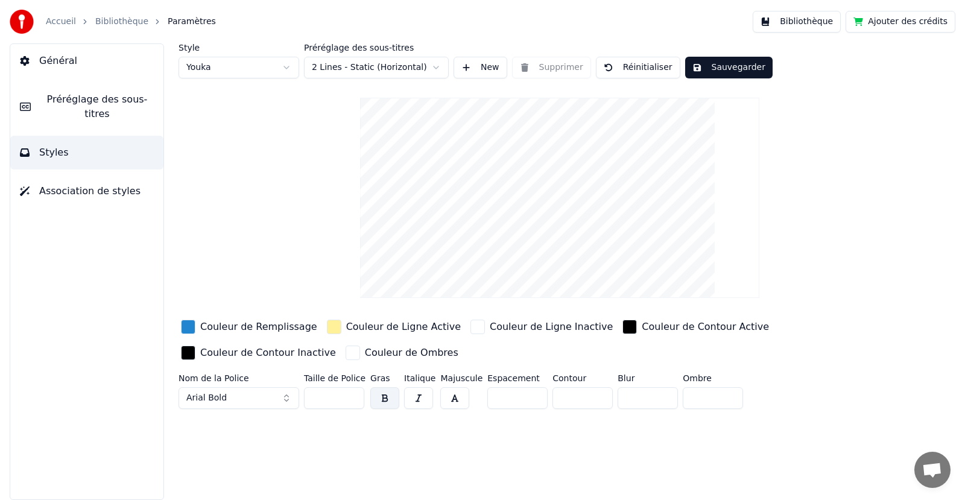
click at [111, 28] on div "Accueil Bibliothèque Paramètres" at bounding box center [113, 22] width 206 height 24
click at [112, 23] on link "Bibliothèque" at bounding box center [121, 22] width 53 height 12
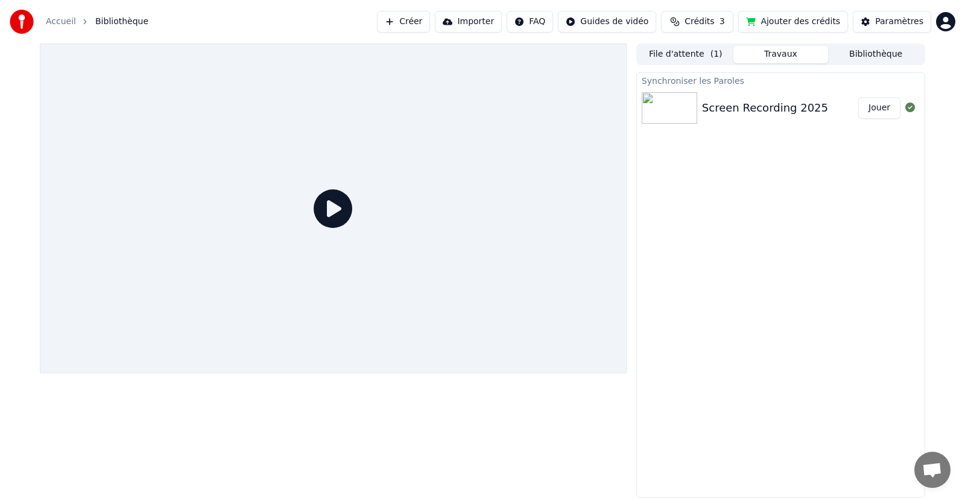
click at [768, 123] on div "Screen Recording 2025 Jouer" at bounding box center [781, 107] width 288 height 41
click at [345, 203] on icon at bounding box center [333, 208] width 39 height 39
click at [745, 112] on div "Screen Recording 2025" at bounding box center [765, 108] width 126 height 17
click at [894, 109] on button "Jouer" at bounding box center [880, 108] width 42 height 22
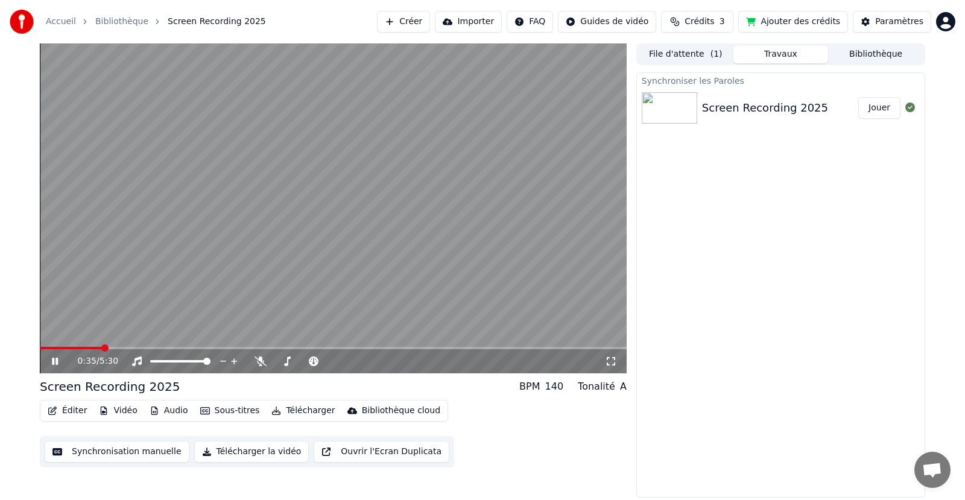
click at [103, 347] on span at bounding box center [333, 348] width 587 height 2
click at [239, 266] on video at bounding box center [333, 208] width 587 height 330
click at [115, 348] on span at bounding box center [77, 348] width 75 height 2
click at [87, 348] on span at bounding box center [77, 348] width 75 height 2
click at [111, 311] on video at bounding box center [333, 208] width 587 height 330
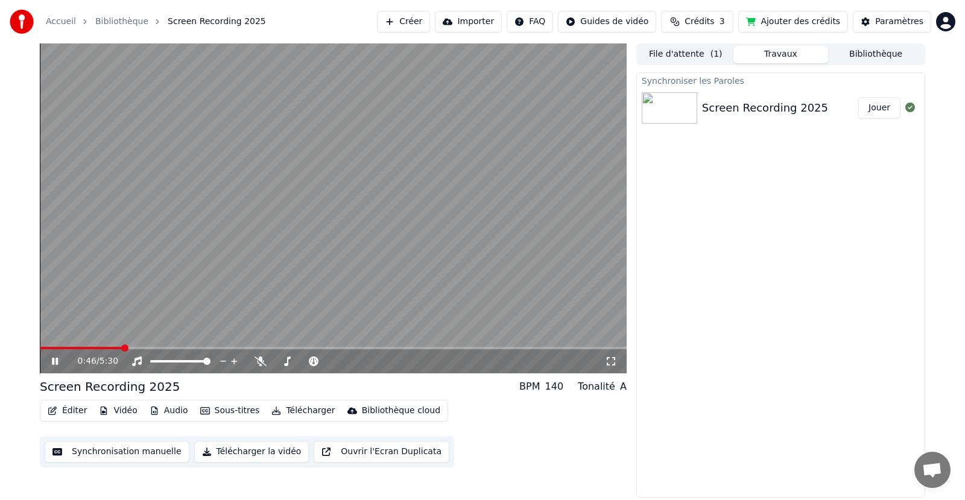
click at [156, 307] on video at bounding box center [333, 208] width 587 height 330
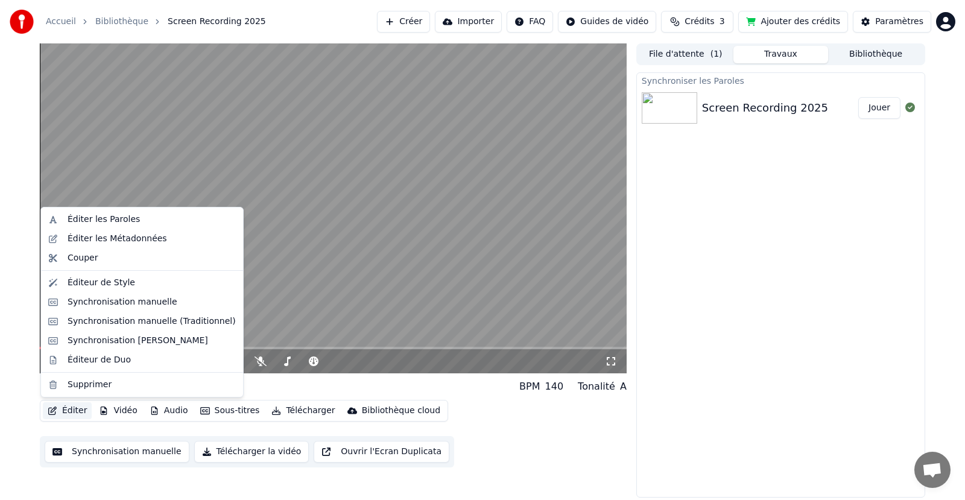
click at [78, 410] on button "Éditer" at bounding box center [67, 410] width 49 height 17
click at [110, 214] on div "Éditer les Paroles" at bounding box center [104, 220] width 72 height 12
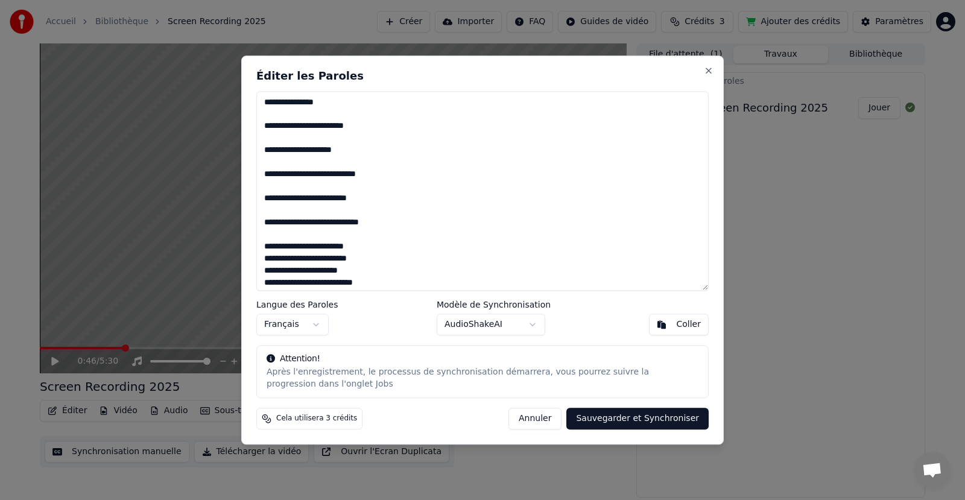
click at [267, 227] on textarea at bounding box center [482, 191] width 453 height 200
click at [261, 223] on textarea at bounding box center [482, 191] width 453 height 200
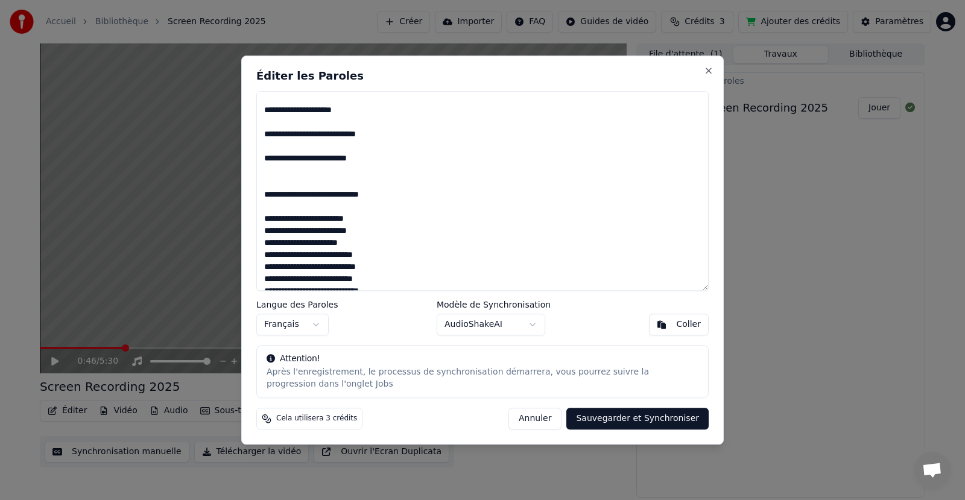
scroll to position [60, 0]
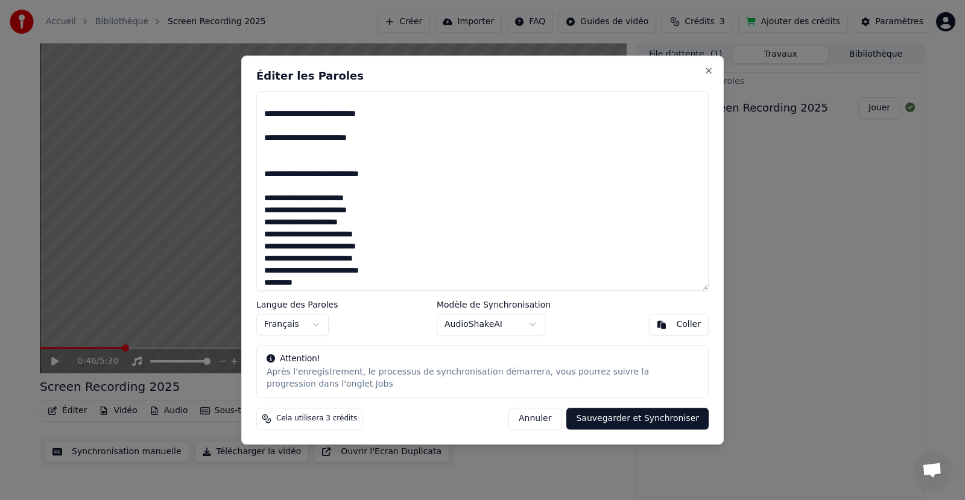
click at [374, 197] on textarea at bounding box center [482, 191] width 453 height 200
click at [377, 234] on textarea at bounding box center [482, 191] width 453 height 200
click at [366, 234] on textarea at bounding box center [482, 191] width 453 height 200
click at [376, 224] on textarea at bounding box center [482, 191] width 453 height 200
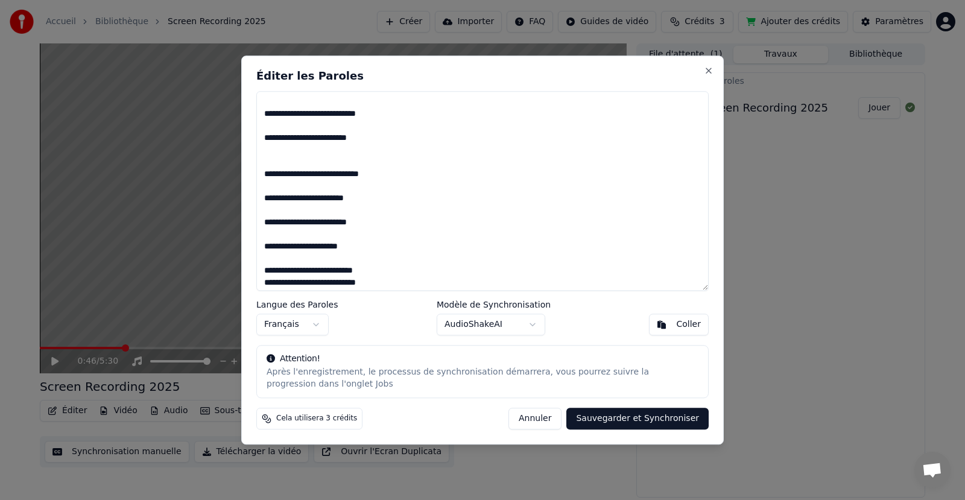
scroll to position [121, 0]
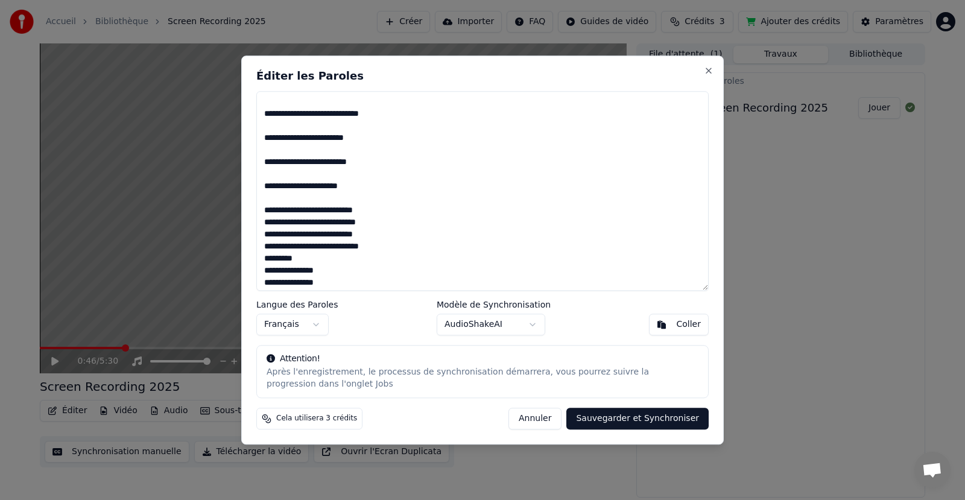
click at [376, 213] on textarea at bounding box center [482, 191] width 453 height 200
click at [381, 235] on textarea at bounding box center [482, 191] width 453 height 200
click at [378, 254] on textarea at bounding box center [482, 191] width 453 height 200
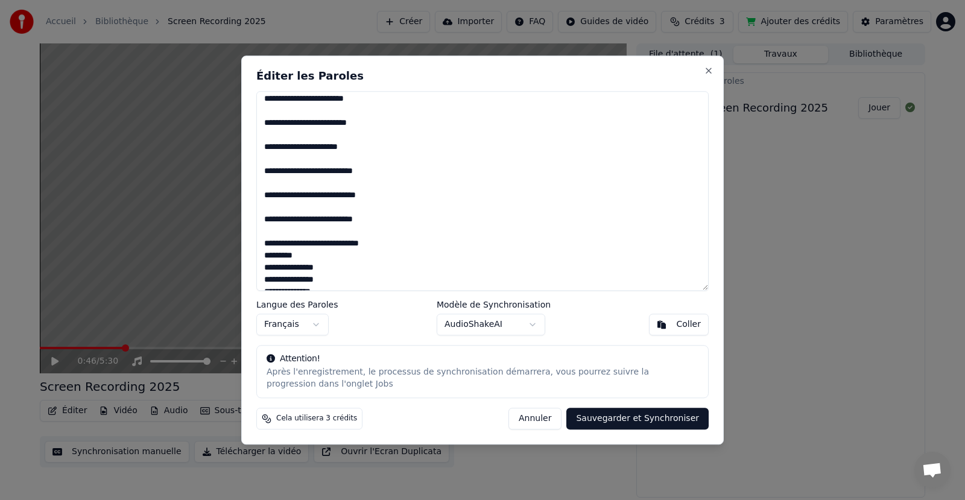
scroll to position [181, 0]
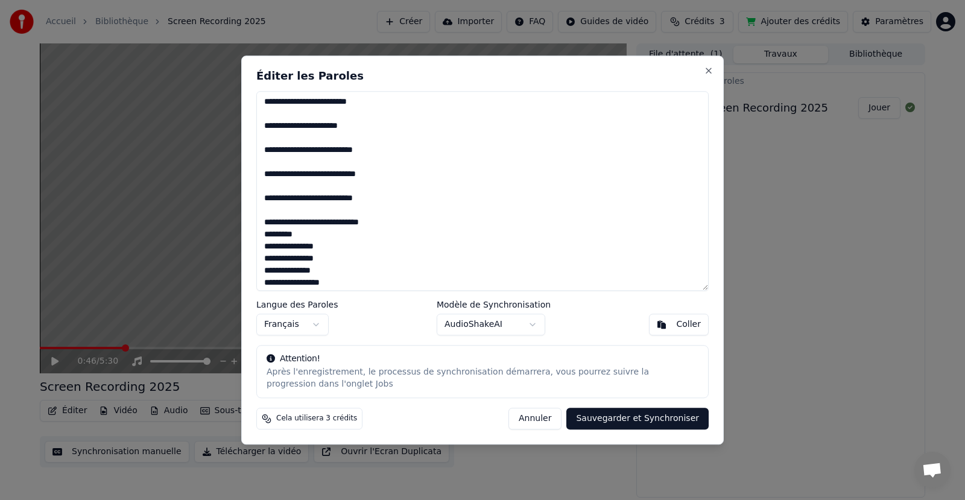
click at [384, 222] on textarea at bounding box center [482, 191] width 453 height 200
click at [323, 235] on textarea at bounding box center [482, 191] width 453 height 200
click at [404, 225] on textarea at bounding box center [482, 191] width 453 height 200
click at [328, 244] on textarea at bounding box center [482, 191] width 453 height 200
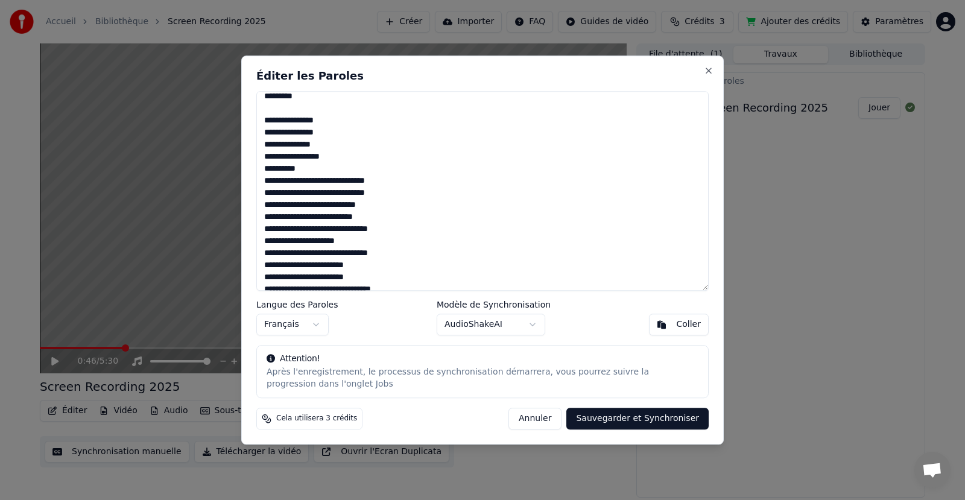
scroll to position [302, 0]
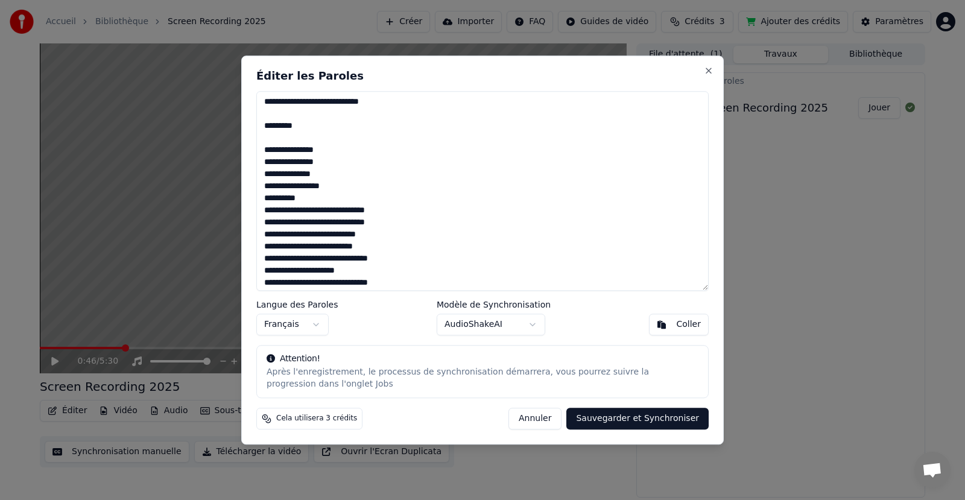
click at [338, 151] on textarea at bounding box center [482, 191] width 453 height 200
click at [328, 178] on textarea at bounding box center [482, 191] width 453 height 200
click at [325, 196] on textarea at bounding box center [482, 191] width 453 height 200
click at [346, 209] on textarea at bounding box center [482, 191] width 453 height 200
click at [334, 202] on textarea at bounding box center [482, 191] width 453 height 200
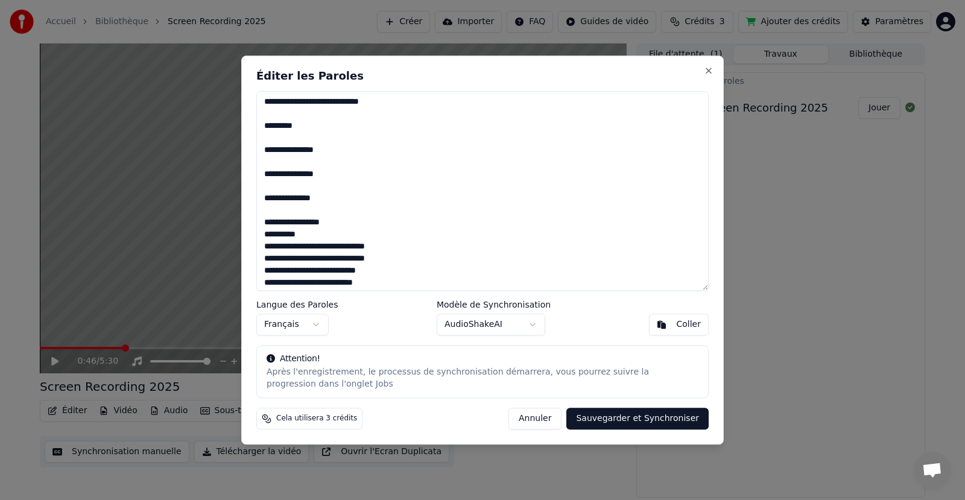
click at [339, 222] on textarea at bounding box center [482, 191] width 453 height 200
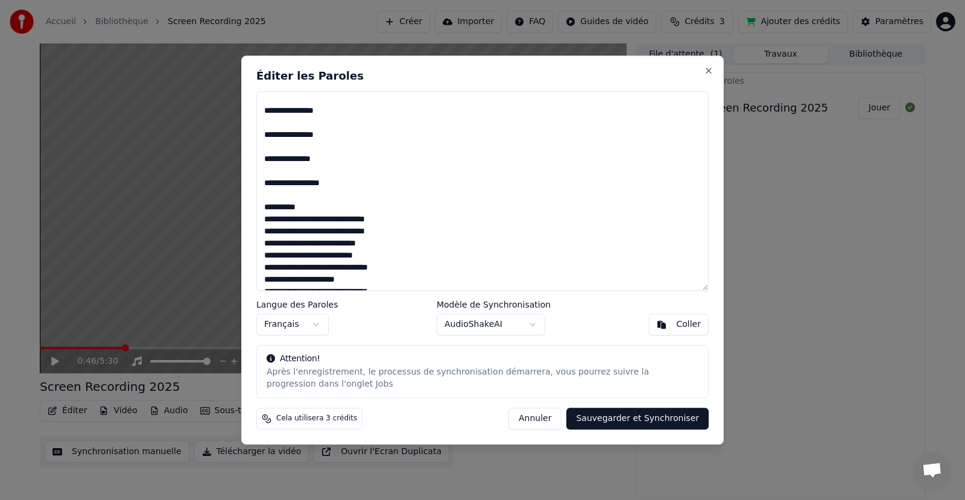
scroll to position [362, 0]
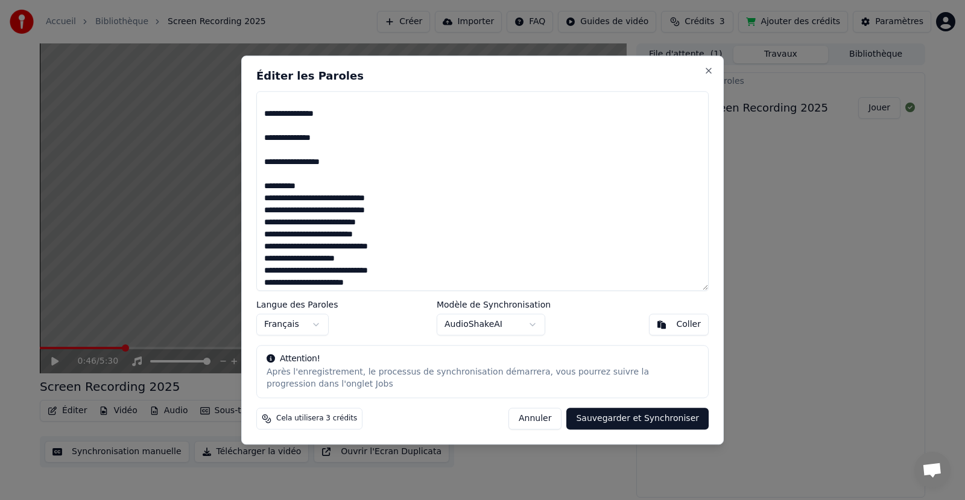
click at [318, 188] on textarea at bounding box center [482, 191] width 453 height 200
click at [387, 209] on textarea at bounding box center [482, 191] width 453 height 200
click at [399, 234] on textarea at bounding box center [482, 191] width 453 height 200
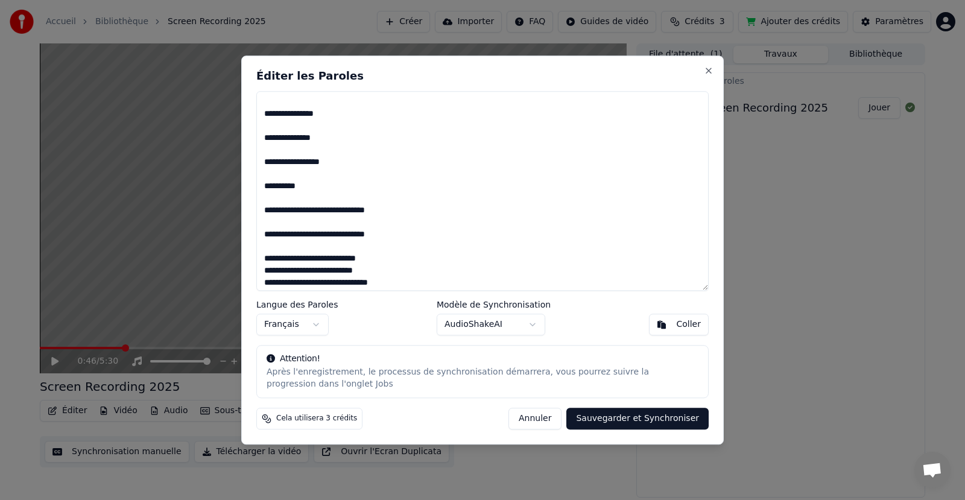
drag, startPoint x: 273, startPoint y: 209, endPoint x: 245, endPoint y: 217, distance: 29.6
click at [245, 217] on div "Éditer les Paroles Langue des Paroles Français Modèle de Synchronisation AudioS…" at bounding box center [482, 250] width 483 height 389
click at [270, 213] on textarea at bounding box center [482, 191] width 453 height 200
drag, startPoint x: 274, startPoint y: 215, endPoint x: 261, endPoint y: 213, distance: 12.8
click at [261, 213] on textarea at bounding box center [482, 191] width 453 height 200
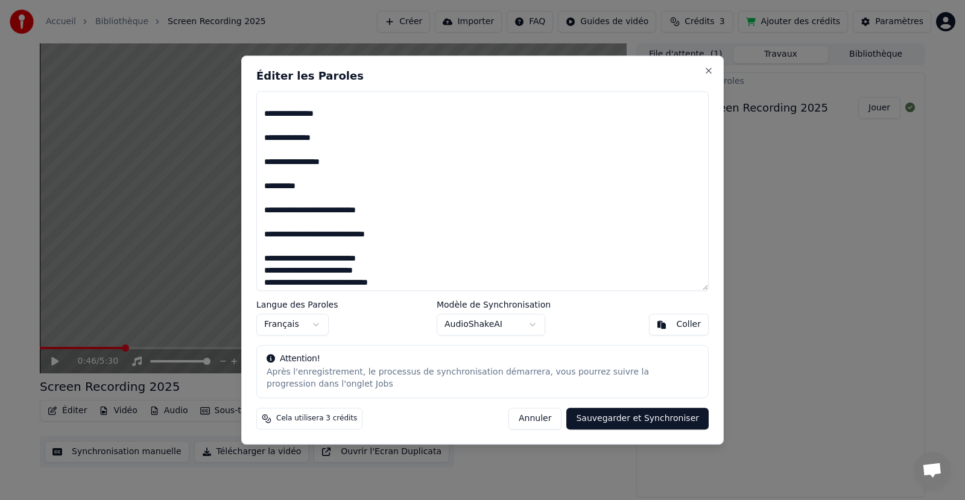
click at [407, 235] on textarea at bounding box center [482, 191] width 453 height 200
click at [390, 255] on textarea at bounding box center [482, 191] width 453 height 200
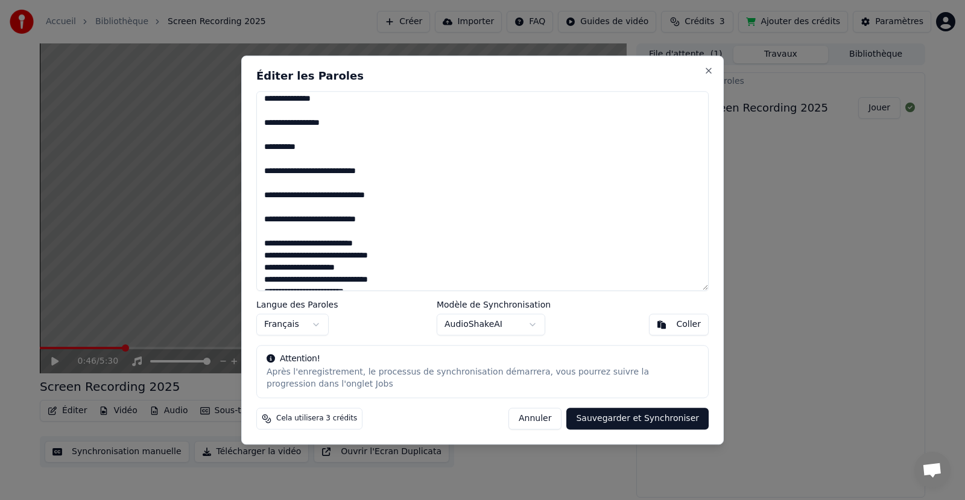
scroll to position [422, 0]
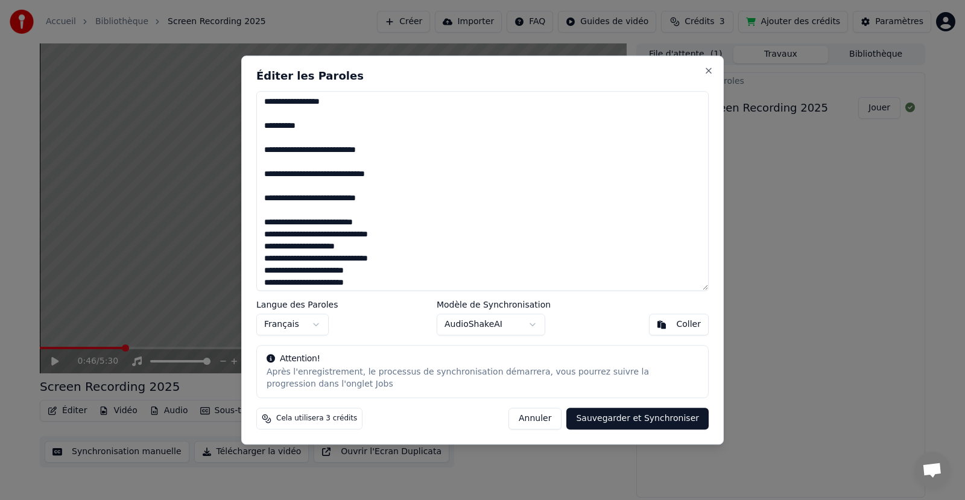
click at [390, 240] on textarea at bounding box center [482, 191] width 453 height 200
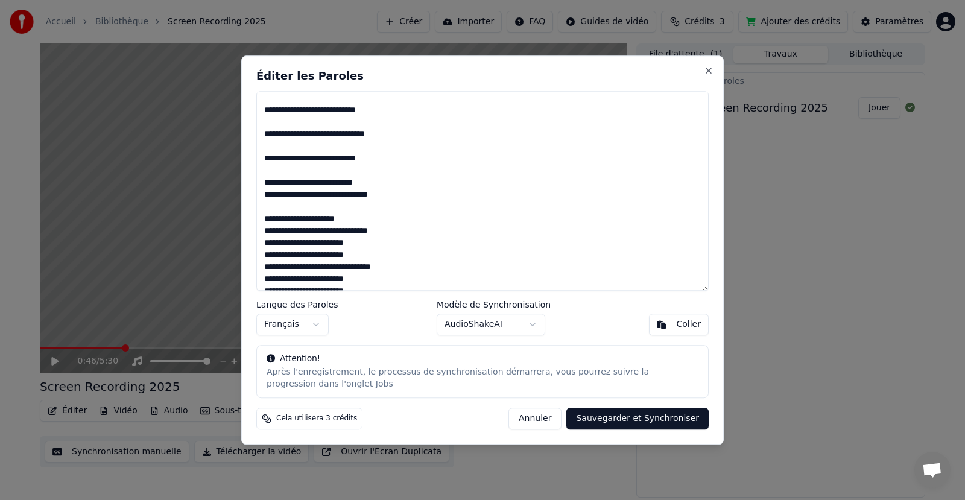
scroll to position [483, 0]
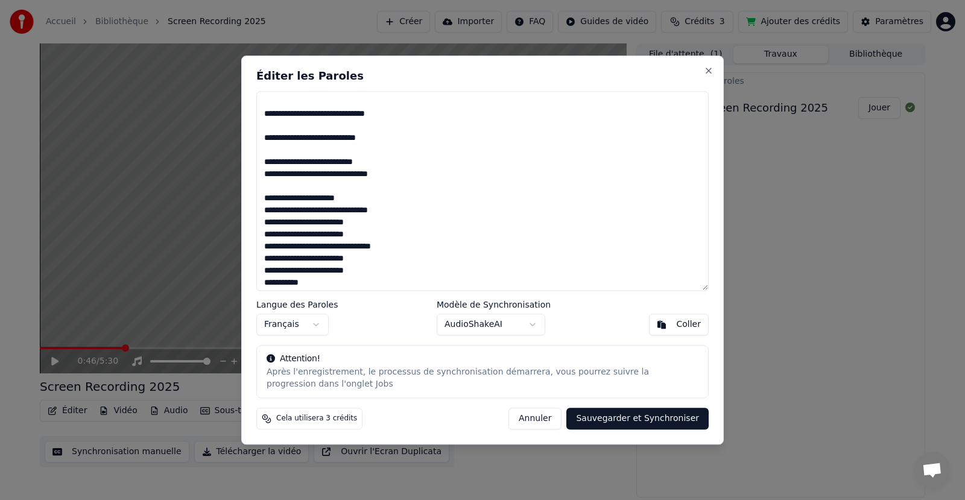
click at [397, 161] on textarea at bounding box center [482, 191] width 453 height 200
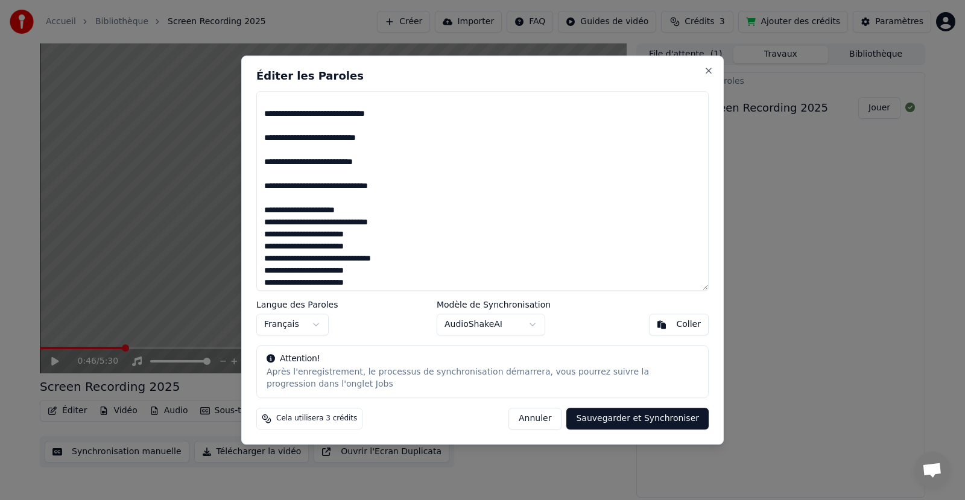
click at [393, 216] on textarea at bounding box center [482, 191] width 453 height 200
click at [390, 237] on textarea at bounding box center [482, 191] width 453 height 200
click at [384, 256] on textarea at bounding box center [482, 191] width 453 height 200
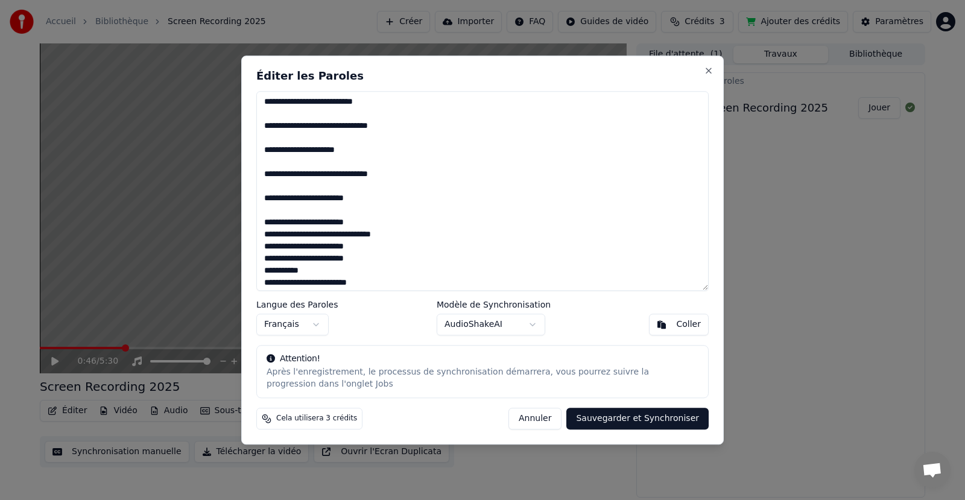
click at [380, 225] on textarea at bounding box center [482, 191] width 453 height 200
click at [402, 249] on textarea at bounding box center [482, 191] width 453 height 200
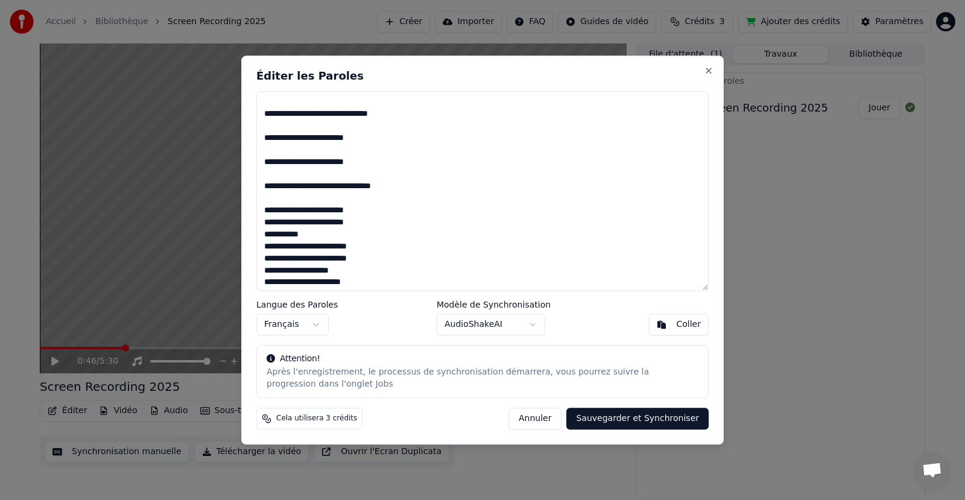
click at [372, 215] on textarea at bounding box center [482, 191] width 453 height 200
click at [373, 239] on textarea at bounding box center [482, 191] width 453 height 200
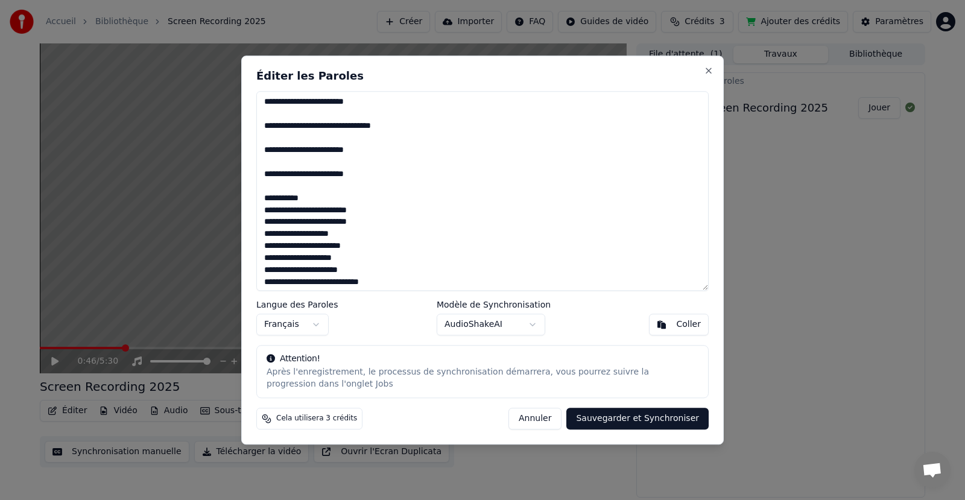
click at [356, 200] on textarea at bounding box center [482, 191] width 453 height 200
click at [390, 220] on textarea at bounding box center [482, 191] width 453 height 200
click at [392, 238] on textarea at bounding box center [482, 191] width 453 height 200
drag, startPoint x: 273, startPoint y: 225, endPoint x: 259, endPoint y: 224, distance: 13.9
click at [259, 224] on textarea at bounding box center [482, 191] width 453 height 200
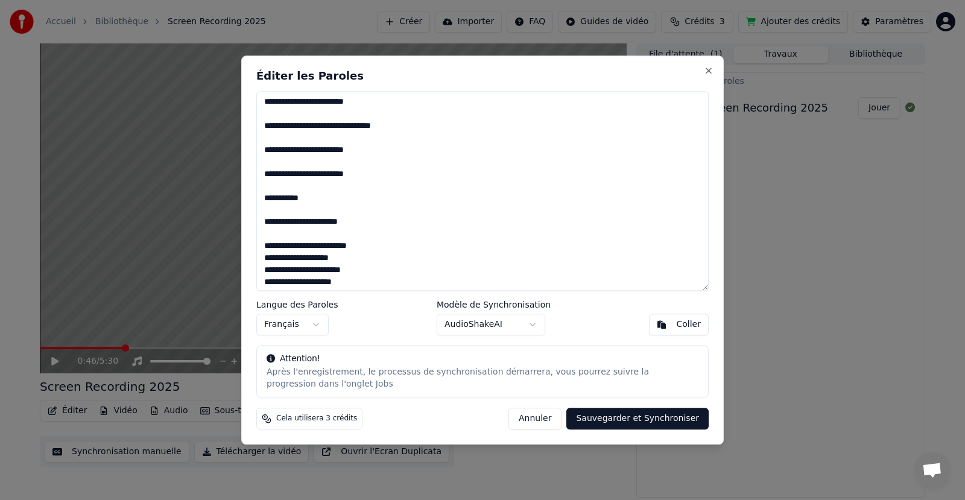
scroll to position [724, 0]
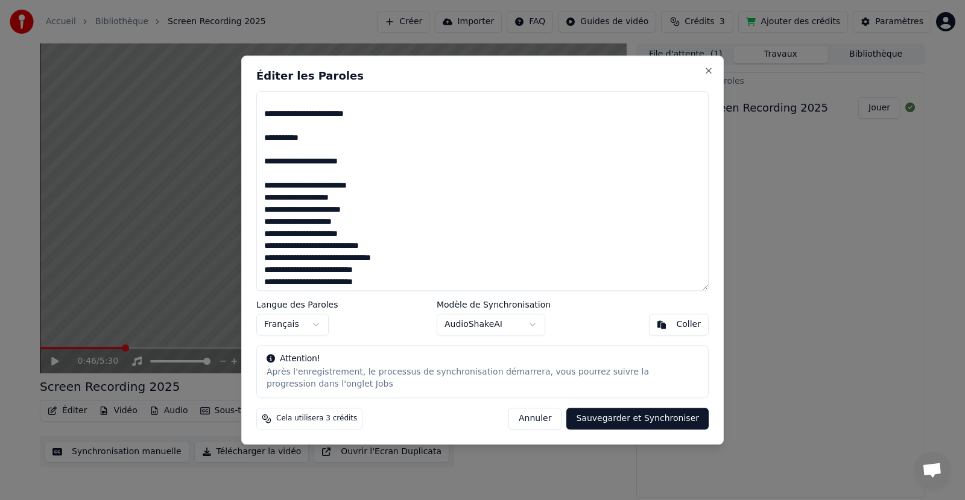
click at [391, 189] on textarea at bounding box center [482, 191] width 453 height 200
click at [366, 213] on textarea at bounding box center [482, 191] width 453 height 200
click at [384, 231] on textarea at bounding box center [482, 191] width 453 height 200
click at [381, 253] on textarea at bounding box center [482, 191] width 453 height 200
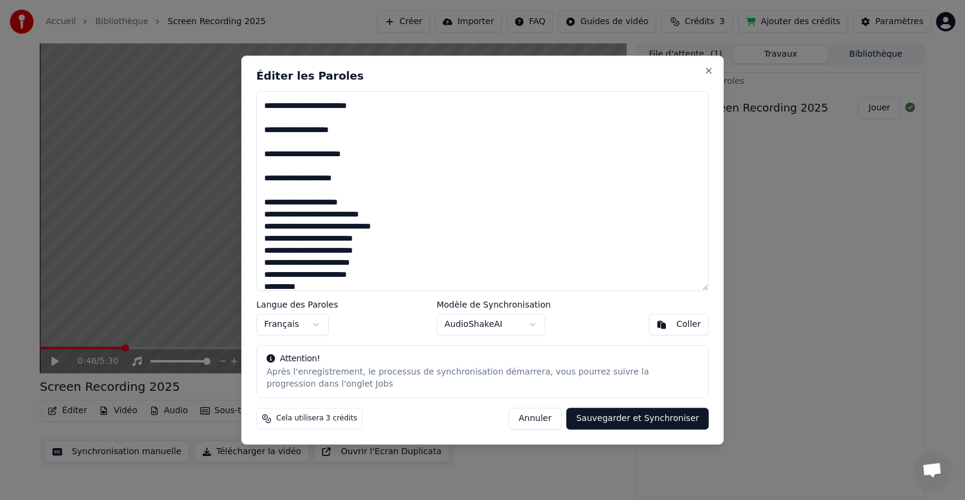
scroll to position [812, 0]
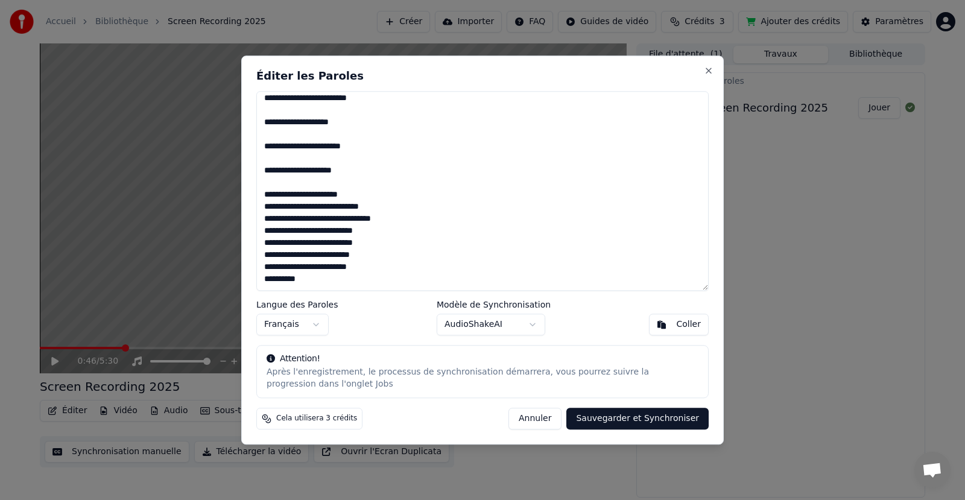
click at [372, 195] on textarea at bounding box center [482, 191] width 453 height 200
click at [392, 218] on textarea at bounding box center [482, 191] width 453 height 200
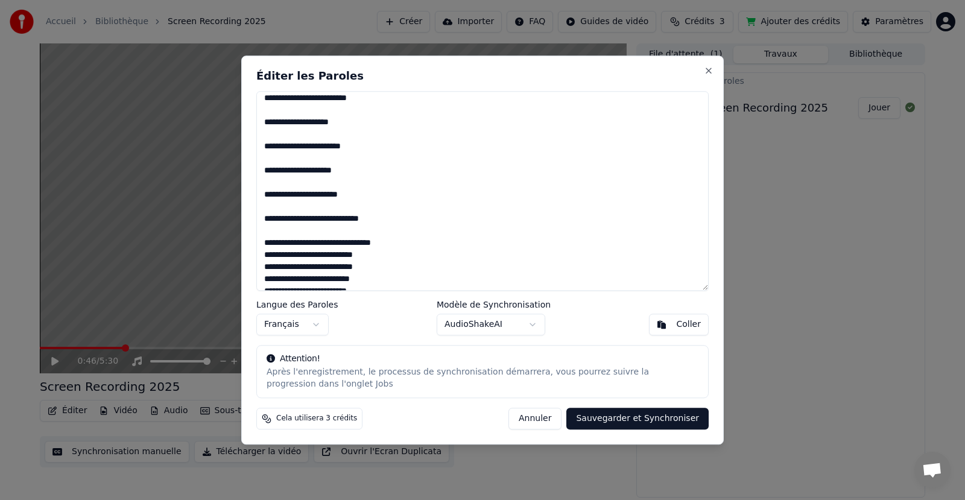
click at [401, 238] on textarea at bounding box center [482, 191] width 453 height 200
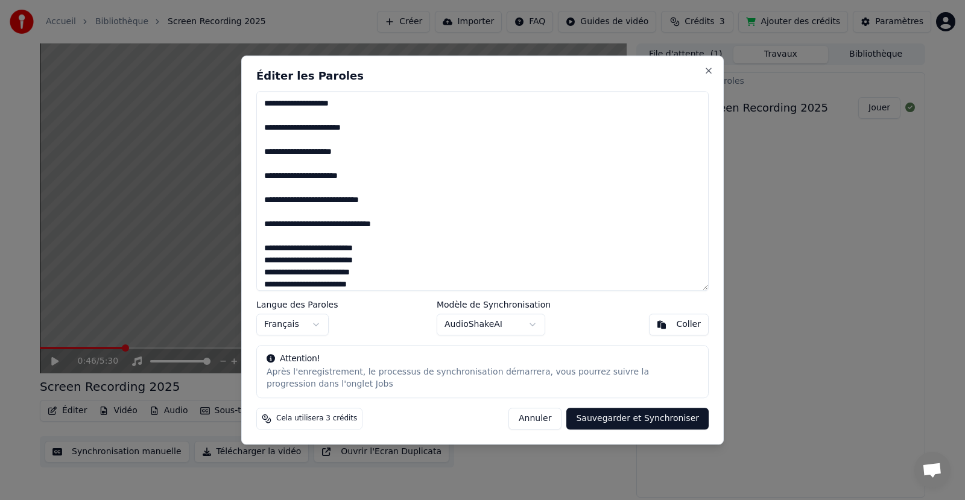
scroll to position [848, 0]
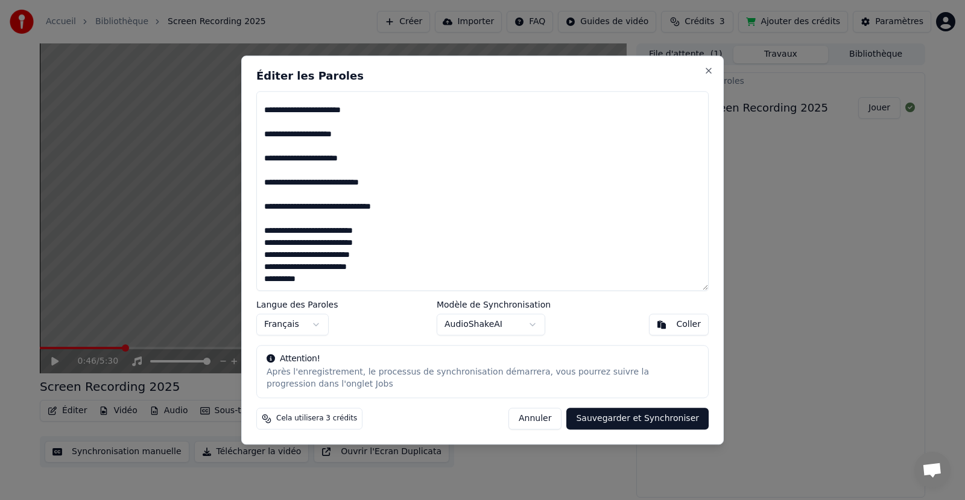
click at [388, 229] on textarea at bounding box center [482, 191] width 453 height 200
click at [386, 259] on textarea at bounding box center [482, 191] width 453 height 200
click at [384, 253] on textarea at bounding box center [482, 191] width 453 height 200
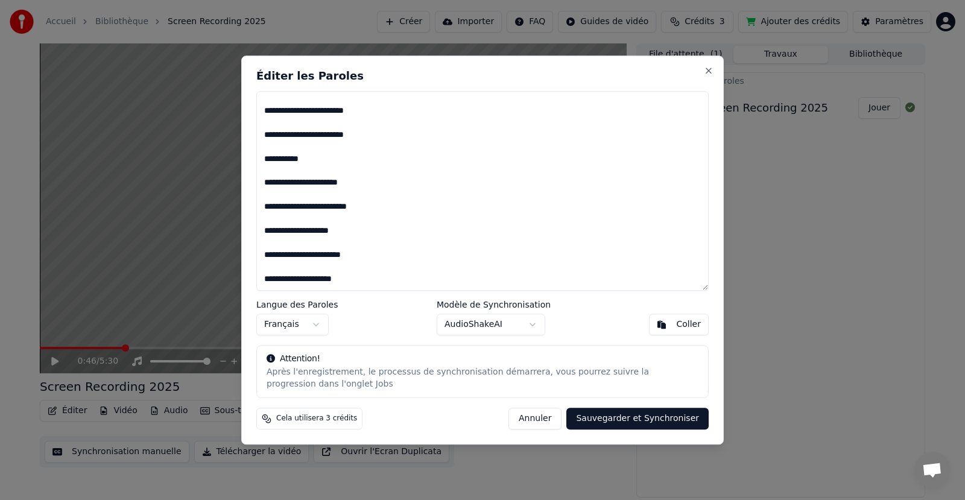
scroll to position [884, 0]
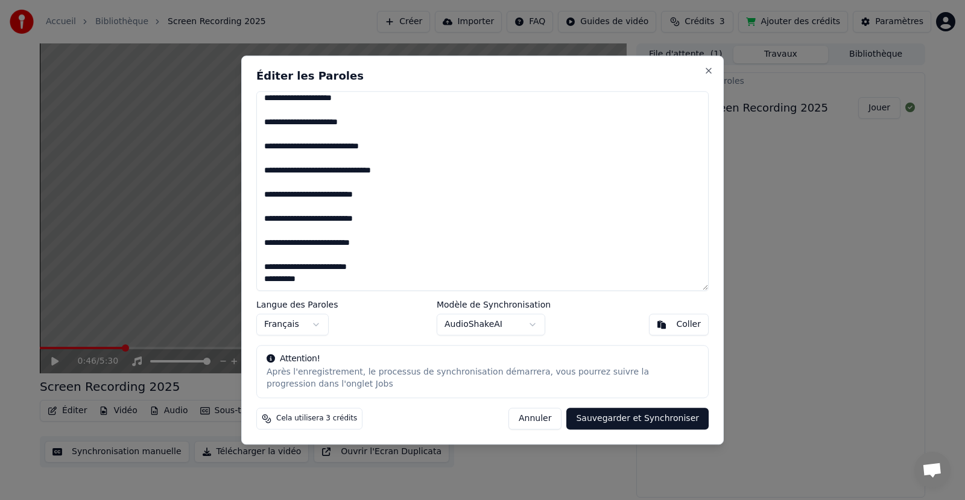
click at [381, 269] on textarea at bounding box center [482, 191] width 453 height 200
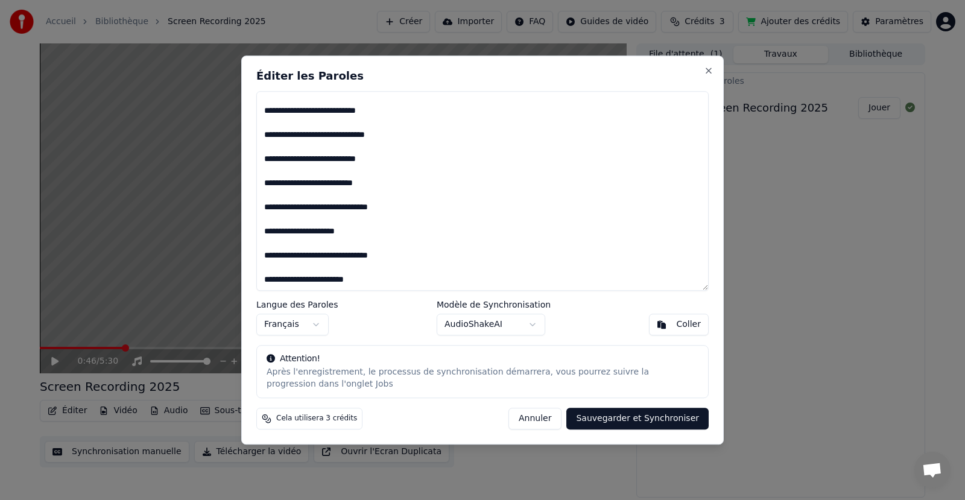
scroll to position [483, 0]
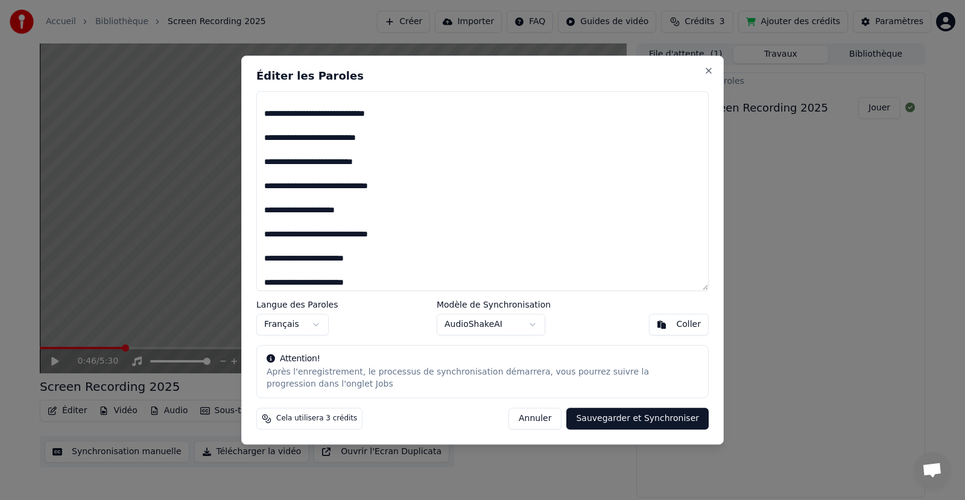
click at [321, 203] on textarea at bounding box center [482, 191] width 453 height 200
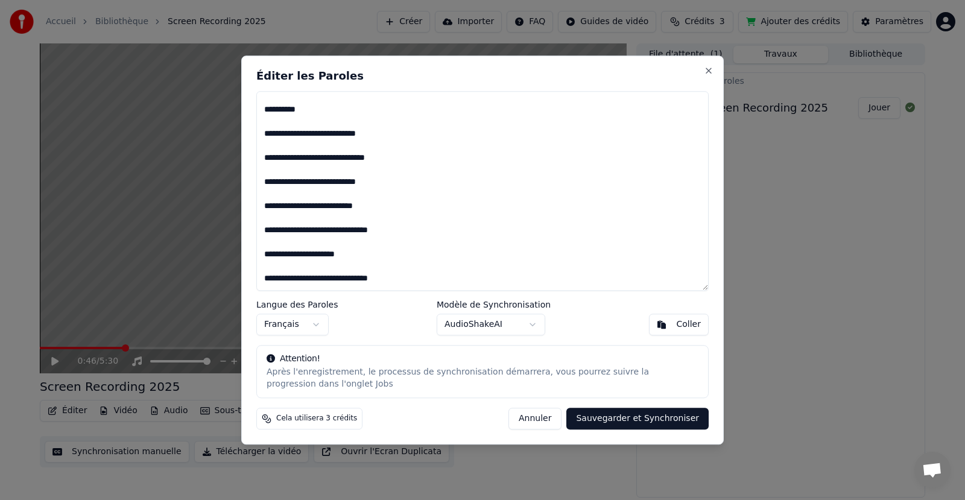
scroll to position [422, 0]
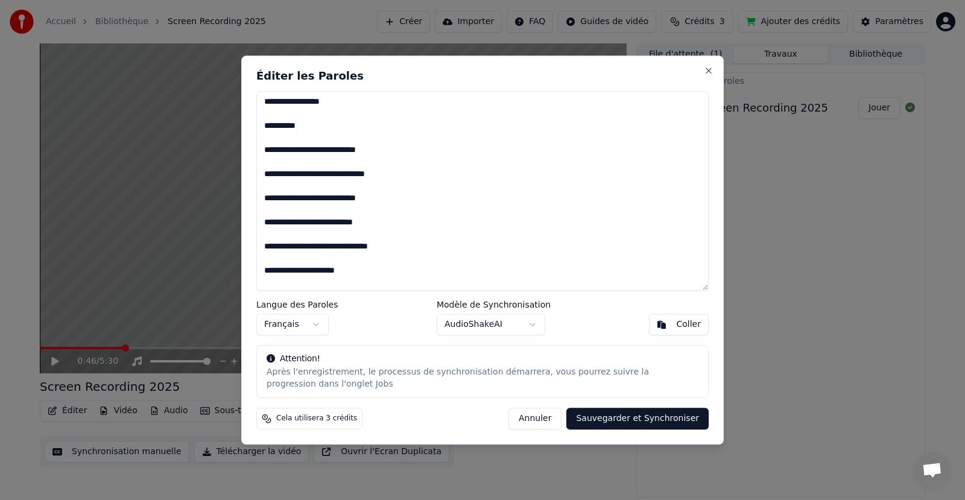
click at [311, 237] on textarea at bounding box center [482, 191] width 453 height 200
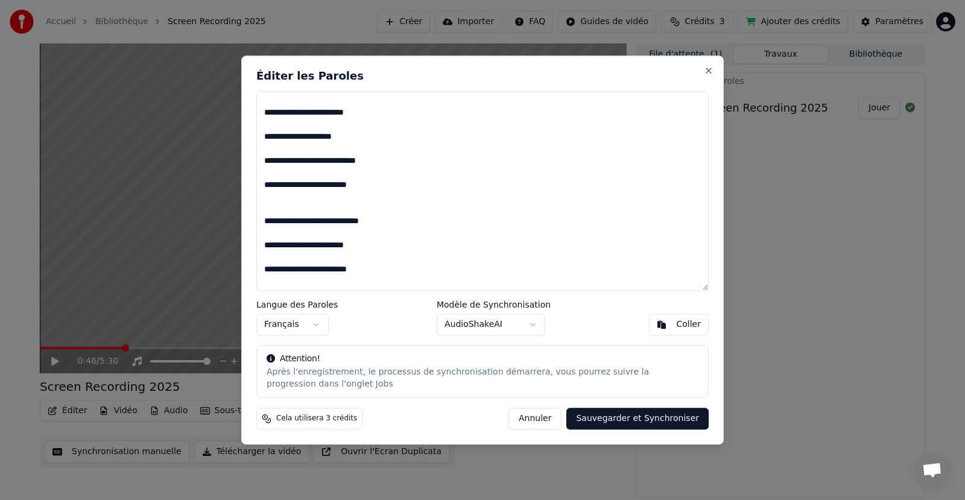
scroll to position [0, 0]
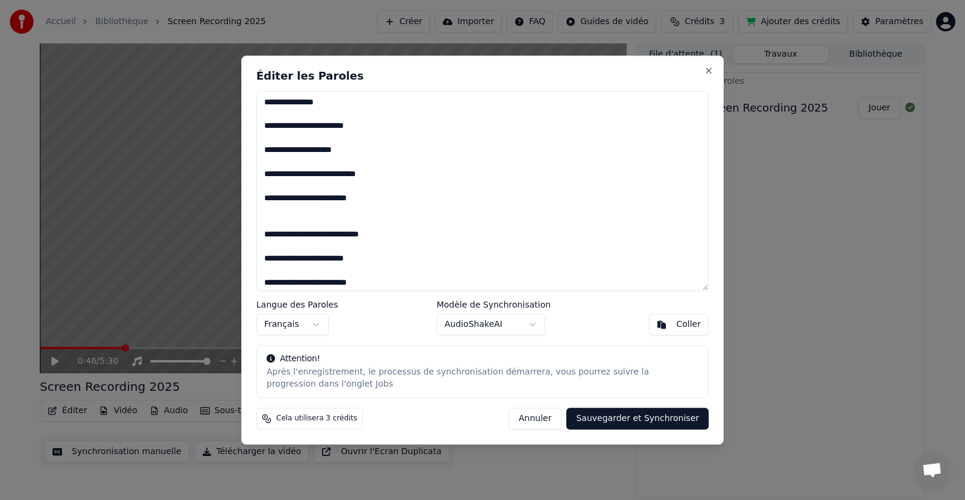
click at [307, 214] on textarea at bounding box center [482, 191] width 453 height 200
click at [307, 224] on textarea at bounding box center [482, 191] width 453 height 200
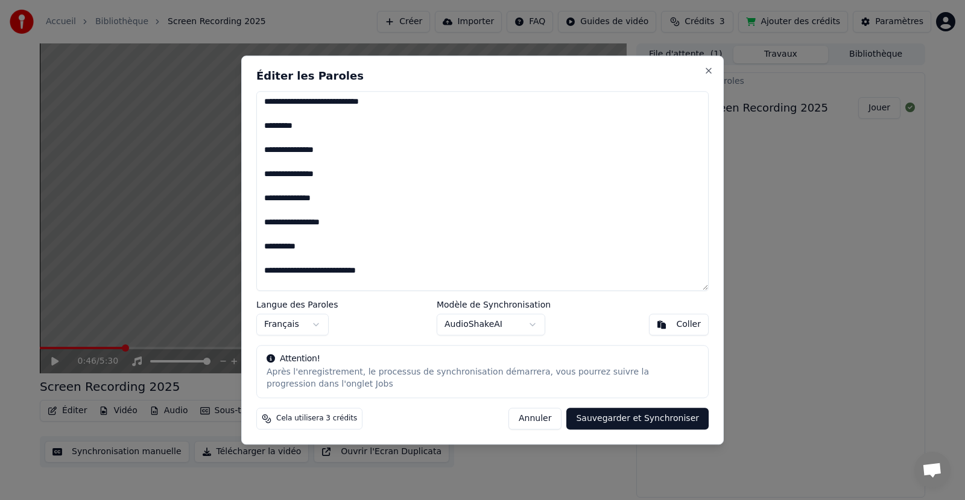
scroll to position [422, 0]
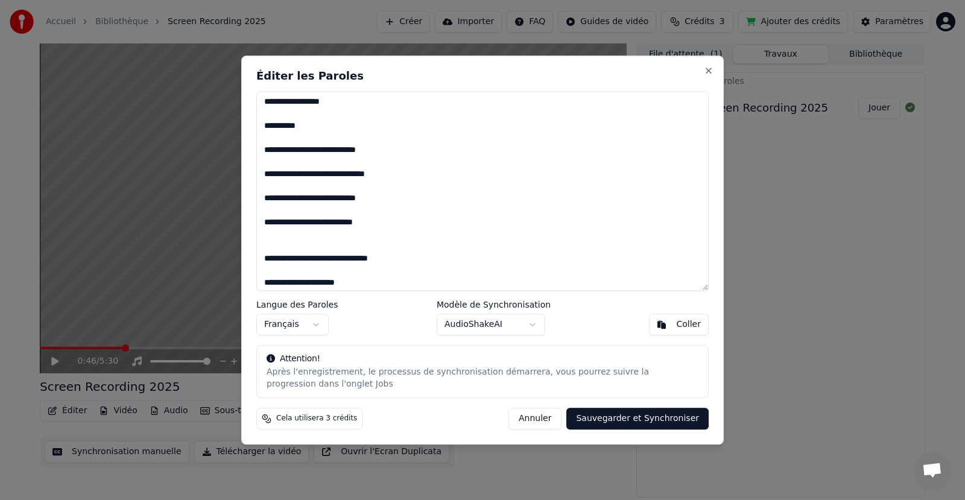
click at [277, 238] on textarea at bounding box center [482, 191] width 453 height 200
click at [277, 247] on textarea at bounding box center [482, 191] width 453 height 200
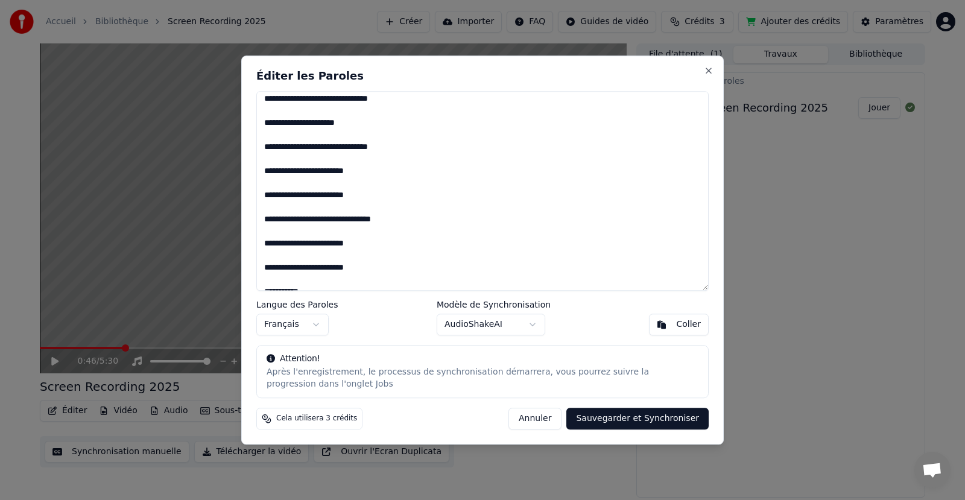
scroll to position [603, 0]
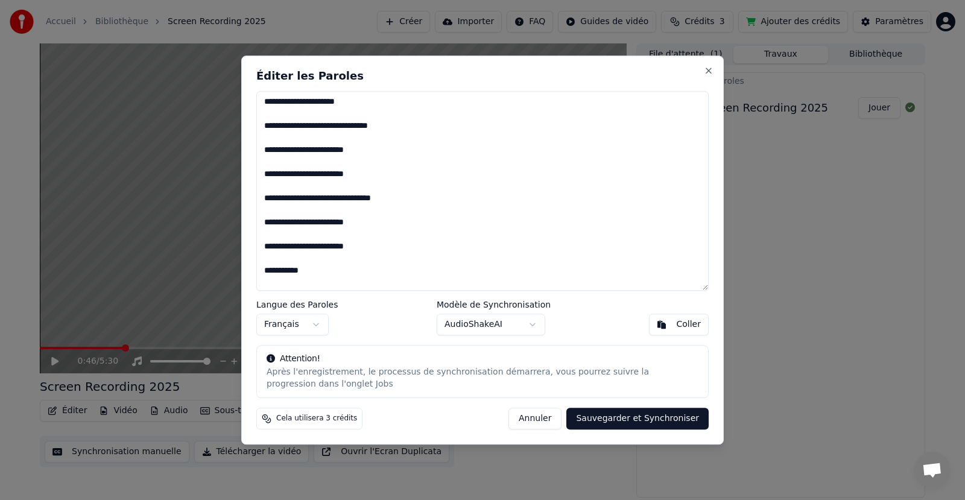
click at [323, 180] on textarea at bounding box center [482, 191] width 453 height 200
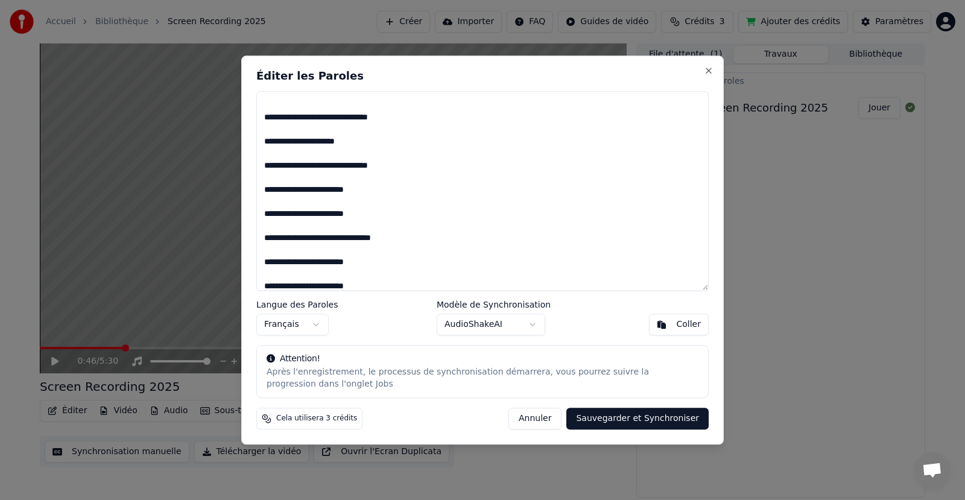
scroll to position [543, 0]
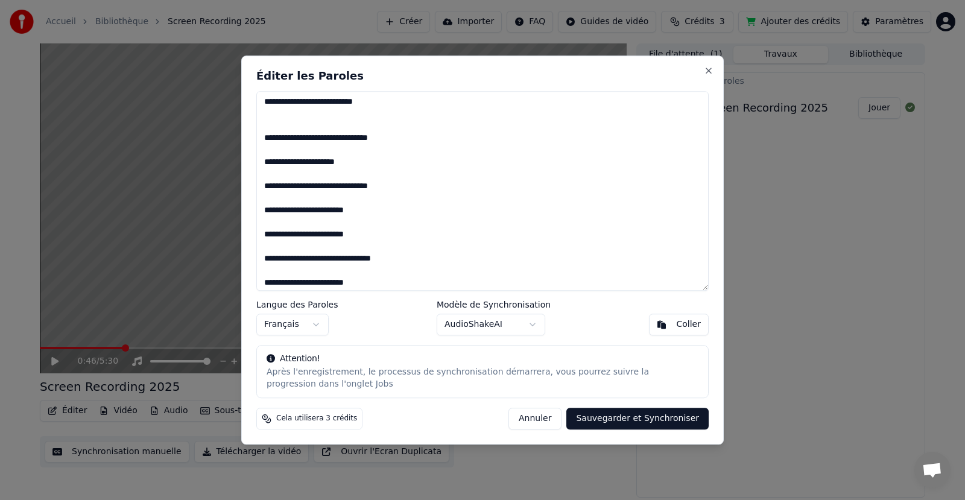
click at [306, 227] on textarea at bounding box center [482, 191] width 453 height 200
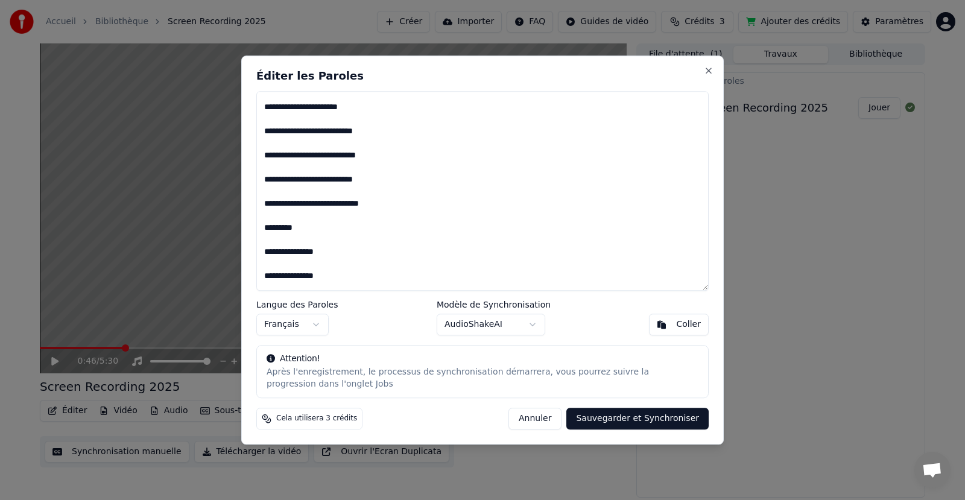
scroll to position [181, 0]
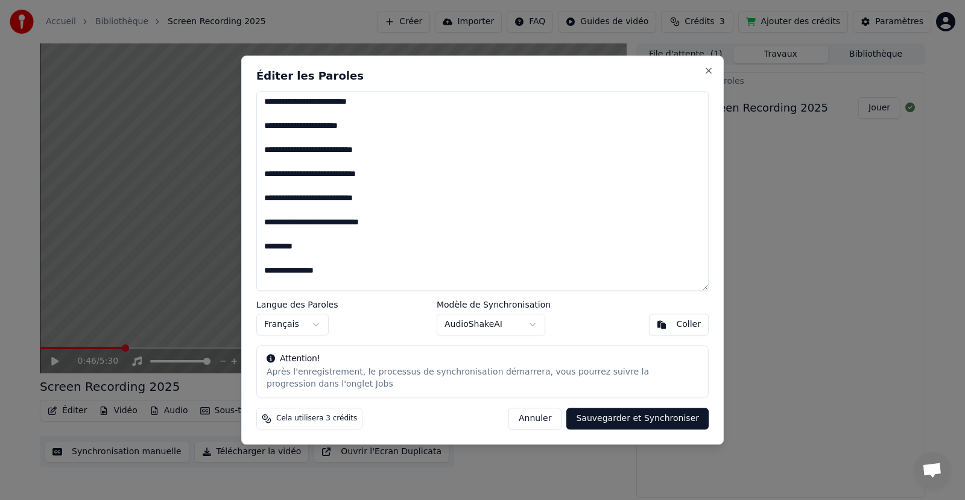
click at [311, 142] on textarea at bounding box center [482, 191] width 453 height 200
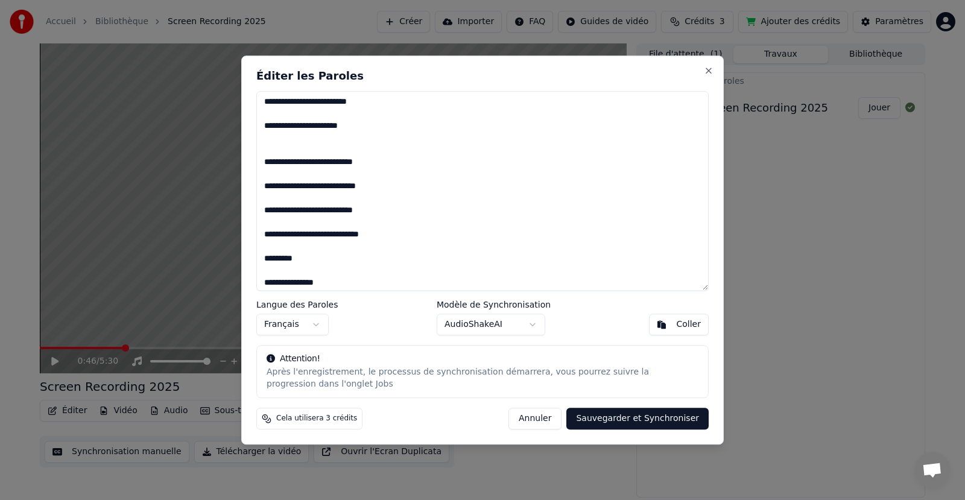
click at [287, 141] on textarea at bounding box center [482, 191] width 453 height 200
click at [286, 147] on textarea at bounding box center [482, 191] width 453 height 200
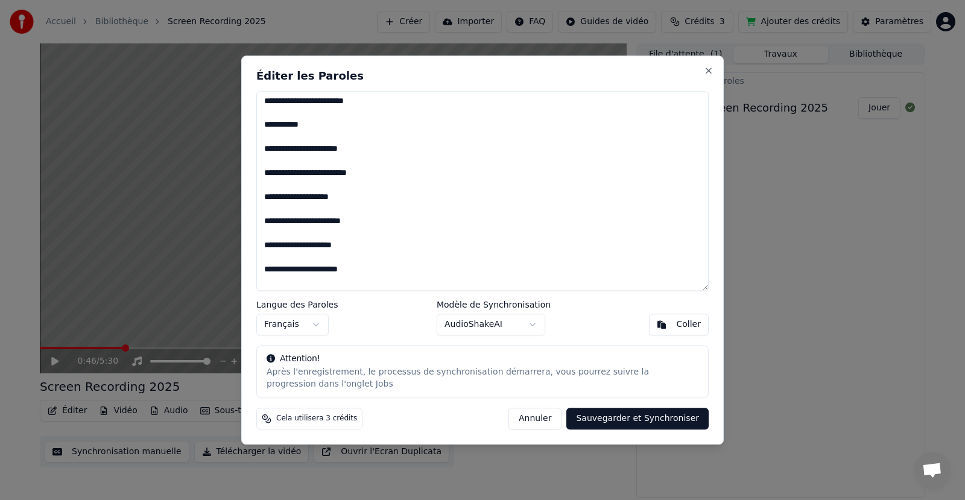
scroll to position [751, 0]
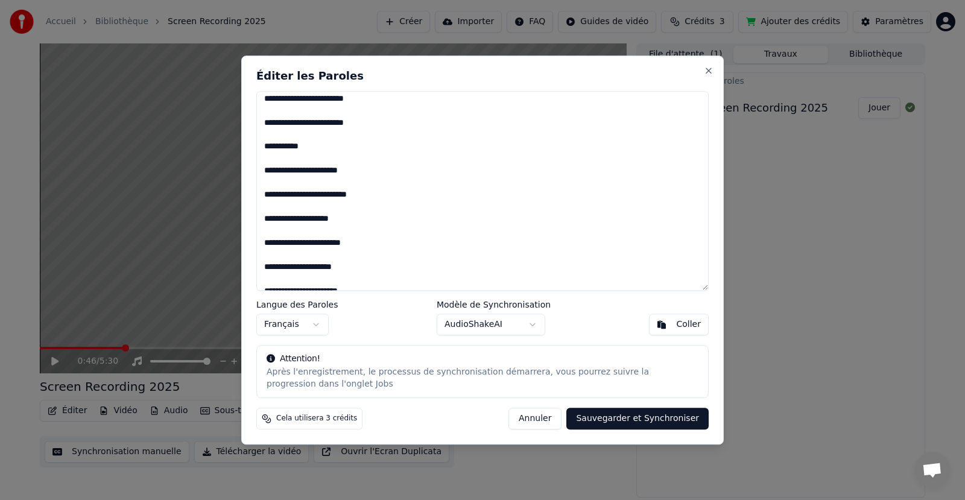
click at [308, 136] on textarea at bounding box center [482, 191] width 453 height 200
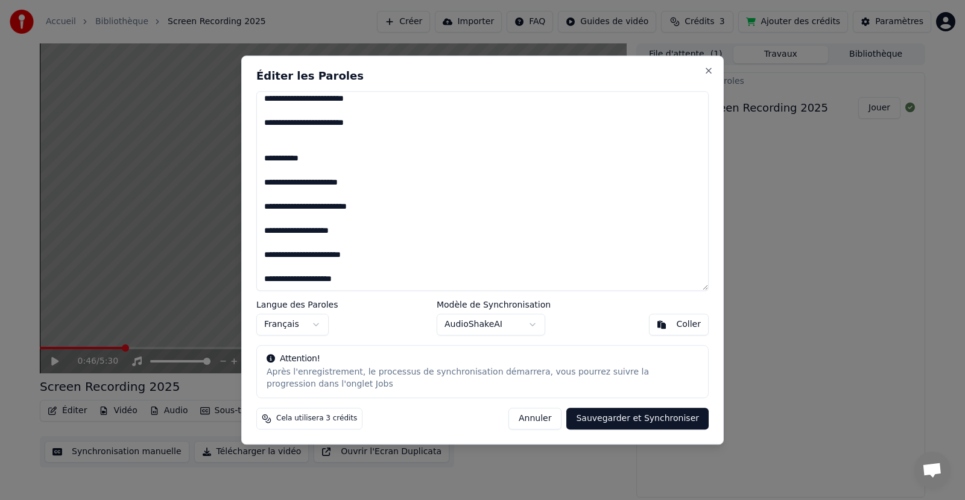
click at [314, 164] on textarea at bounding box center [482, 191] width 453 height 200
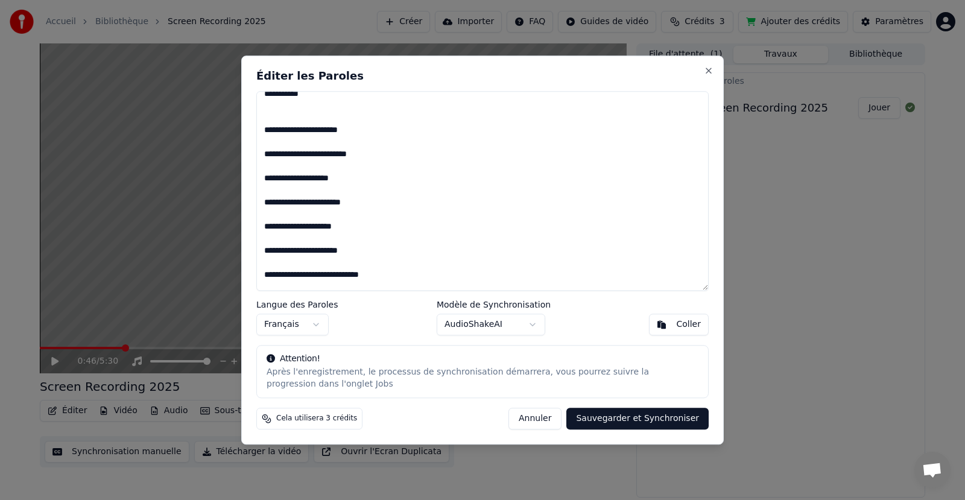
scroll to position [836, 0]
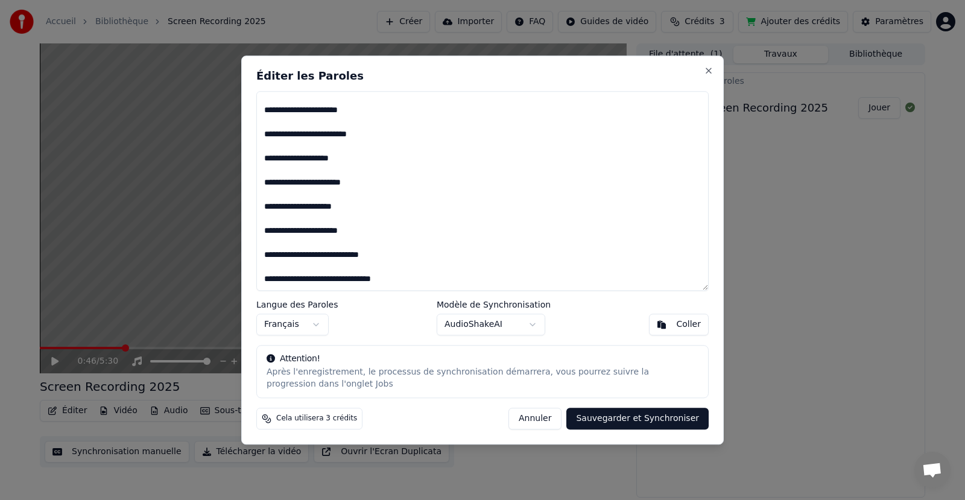
click at [297, 192] on textarea at bounding box center [482, 191] width 453 height 200
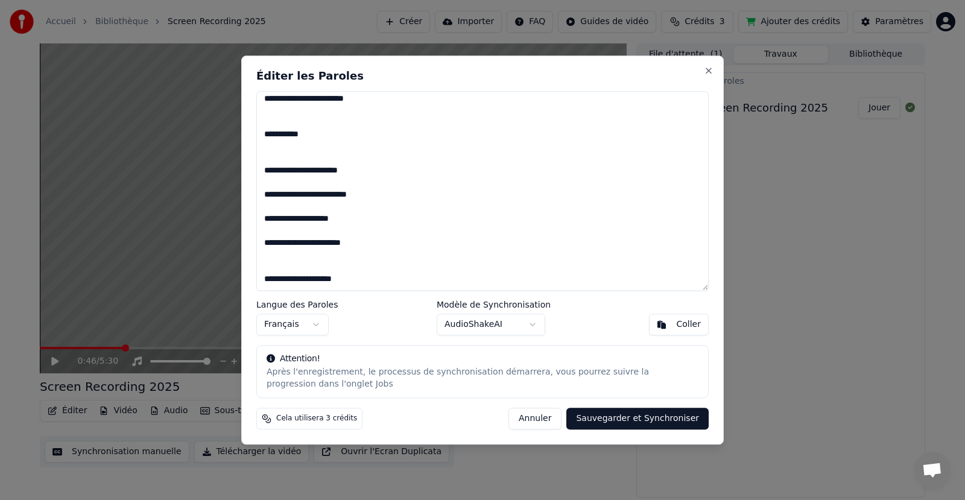
click at [282, 253] on textarea at bounding box center [482, 191] width 453 height 200
click at [282, 264] on textarea at bounding box center [482, 191] width 453 height 200
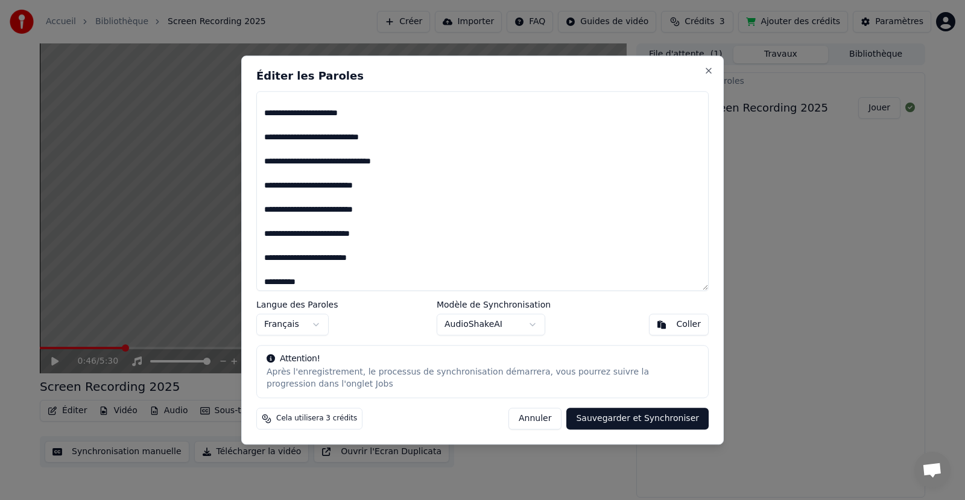
scroll to position [968, 0]
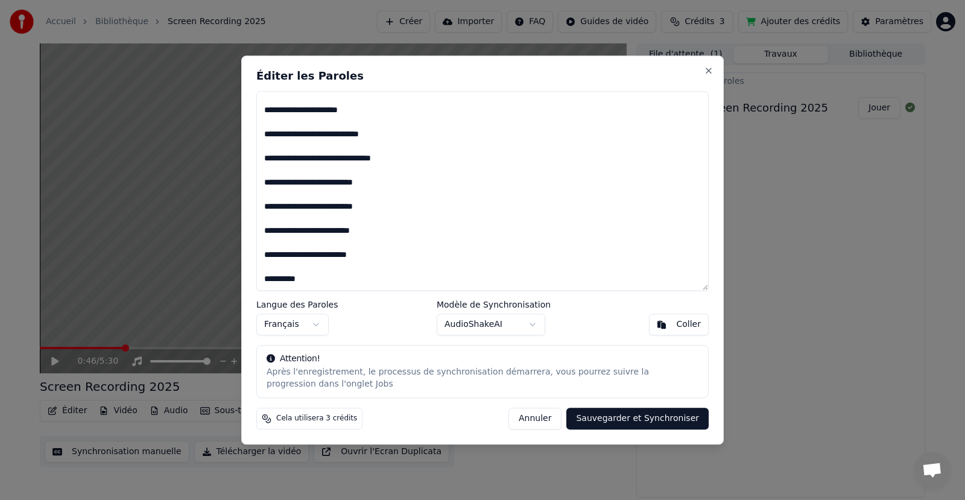
click at [279, 170] on textarea at bounding box center [482, 191] width 453 height 200
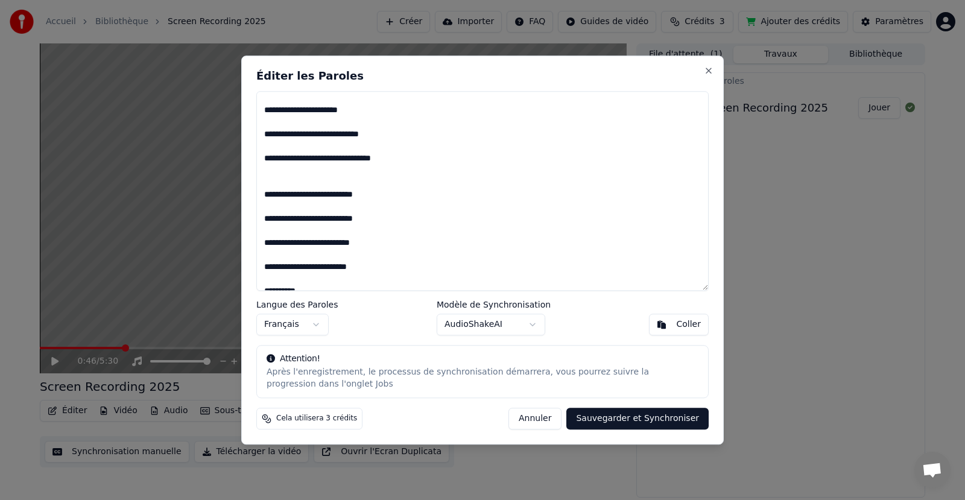
click at [279, 168] on textarea at bounding box center [482, 191] width 453 height 200
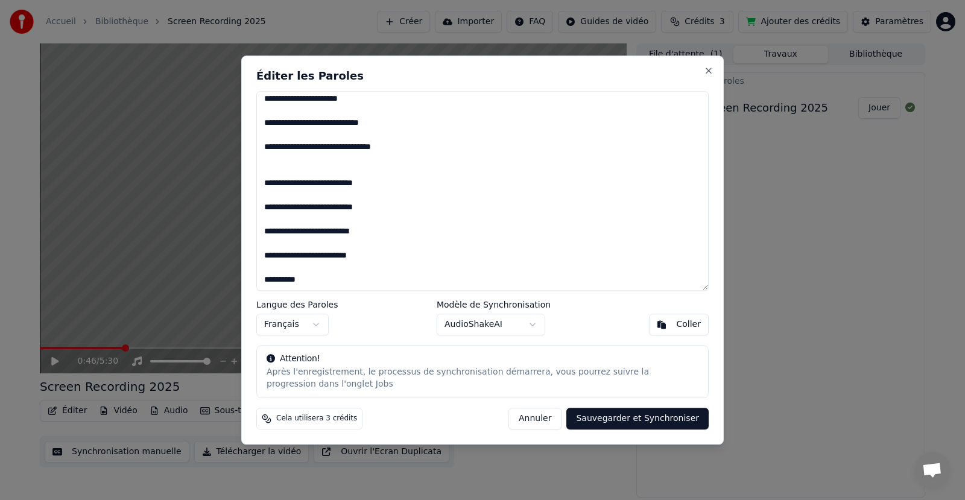
click at [285, 265] on textarea at bounding box center [482, 191] width 453 height 200
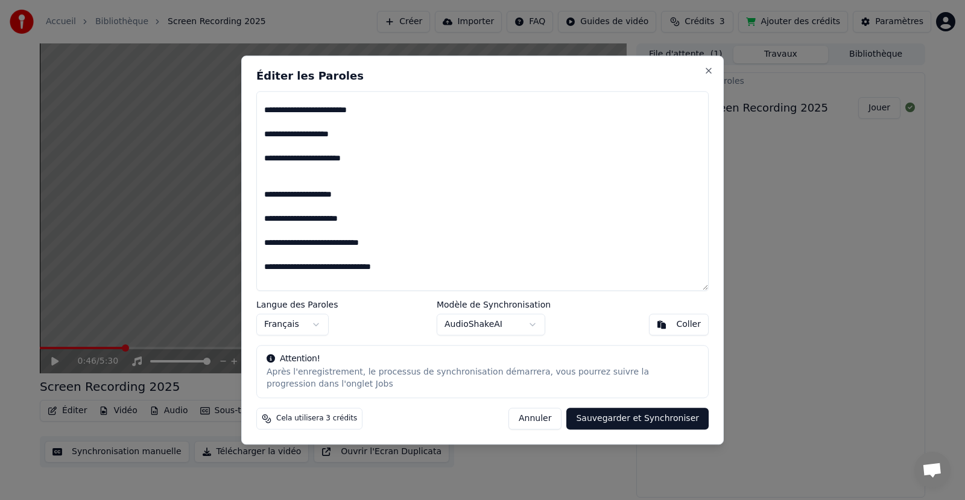
scroll to position [859, 0]
type textarea "**********"
click at [626, 421] on button "Sauvegarder et Synchroniser" at bounding box center [638, 419] width 142 height 22
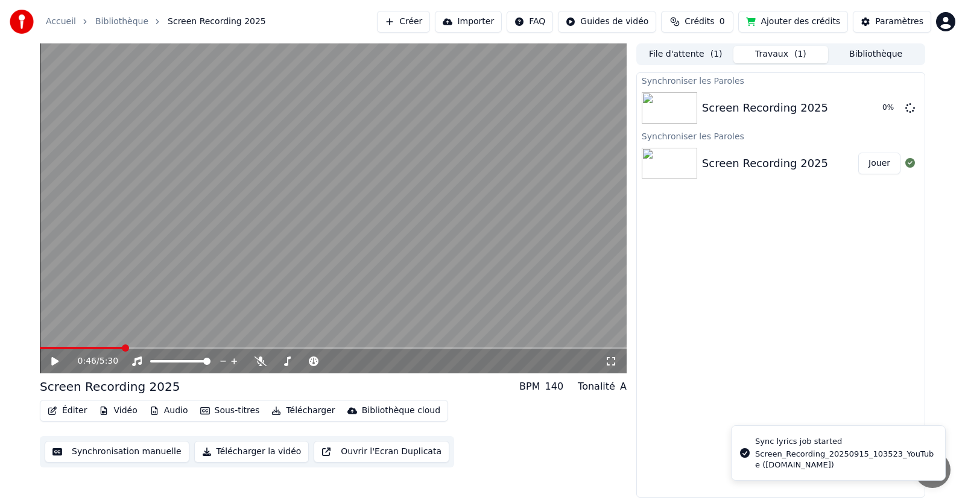
click at [194, 295] on video at bounding box center [333, 208] width 587 height 330
click at [115, 349] on span at bounding box center [83, 348] width 86 height 2
click at [104, 348] on span at bounding box center [78, 348] width 77 height 2
click at [95, 348] on span at bounding box center [72, 348] width 64 height 2
click at [107, 301] on video at bounding box center [333, 208] width 587 height 330
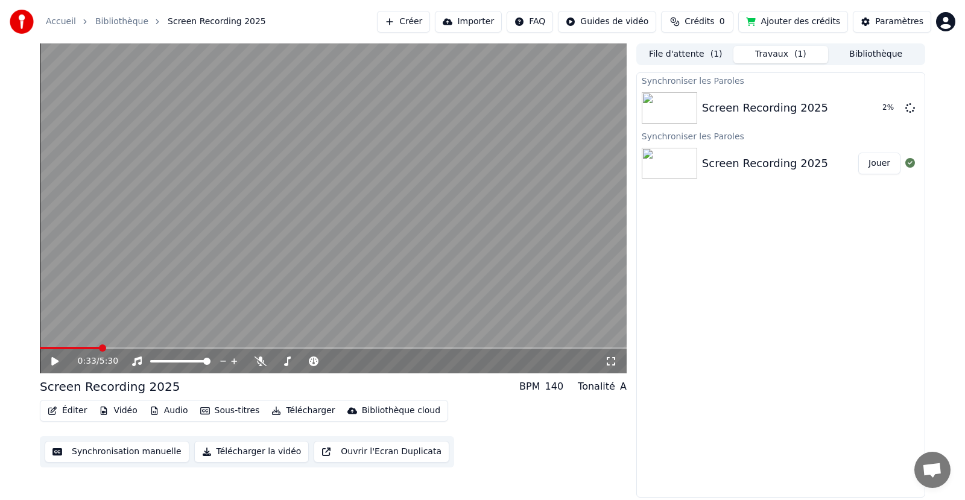
click at [93, 348] on span at bounding box center [70, 348] width 60 height 2
click at [276, 176] on video at bounding box center [333, 208] width 587 height 330
click at [281, 183] on video at bounding box center [333, 208] width 587 height 330
click at [63, 421] on div "Éditer Vidéo Audio Sous-titres Télécharger Bibliothèque cloud" at bounding box center [244, 411] width 409 height 22
click at [63, 411] on button "Éditer" at bounding box center [67, 410] width 49 height 17
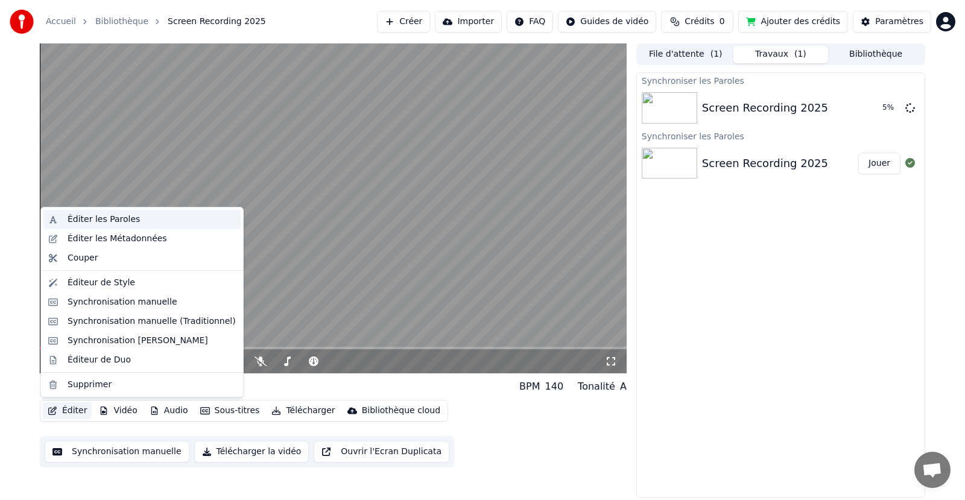
click at [115, 223] on div "Éditer les Paroles" at bounding box center [104, 220] width 72 height 12
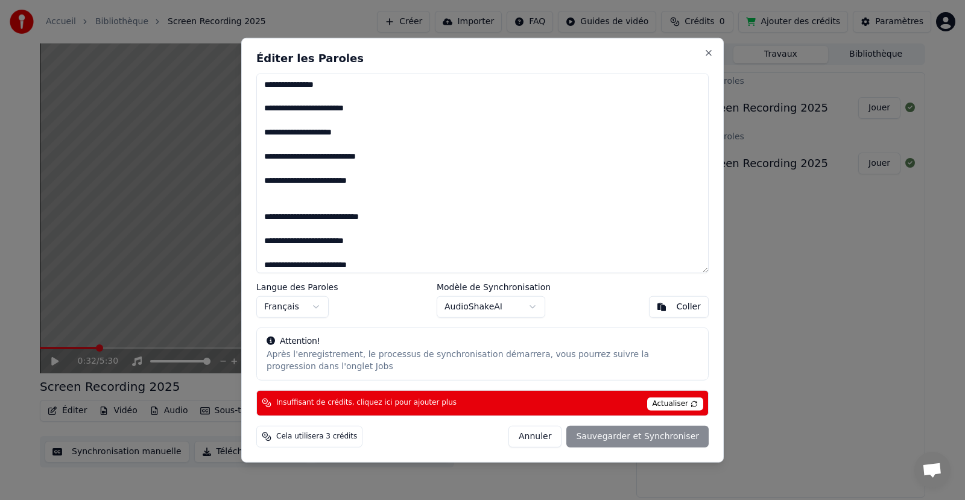
drag, startPoint x: 322, startPoint y: 85, endPoint x: 232, endPoint y: 97, distance: 90.6
click at [232, 97] on body "Accueil Bibliothèque Screen Recording 2025 Créer Importer FAQ Guides de vidéo C…" at bounding box center [482, 250] width 965 height 500
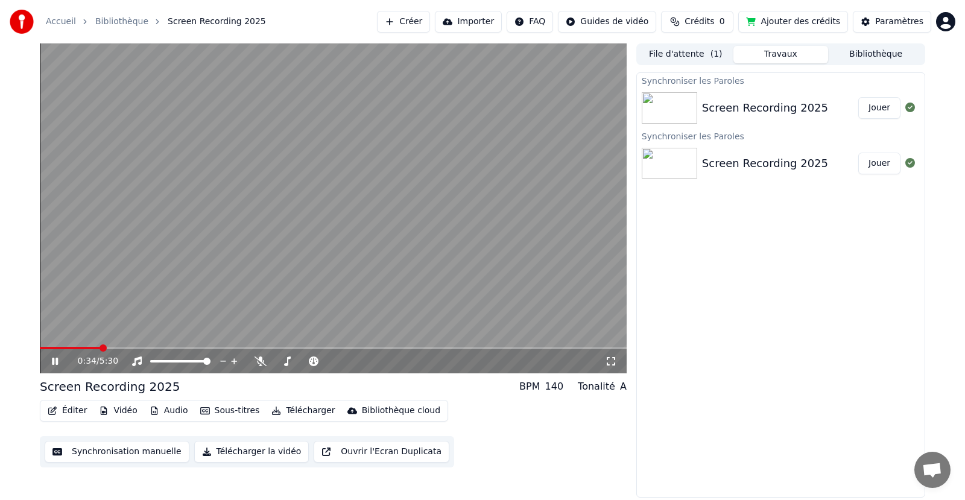
click at [144, 296] on video at bounding box center [333, 208] width 587 height 330
click at [75, 411] on button "Éditer" at bounding box center [67, 410] width 49 height 17
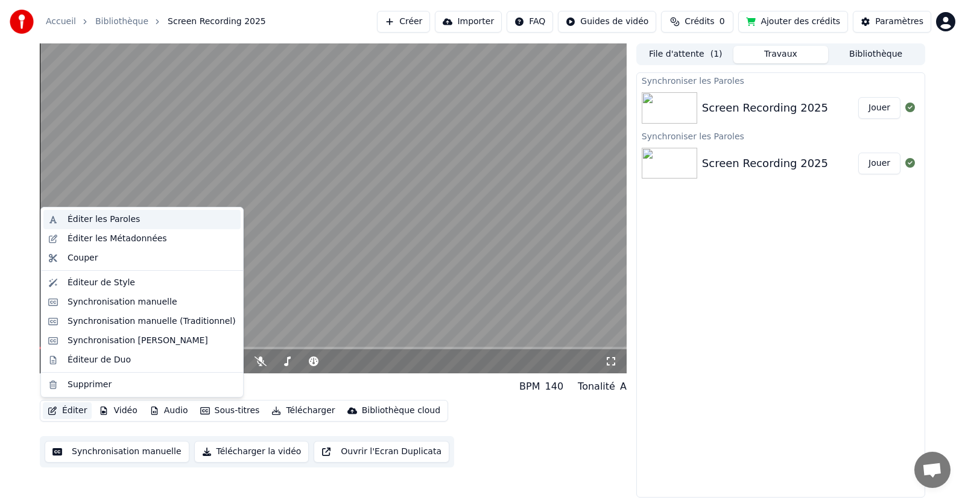
click at [124, 221] on div "Éditer les Paroles" at bounding box center [104, 220] width 72 height 12
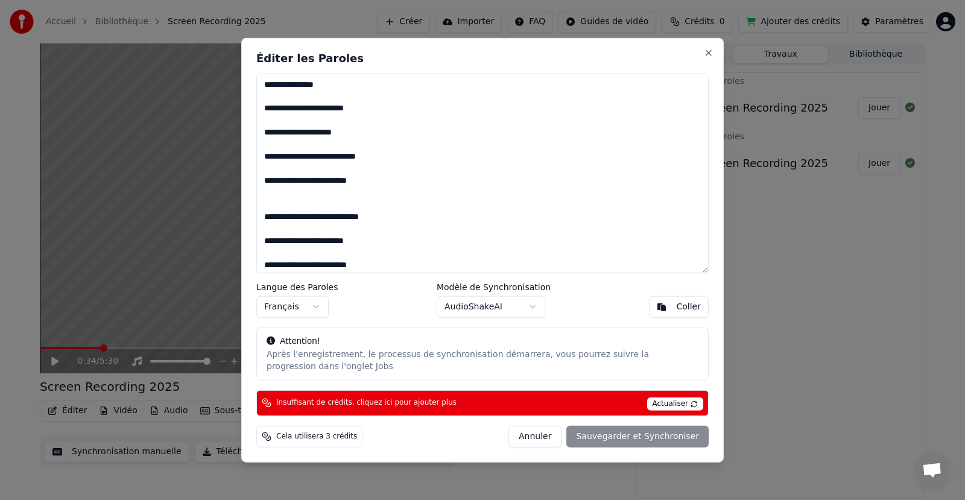
drag, startPoint x: 334, startPoint y: 86, endPoint x: 266, endPoint y: 86, distance: 68.2
click at [266, 86] on textarea at bounding box center [482, 173] width 453 height 200
click at [273, 96] on textarea at bounding box center [482, 173] width 453 height 200
click at [264, 101] on textarea at bounding box center [482, 173] width 453 height 200
click at [262, 97] on textarea at bounding box center [482, 173] width 453 height 200
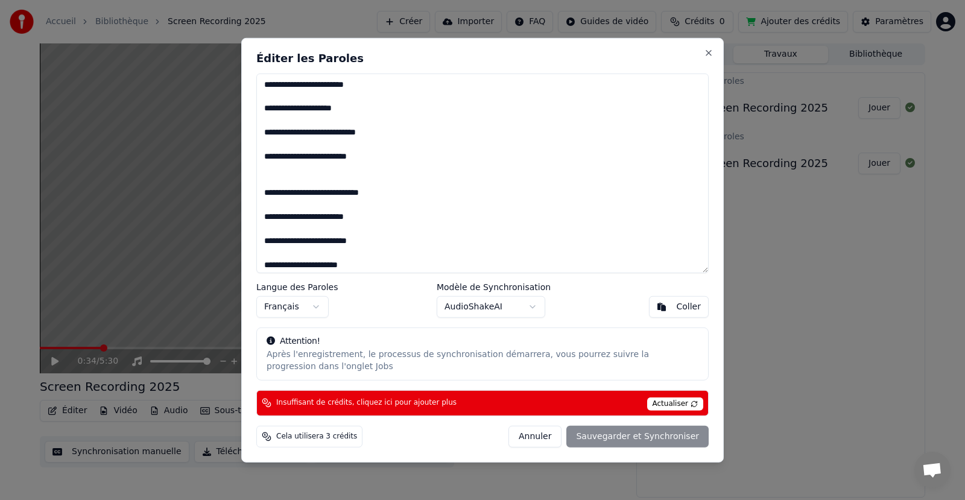
click at [674, 409] on span "Actualiser" at bounding box center [675, 404] width 57 height 13
click at [623, 433] on div "Annuler Sauvegarder et Synchroniser" at bounding box center [609, 437] width 200 height 22
click at [562, 442] on button "Annuler" at bounding box center [535, 437] width 53 height 22
type textarea "**********"
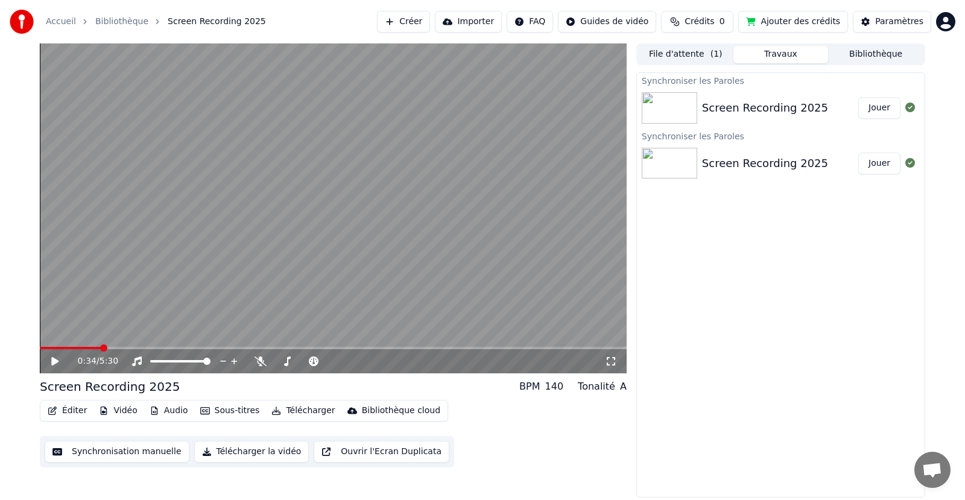
click at [80, 409] on button "Éditer" at bounding box center [67, 410] width 49 height 17
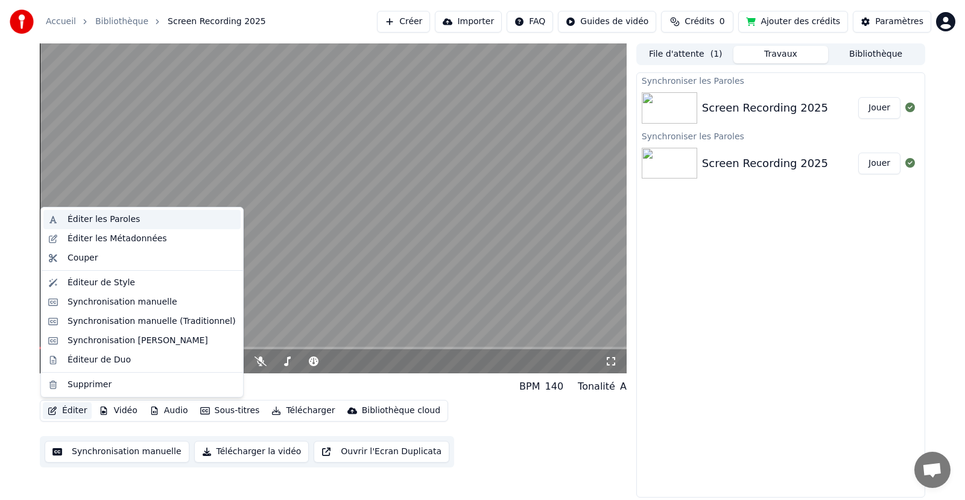
click at [83, 220] on div "Éditer les Paroles" at bounding box center [104, 220] width 72 height 12
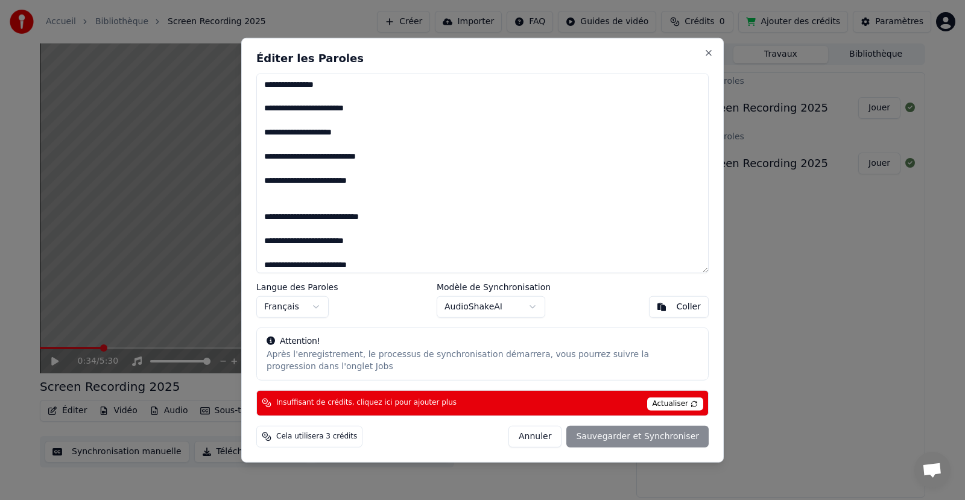
drag, startPoint x: 348, startPoint y: 89, endPoint x: 259, endPoint y: 88, distance: 89.3
click at [259, 88] on textarea at bounding box center [482, 173] width 453 height 200
click at [649, 438] on div "Annuler Sauvegarder et Synchroniser" at bounding box center [609, 437] width 200 height 22
click at [279, 343] on div "Attention!" at bounding box center [483, 342] width 432 height 12
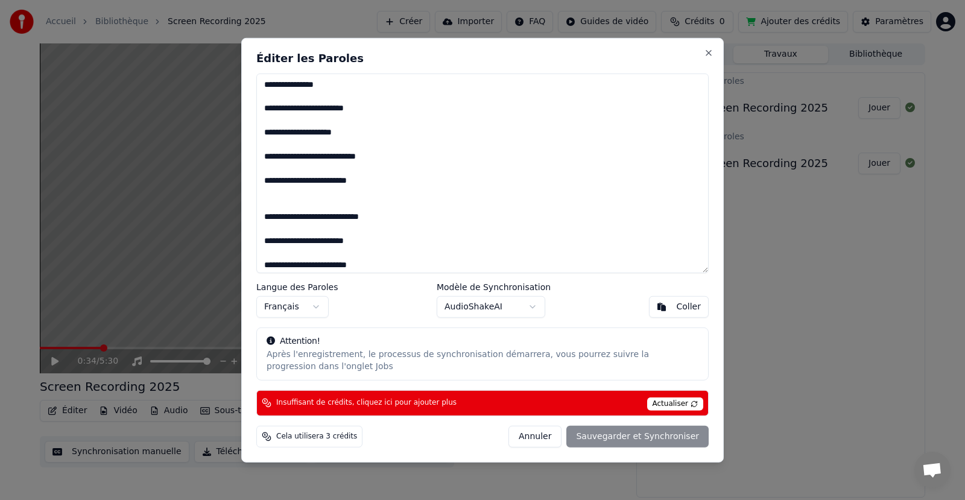
click at [717, 56] on div "Éditer les Paroles Langue des Paroles Français Modèle de Synchronisation AudioS…" at bounding box center [482, 249] width 483 height 425
click at [713, 56] on button "Close" at bounding box center [709, 53] width 10 height 10
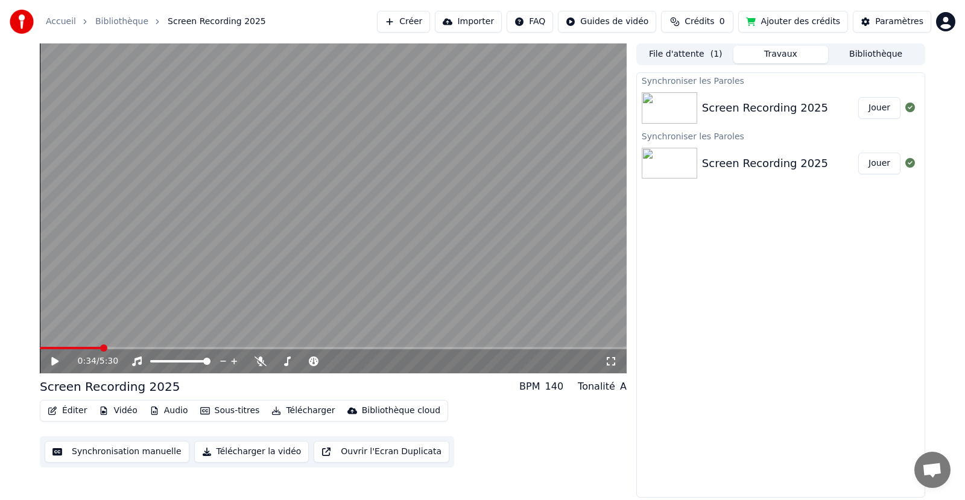
click at [346, 168] on video at bounding box center [333, 208] width 587 height 330
click at [86, 346] on video at bounding box center [333, 208] width 587 height 330
click at [86, 350] on div "0:40 / 5:30" at bounding box center [333, 361] width 587 height 24
click at [86, 349] on span at bounding box center [63, 348] width 46 height 2
click at [142, 288] on video at bounding box center [333, 208] width 587 height 330
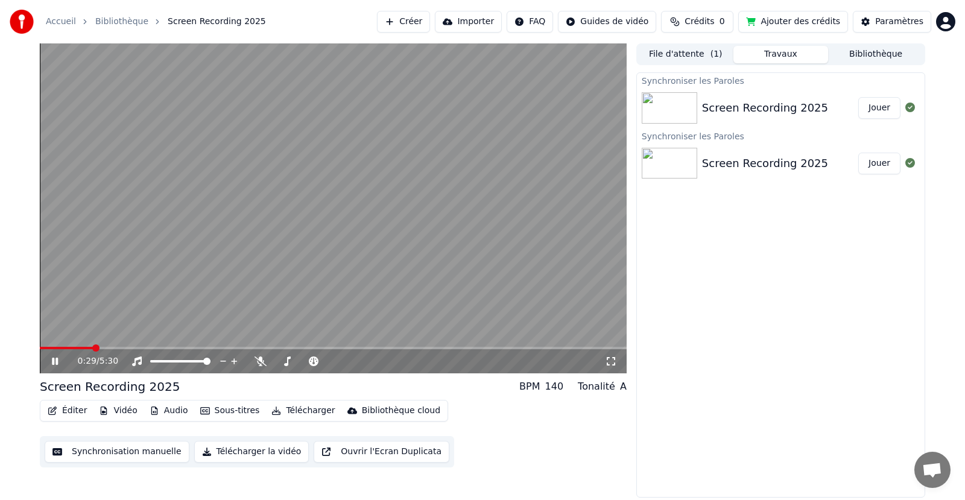
click at [148, 311] on video at bounding box center [333, 208] width 587 height 330
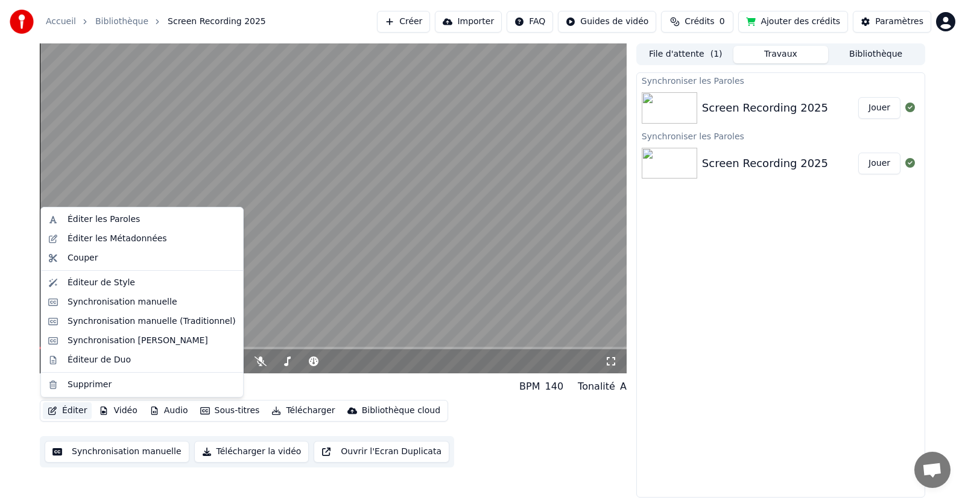
click at [66, 412] on button "Éditer" at bounding box center [67, 410] width 49 height 17
click at [102, 227] on div "Éditer les Paroles" at bounding box center [141, 219] width 197 height 19
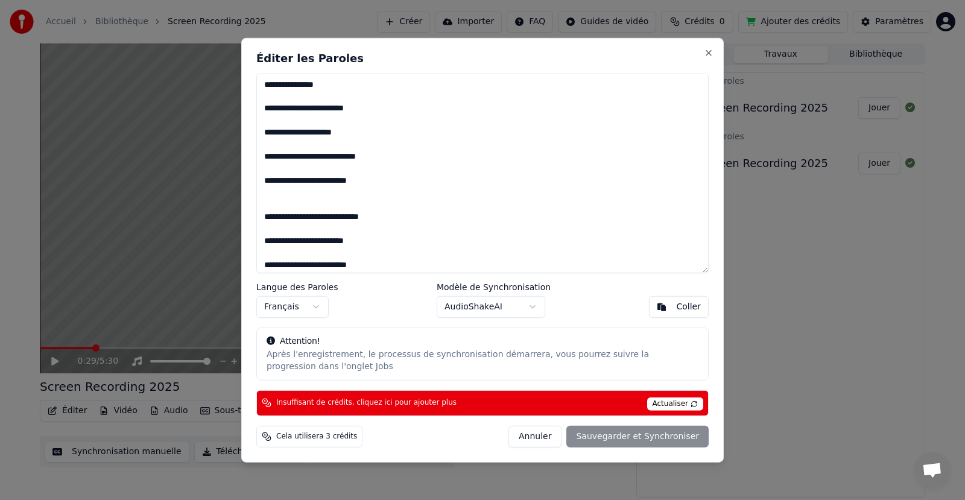
click at [708, 60] on h2 "Éditer les Paroles" at bounding box center [482, 57] width 453 height 11
click at [713, 52] on button "Close" at bounding box center [709, 53] width 10 height 10
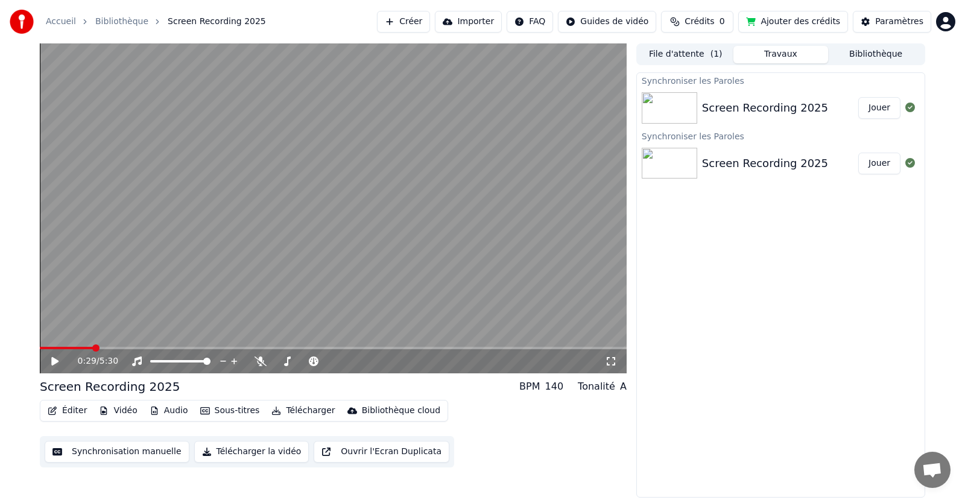
click at [761, 25] on button "Ajouter des crédits" at bounding box center [794, 22] width 110 height 22
click at [844, 139] on div "Synchroniser les Paroles" at bounding box center [781, 136] width 288 height 14
click at [832, 119] on div "Screen Recording 2025 Jouer" at bounding box center [781, 107] width 288 height 41
click at [697, 59] on button "File d'attente ( 1 )" at bounding box center [685, 54] width 95 height 17
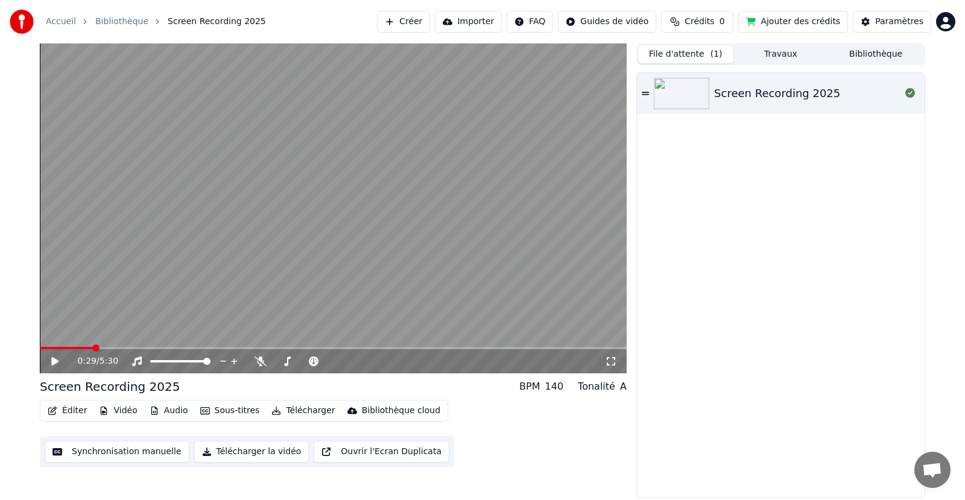
click at [769, 54] on button "Travaux" at bounding box center [781, 54] width 95 height 17
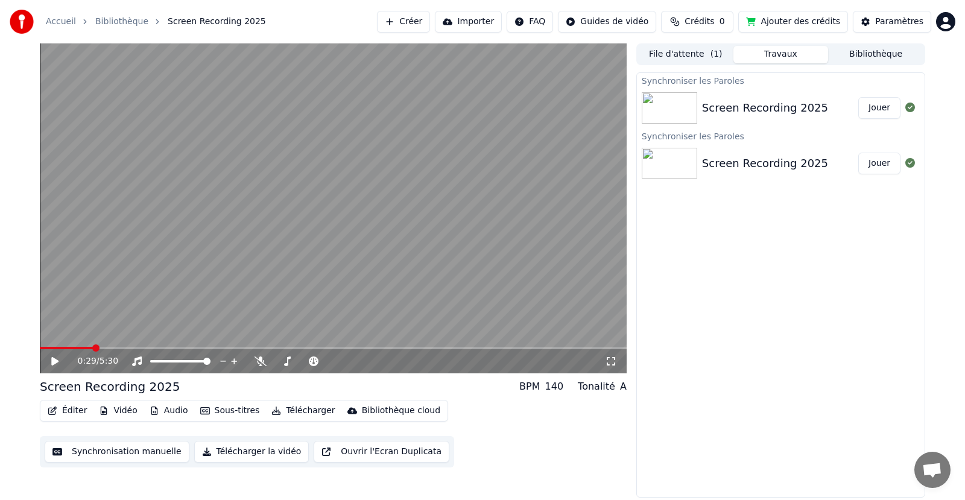
click at [737, 103] on div "Screen Recording 2025" at bounding box center [765, 108] width 126 height 17
click at [746, 144] on div "Screen Recording 2025 Jouer" at bounding box center [781, 163] width 288 height 41
click at [747, 108] on div "Screen Recording 2025" at bounding box center [765, 108] width 126 height 17
click at [72, 410] on button "Éditer" at bounding box center [67, 410] width 49 height 17
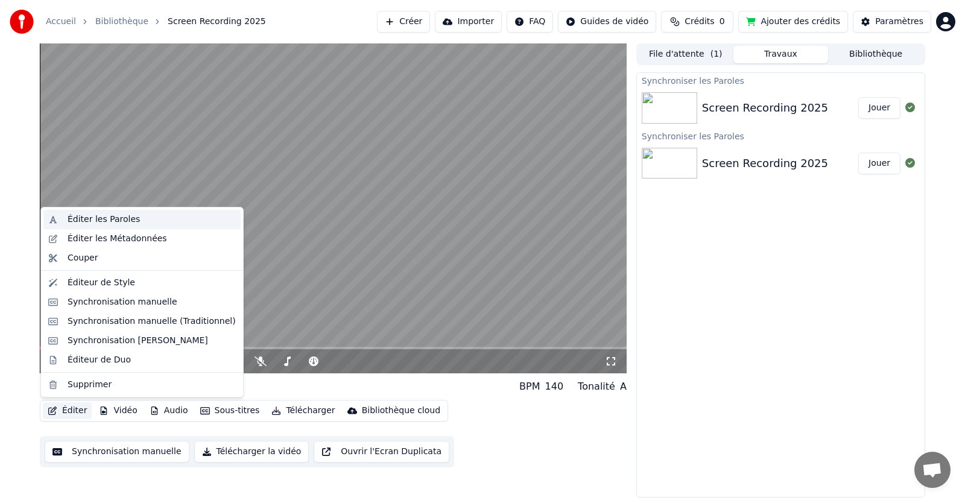
click at [117, 226] on div "Éditer les Paroles" at bounding box center [141, 219] width 197 height 19
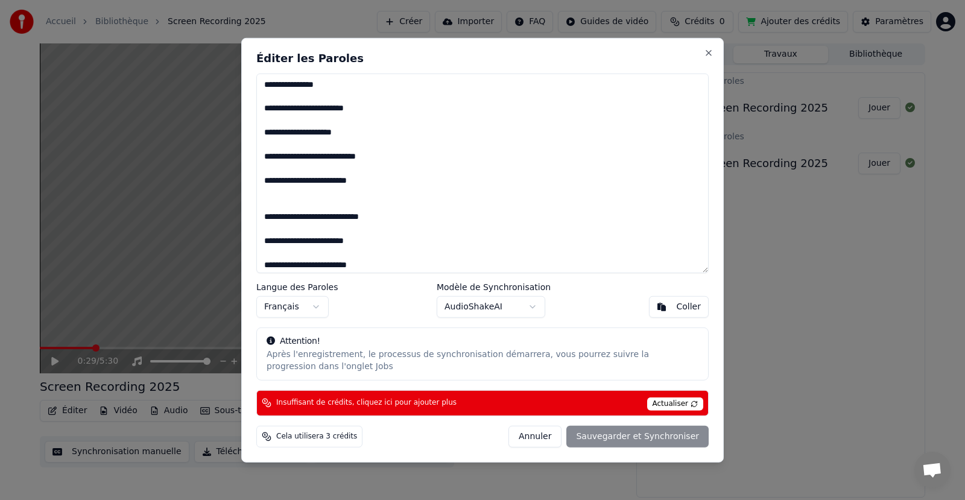
click at [345, 399] on span "Insuffisant de crédits, cliquez ici pour ajouter plus" at bounding box center [366, 403] width 180 height 10
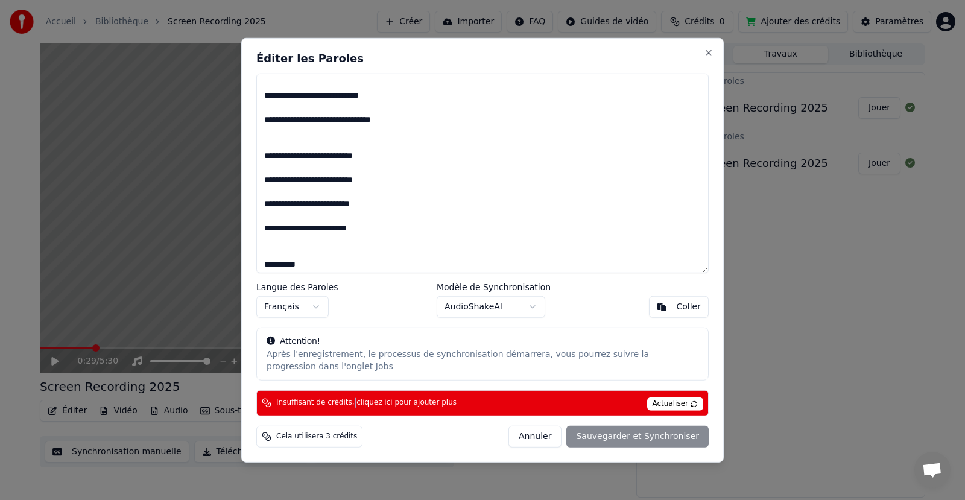
scroll to position [992, 0]
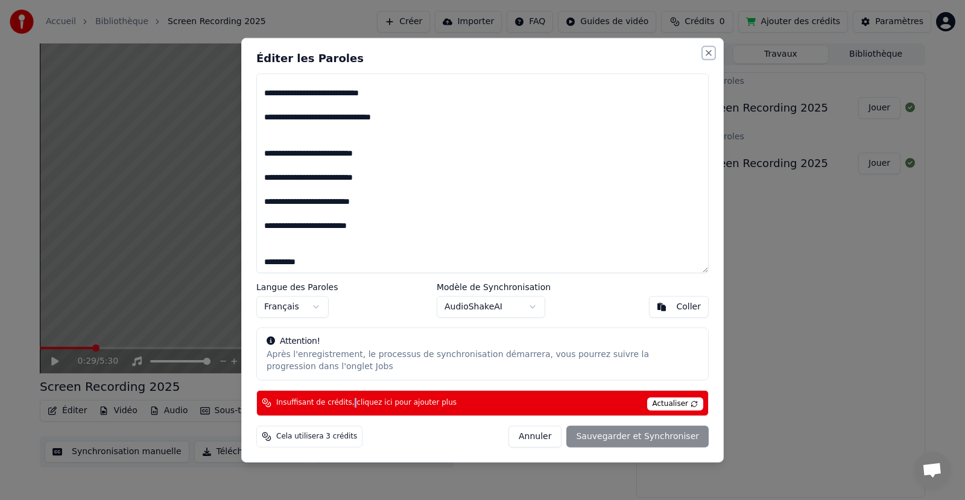
click at [704, 51] on button "Close" at bounding box center [709, 53] width 10 height 10
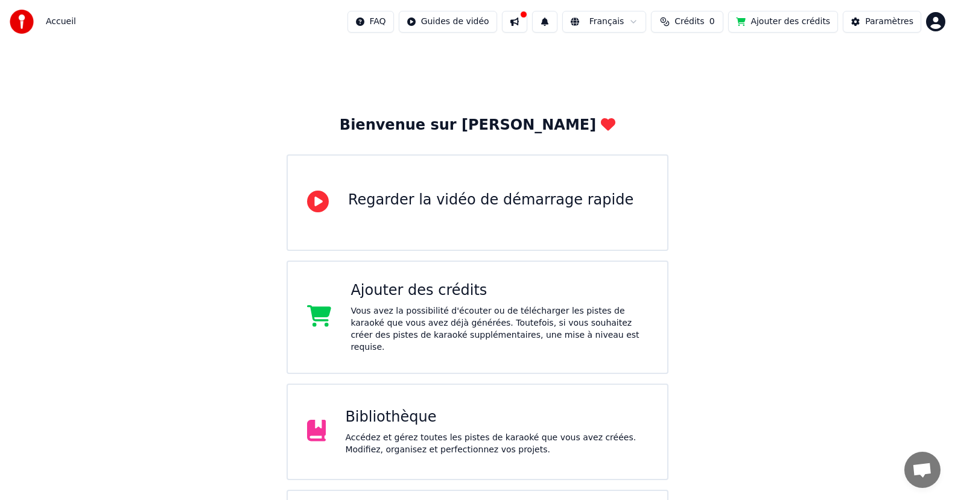
click at [401, 408] on div "Bibliothèque" at bounding box center [496, 417] width 303 height 19
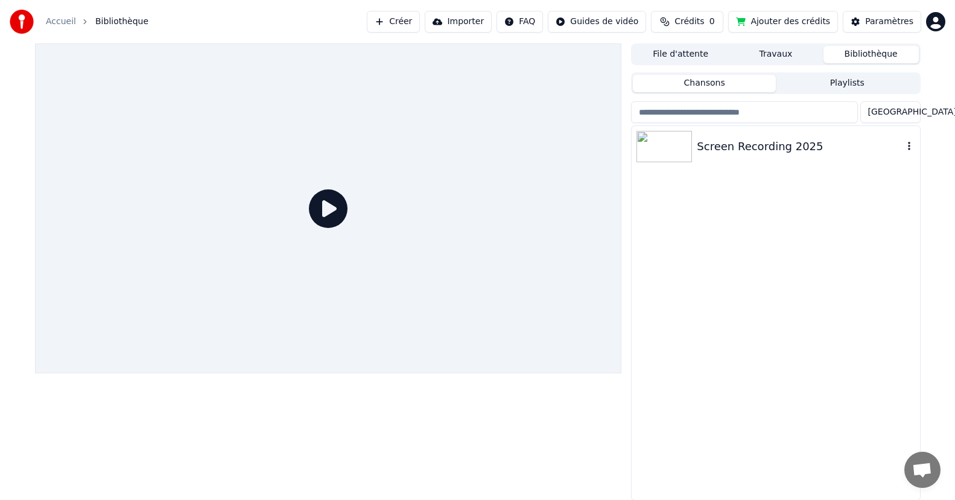
click at [736, 158] on div "Screen Recording 2025" at bounding box center [776, 146] width 288 height 41
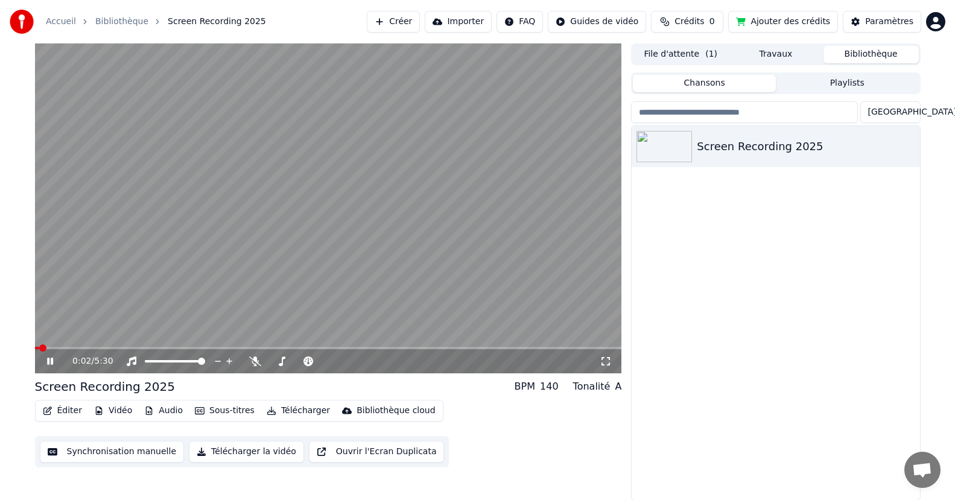
click at [105, 345] on video at bounding box center [328, 208] width 587 height 330
click at [105, 346] on video at bounding box center [328, 208] width 587 height 330
click at [81, 348] on span at bounding box center [328, 348] width 587 height 2
click at [123, 348] on span at bounding box center [328, 348] width 587 height 2
click at [56, 360] on icon at bounding box center [59, 362] width 28 height 10
